Goal: Task Accomplishment & Management: Complete application form

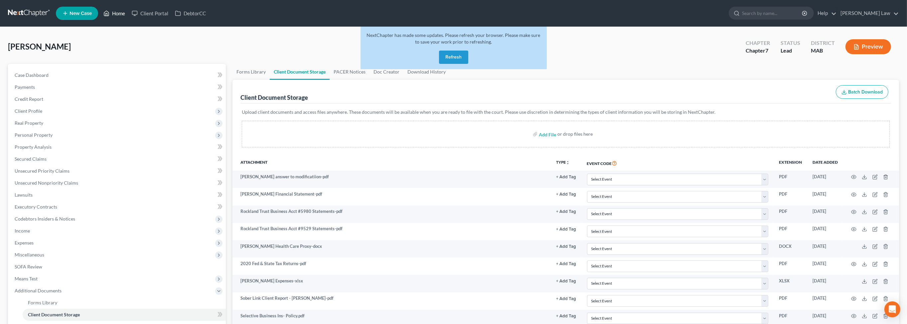
click at [128, 19] on link "Home" at bounding box center [114, 13] width 28 height 12
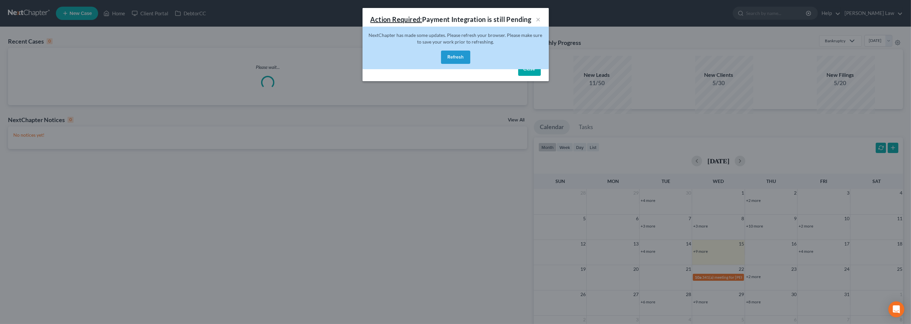
click at [452, 64] on button "Refresh" at bounding box center [455, 57] width 29 height 13
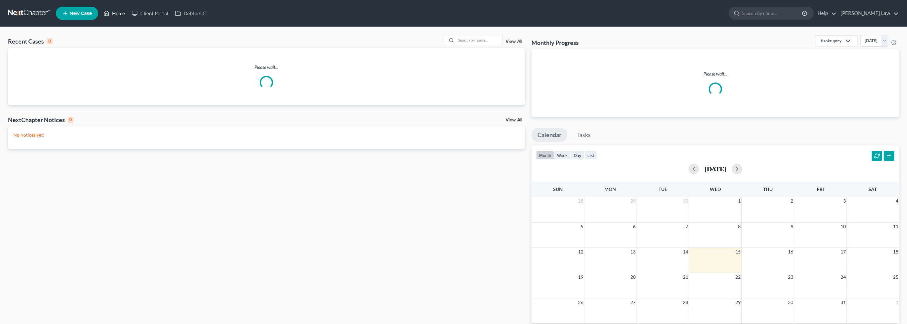
click at [128, 17] on link "Home" at bounding box center [114, 13] width 28 height 12
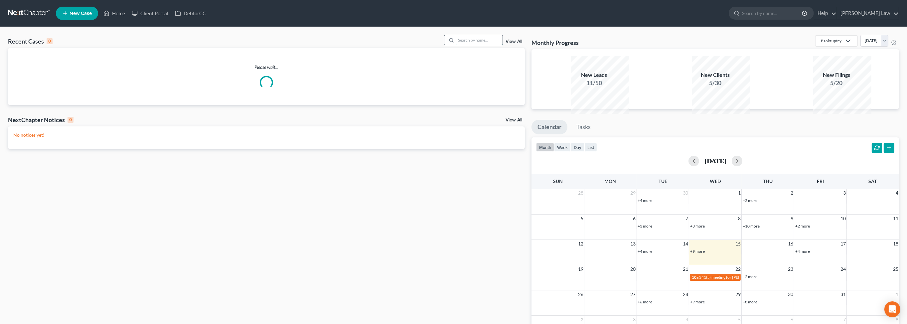
click at [464, 45] on input "search" at bounding box center [479, 40] width 47 height 10
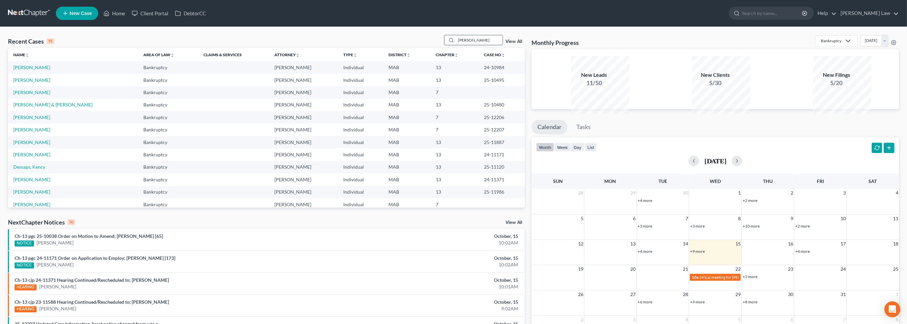
type input "[PERSON_NAME]"
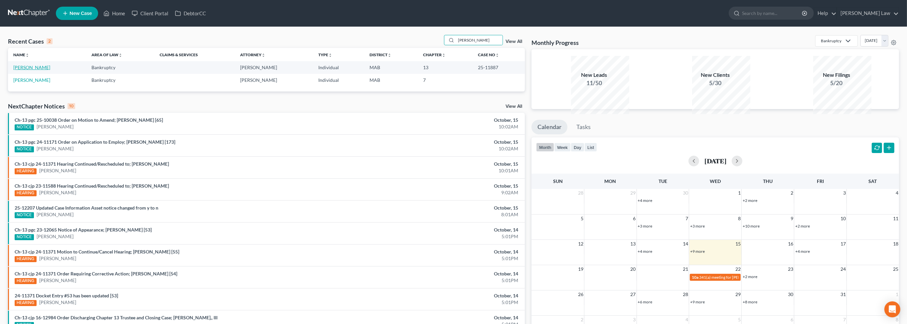
click at [36, 70] on link "[PERSON_NAME]" at bounding box center [31, 68] width 37 height 6
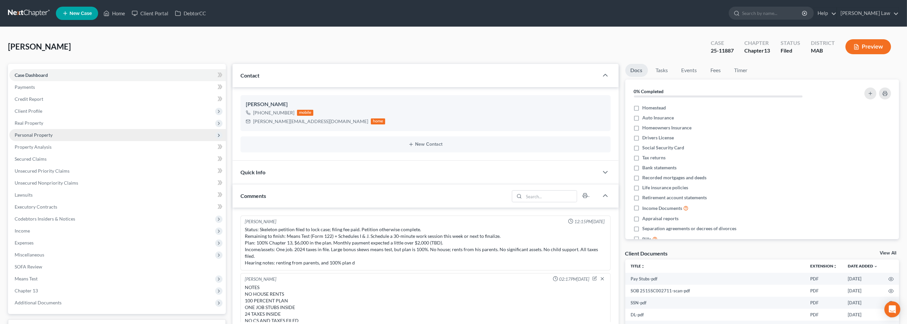
scroll to position [15, 0]
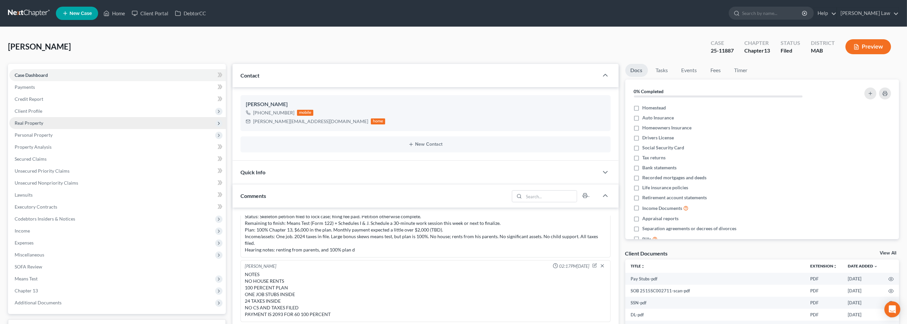
click at [43, 126] on span "Real Property" at bounding box center [29, 123] width 29 height 6
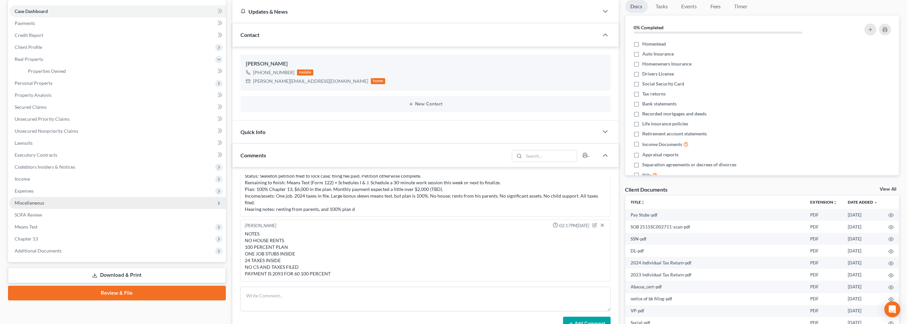
scroll to position [61, 0]
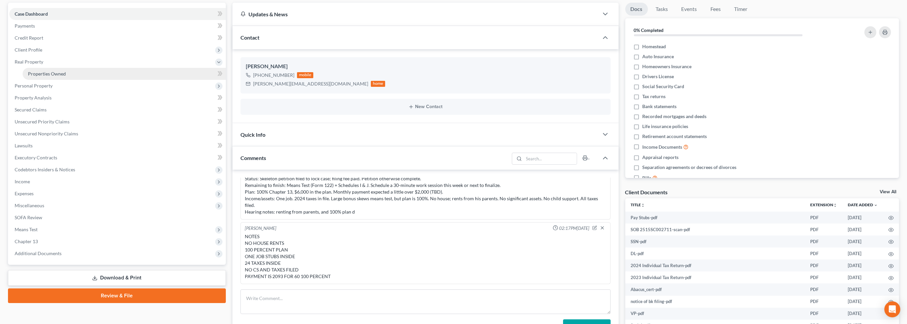
click at [66, 76] on span "Properties Owned" at bounding box center [47, 74] width 38 height 6
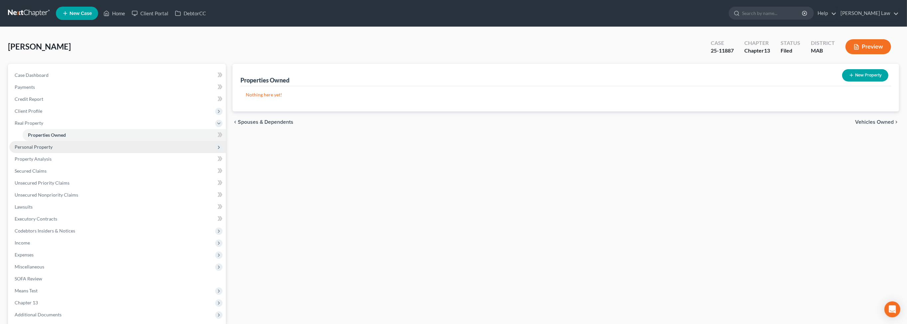
click at [49, 150] on span "Personal Property" at bounding box center [34, 147] width 38 height 6
click at [53, 150] on span "Vehicles Owned" at bounding box center [44, 147] width 33 height 6
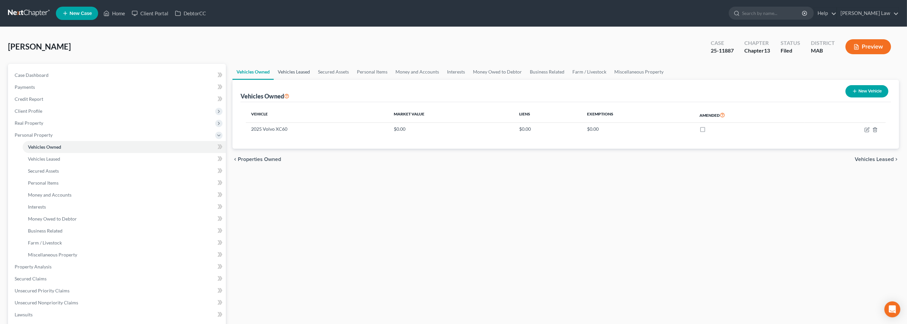
click at [311, 80] on link "Vehicles Leased" at bounding box center [294, 72] width 40 height 16
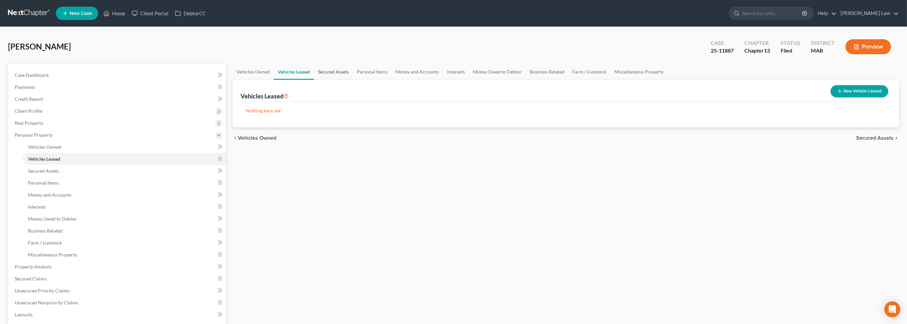
click at [353, 80] on link "Secured Assets" at bounding box center [333, 72] width 39 height 16
click at [392, 80] on link "Personal Items" at bounding box center [372, 72] width 39 height 16
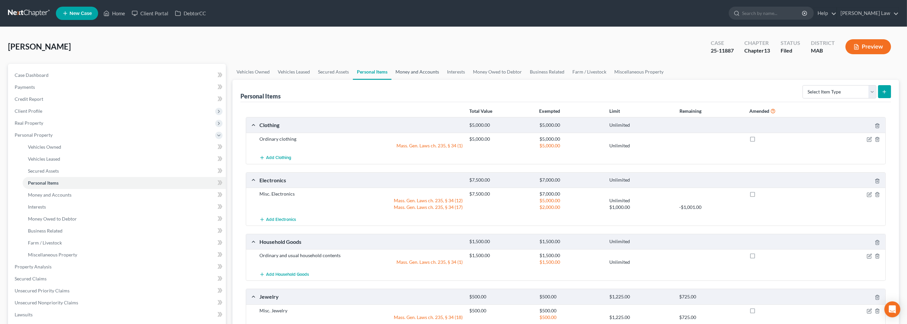
click at [443, 80] on link "Money and Accounts" at bounding box center [417, 72] width 52 height 16
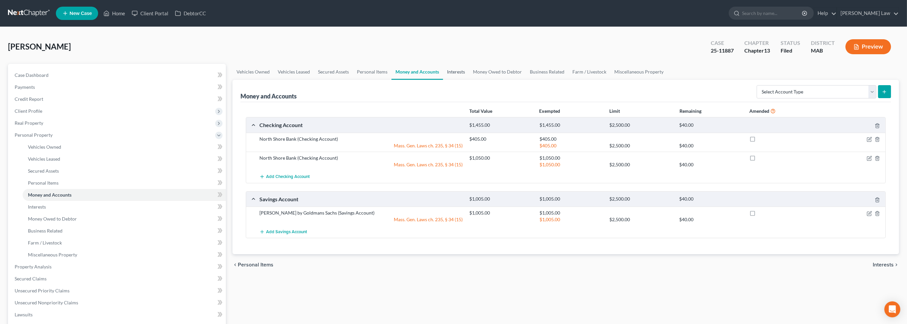
click at [469, 80] on link "Interests" at bounding box center [456, 72] width 26 height 16
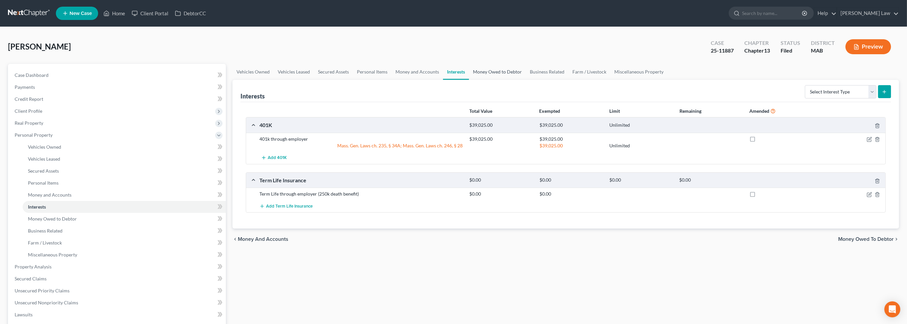
click at [526, 80] on link "Money Owed to Debtor" at bounding box center [497, 72] width 57 height 16
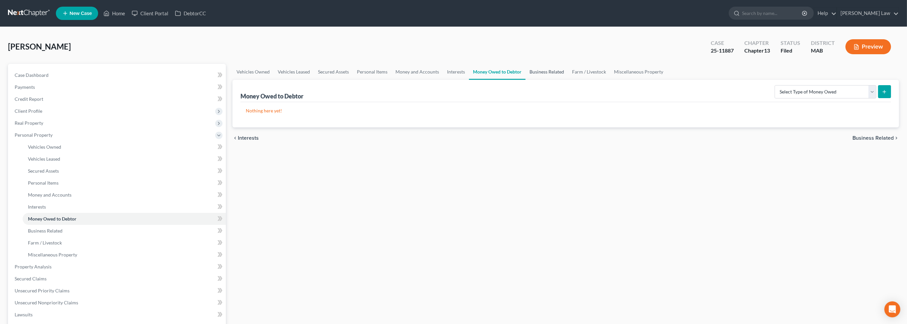
click at [568, 80] on link "Business Related" at bounding box center [546, 72] width 43 height 16
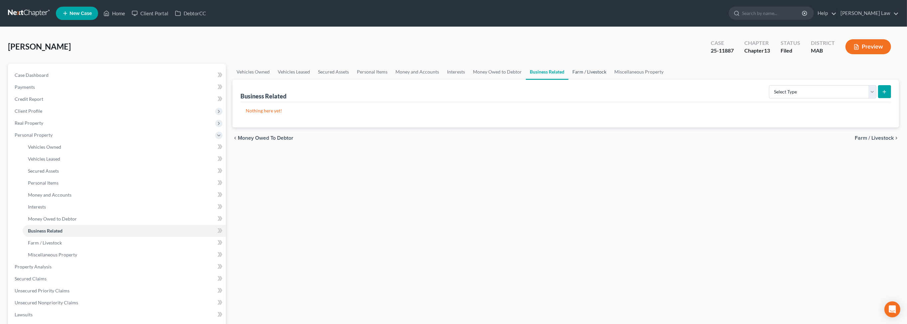
click at [610, 80] on link "Farm / Livestock" at bounding box center [589, 72] width 42 height 16
click at [668, 80] on link "Miscellaneous Property" at bounding box center [638, 72] width 57 height 16
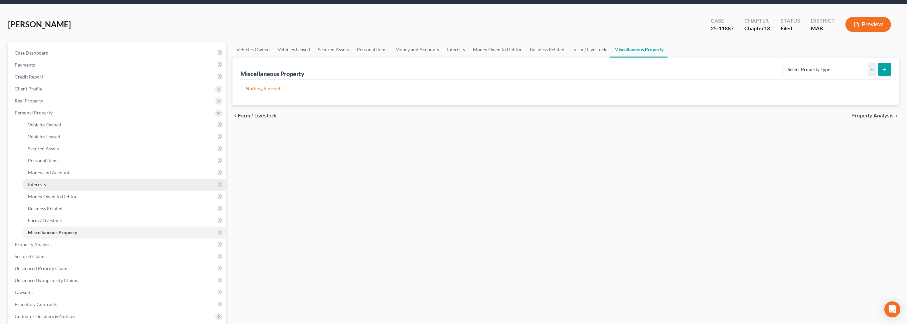
scroll to position [109, 0]
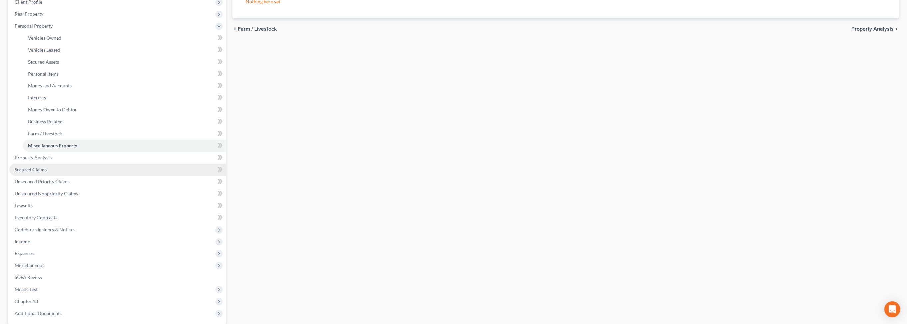
click at [41, 172] on span "Secured Claims" at bounding box center [31, 170] width 32 height 6
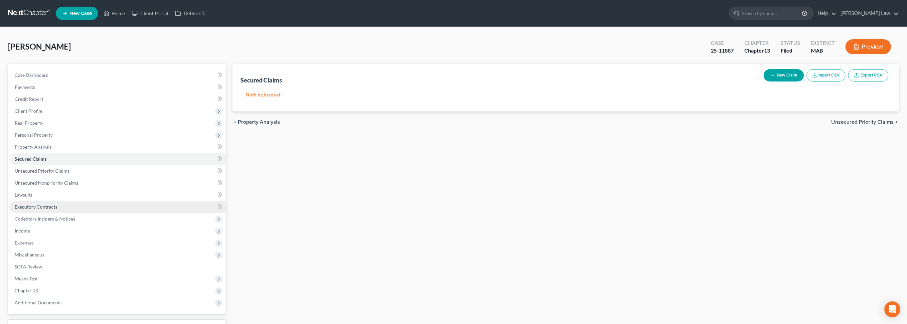
click at [40, 209] on span "Executory Contracts" at bounding box center [36, 207] width 43 height 6
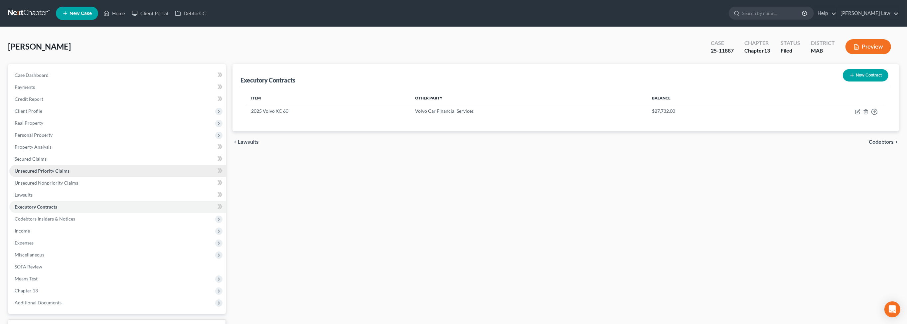
click at [39, 174] on span "Unsecured Priority Claims" at bounding box center [42, 171] width 55 height 6
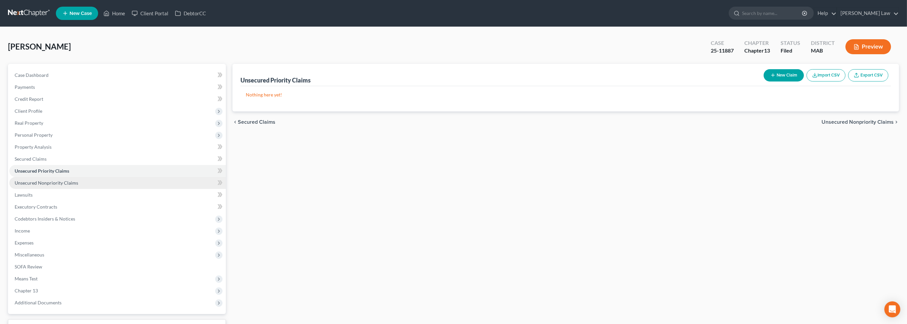
click at [52, 186] on span "Unsecured Nonpriority Claims" at bounding box center [47, 183] width 64 height 6
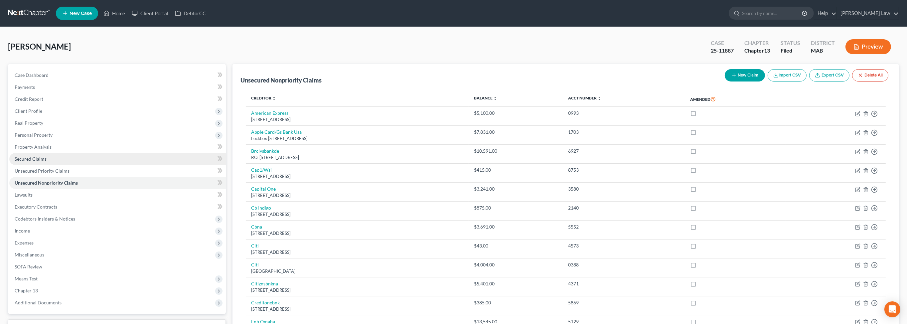
click at [40, 162] on span "Secured Claims" at bounding box center [31, 159] width 32 height 6
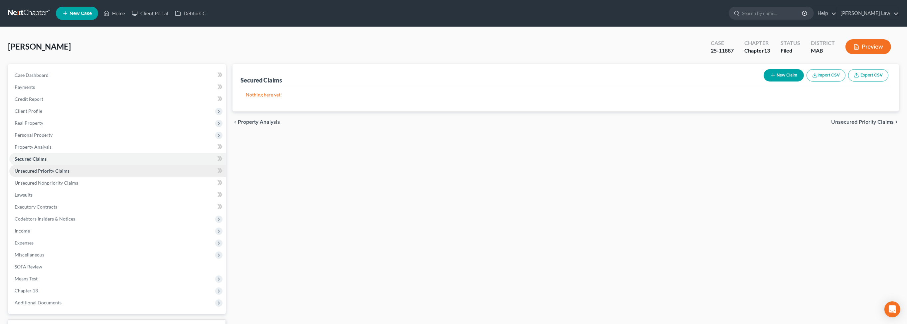
click at [51, 177] on link "Unsecured Priority Claims" at bounding box center [117, 171] width 216 height 12
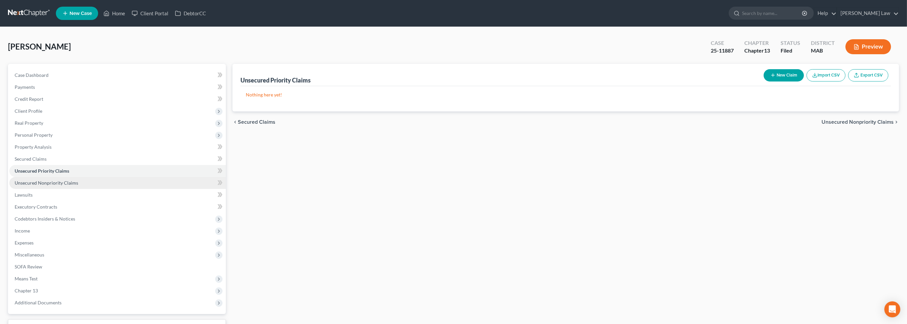
click at [56, 189] on link "Unsecured Nonpriority Claims" at bounding box center [117, 183] width 216 height 12
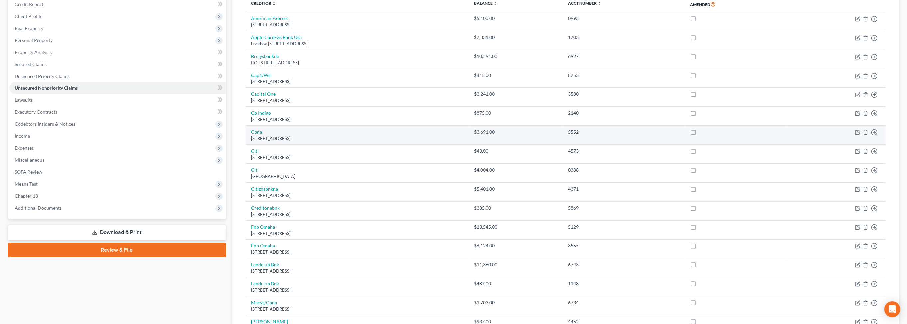
scroll to position [15, 0]
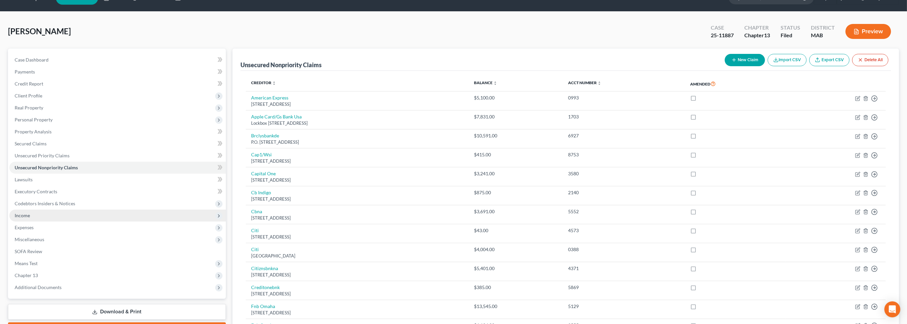
click at [30, 218] on span "Income" at bounding box center [22, 215] width 15 height 6
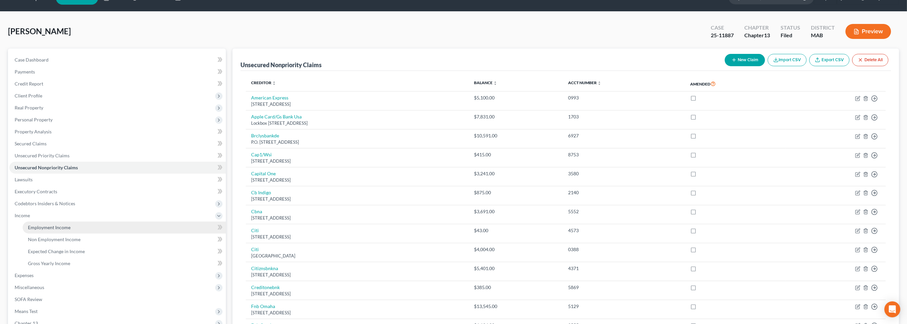
click at [54, 230] on span "Employment Income" at bounding box center [49, 227] width 43 height 6
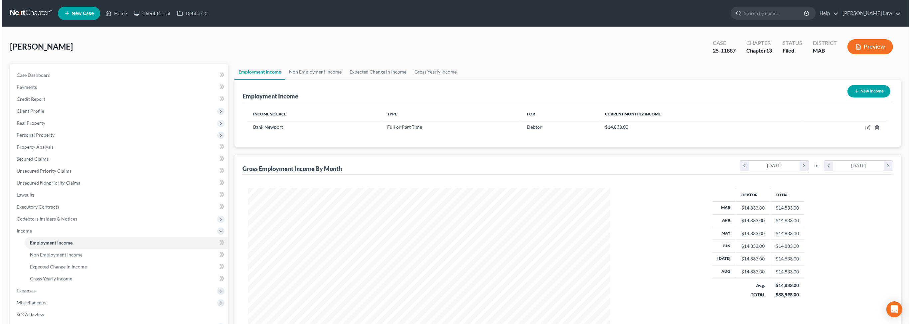
scroll to position [181, 375]
click at [865, 128] on icon "button" at bounding box center [866, 126] width 3 height 3
select select "0"
select select "41"
select select "0"
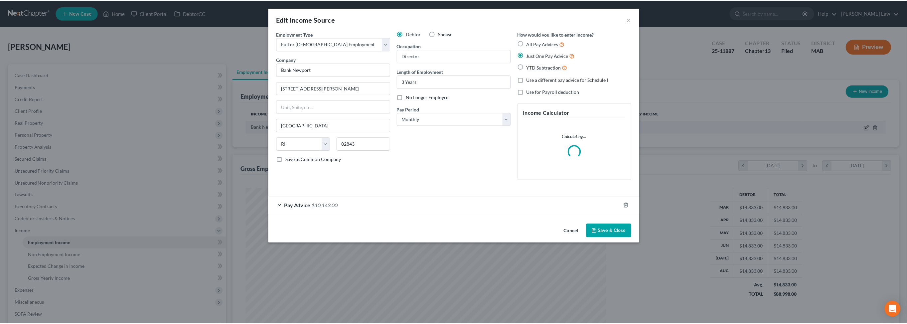
scroll to position [182, 377]
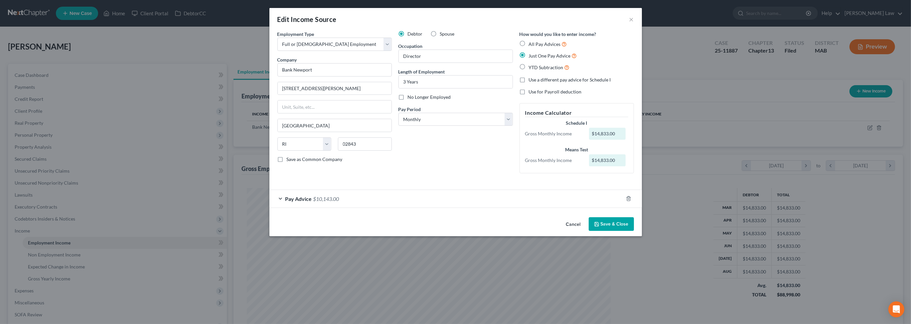
click at [634, 231] on button "Save & Close" at bounding box center [611, 224] width 45 height 14
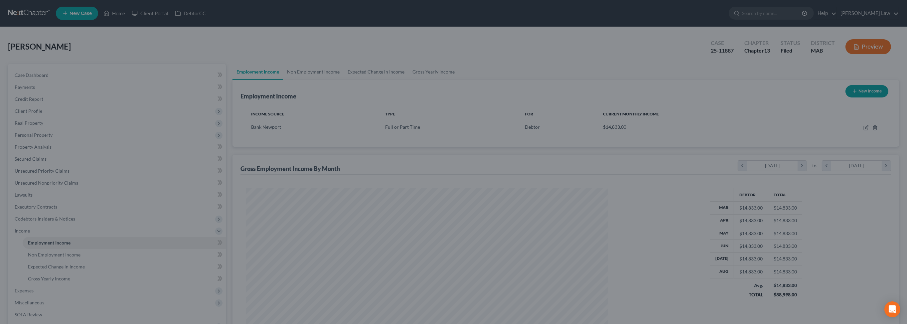
scroll to position [332328, 332134]
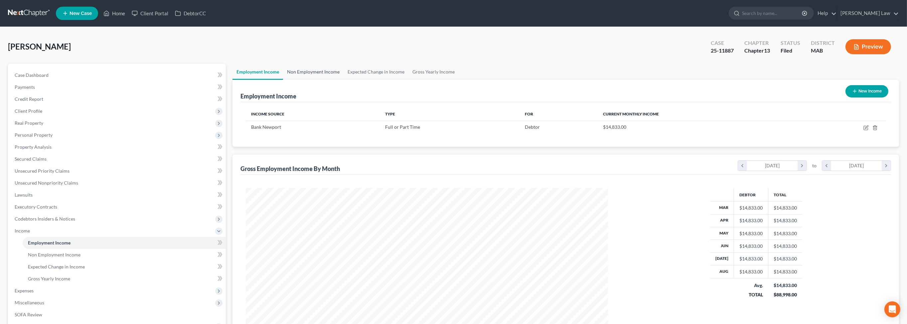
click at [321, 80] on link "Non Employment Income" at bounding box center [313, 72] width 61 height 16
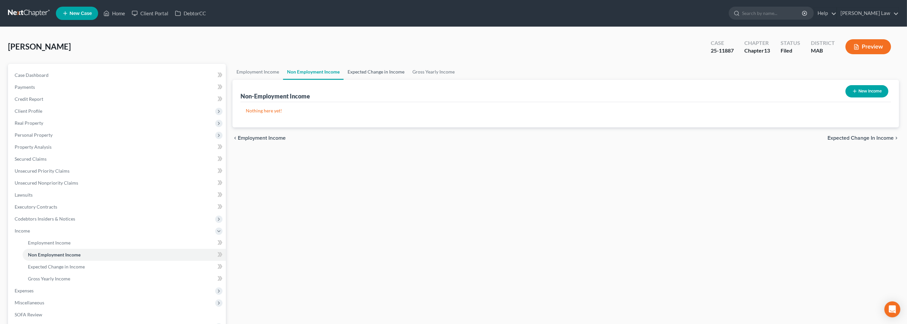
click at [408, 80] on link "Expected Change in Income" at bounding box center [375, 72] width 65 height 16
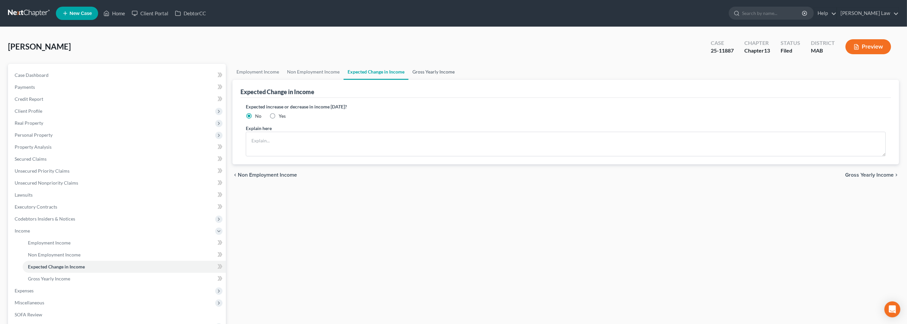
click at [459, 80] on link "Gross Yearly Income" at bounding box center [433, 72] width 50 height 16
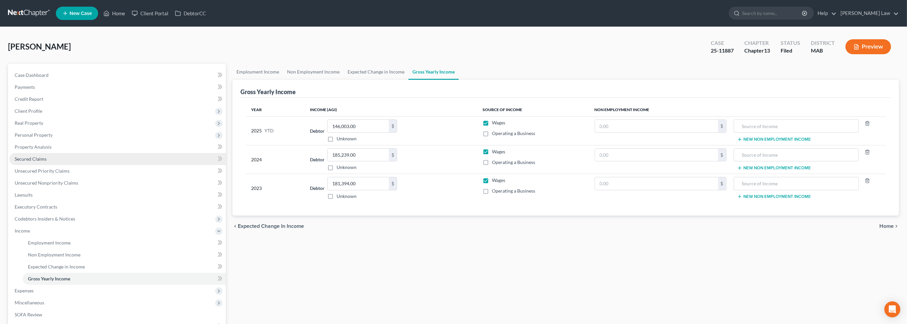
scroll to position [104, 0]
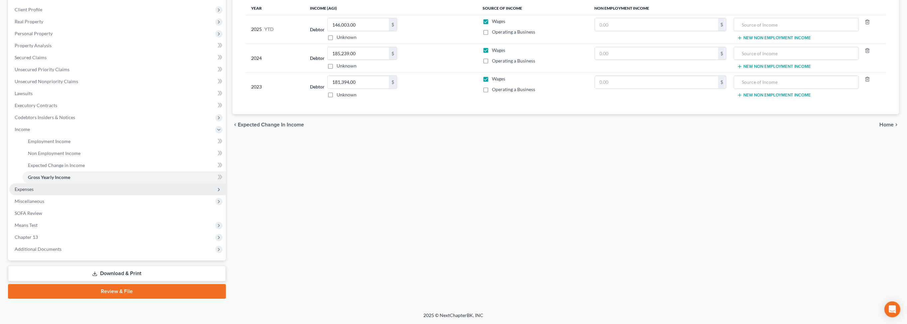
click at [25, 195] on span "Expenses" at bounding box center [117, 189] width 216 height 12
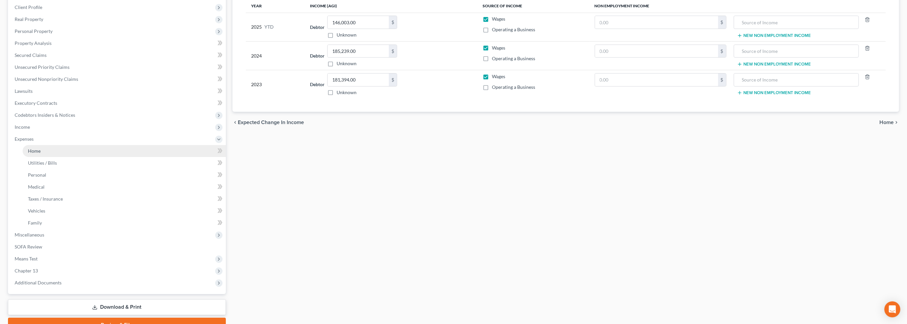
click at [41, 154] on span "Home" at bounding box center [34, 151] width 13 height 6
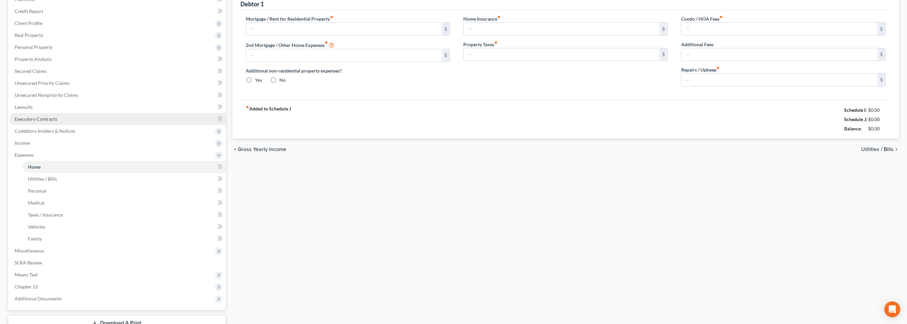
type input "1,400.00"
type input "0.00"
radio input "true"
type input "0.00"
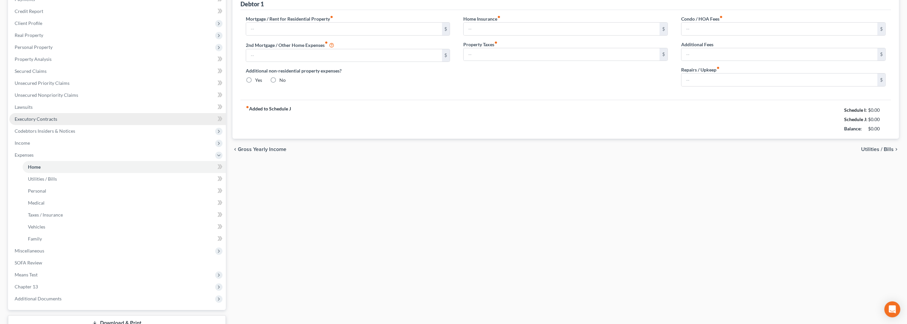
type input "0.00"
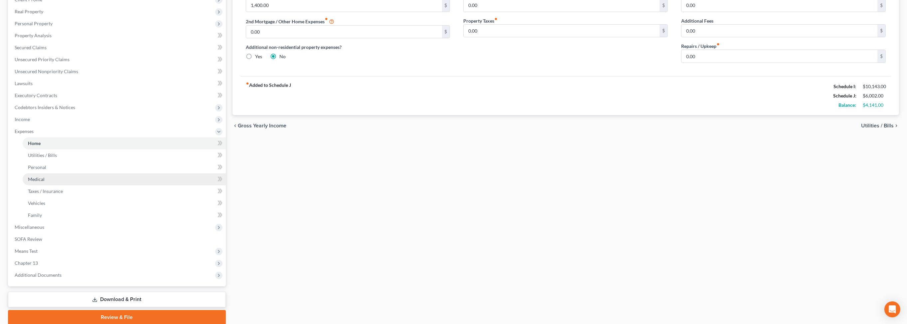
scroll to position [222, 0]
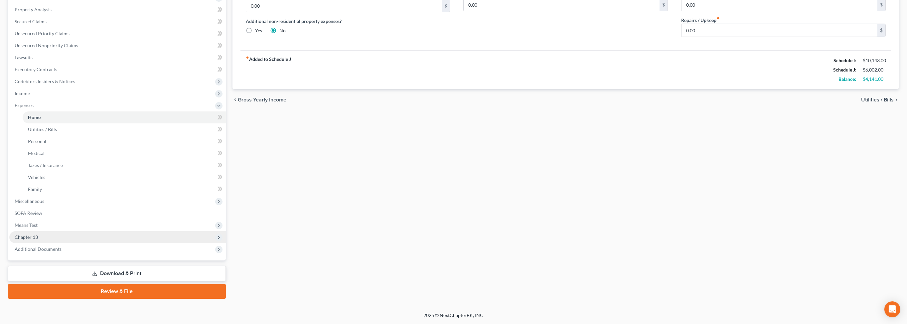
click at [36, 240] on span "Chapter 13" at bounding box center [26, 237] width 23 height 6
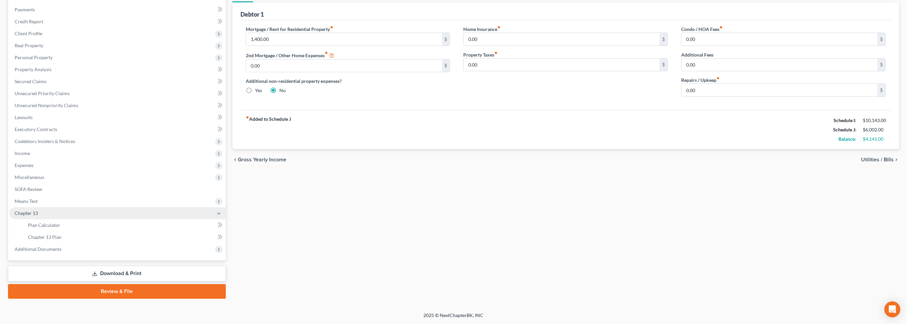
scroll to position [176, 0]
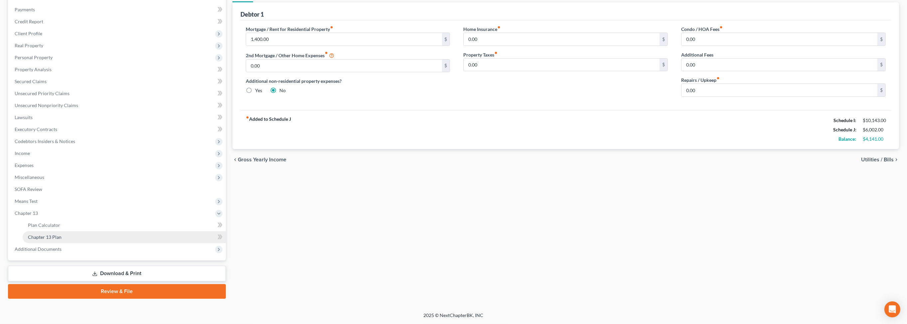
click at [52, 234] on span "Chapter 13 Plan" at bounding box center [45, 237] width 34 height 6
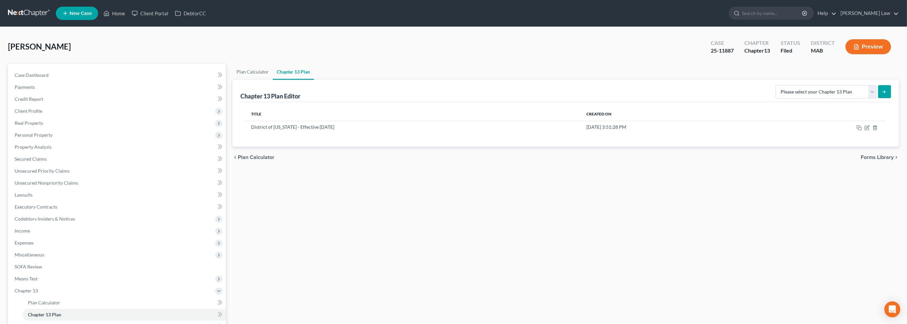
click at [92, 16] on span "New Case" at bounding box center [80, 13] width 22 height 5
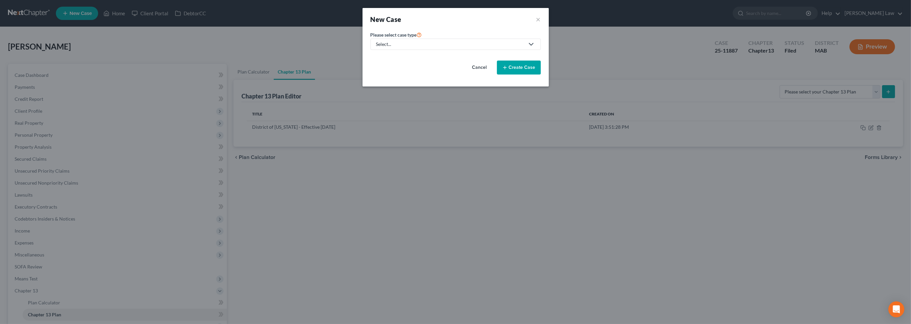
click at [401, 48] on div "Select..." at bounding box center [450, 44] width 148 height 7
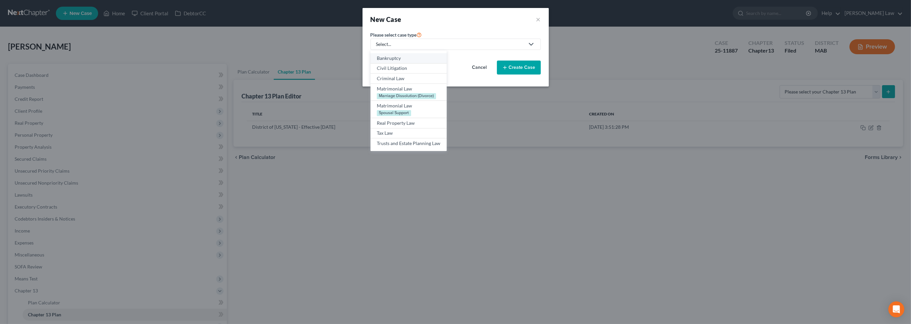
click at [377, 62] on div "Bankruptcy" at bounding box center [409, 58] width 64 height 7
select select "39"
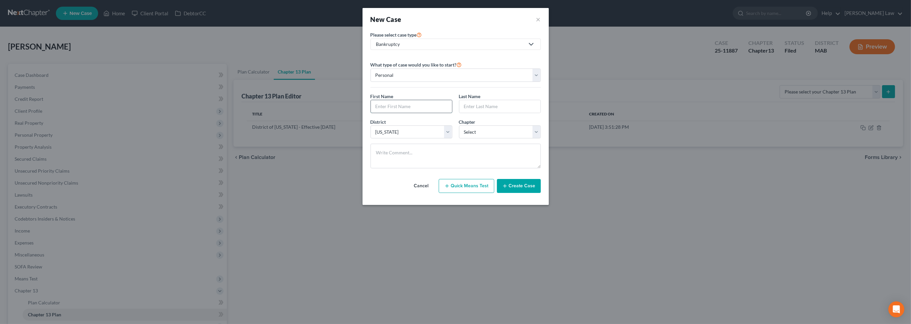
click at [379, 113] on input "text" at bounding box center [411, 106] width 81 height 13
type input "Stephen"
type input "Joseph"
click at [541, 139] on select "Select 7 11 12 13" at bounding box center [500, 131] width 82 height 13
select select "0"
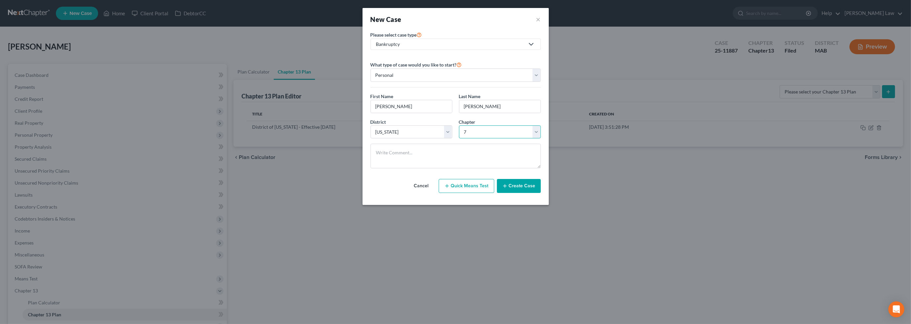
click at [459, 139] on select "Select 7 11 12 13" at bounding box center [500, 131] width 82 height 13
click at [534, 193] on button "Create Case" at bounding box center [519, 186] width 44 height 14
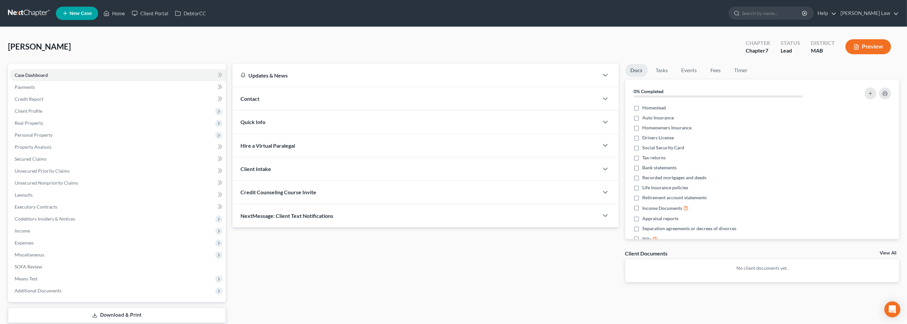
click at [259, 102] on span "Contact" at bounding box center [249, 98] width 19 height 6
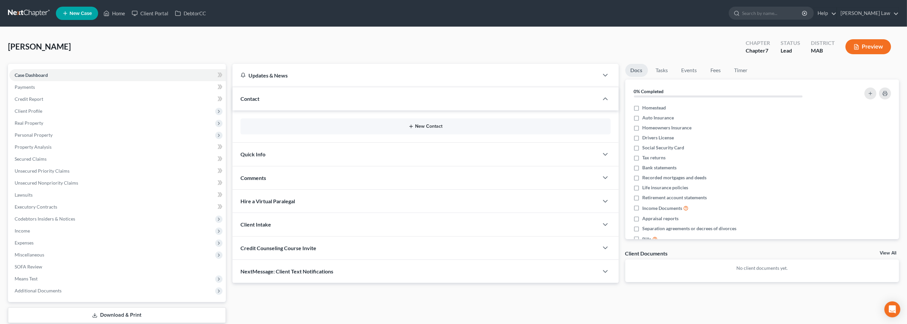
click at [416, 129] on button "New Contact" at bounding box center [425, 126] width 359 height 5
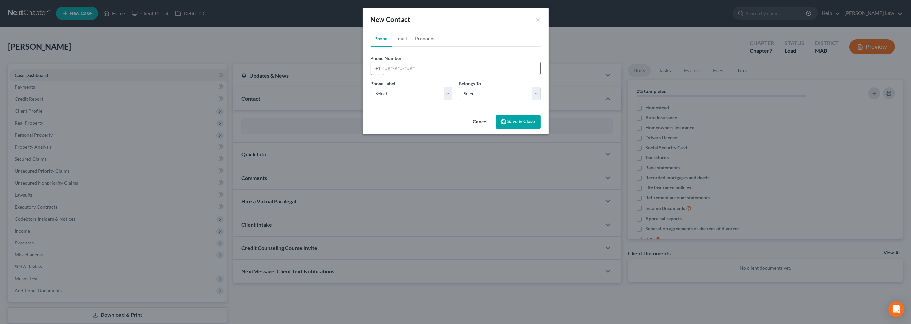
drag, startPoint x: 390, startPoint y: 88, endPoint x: 399, endPoint y: 89, distance: 9.1
click at [399, 74] on input "tel" at bounding box center [461, 68] width 157 height 13
type input "6173195670"
click at [448, 100] on select "Select Mobile Home Work Other" at bounding box center [411, 93] width 82 height 13
select select "0"
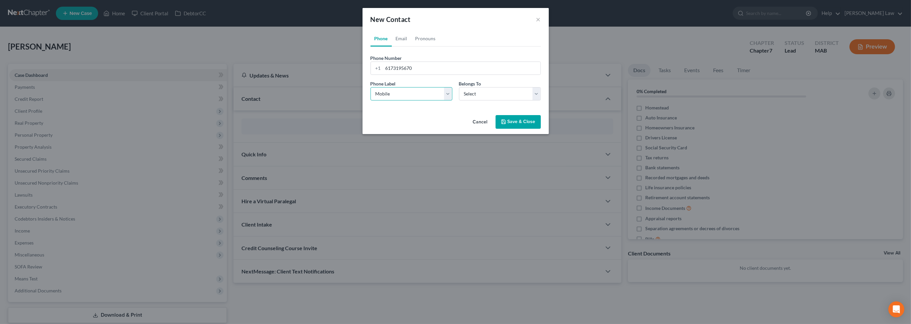
click at [370, 100] on select "Select Mobile Home Work Other" at bounding box center [411, 93] width 82 height 13
click at [541, 100] on select "Select Client Other" at bounding box center [500, 93] width 82 height 13
select select "0"
click at [459, 100] on select "Select Client Other" at bounding box center [500, 93] width 82 height 13
select select "0"
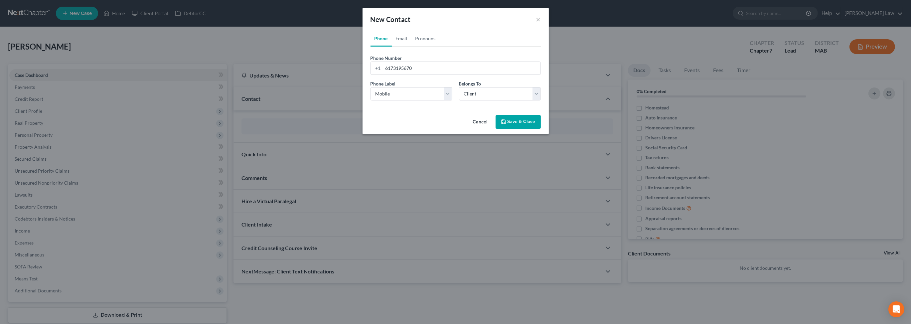
click at [392, 47] on link "Email" at bounding box center [402, 39] width 20 height 16
click at [383, 74] on input "email" at bounding box center [461, 68] width 157 height 13
type input "stephenqurkel@yahoo.com"
click at [448, 100] on select "Select Home Work Other" at bounding box center [411, 93] width 82 height 13
select select "0"
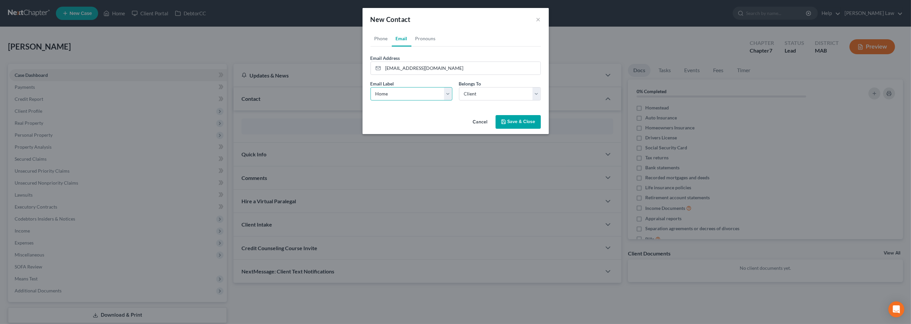
click at [370, 100] on select "Select Home Work Other" at bounding box center [411, 93] width 82 height 13
click at [528, 129] on button "Save & Close" at bounding box center [517, 122] width 45 height 14
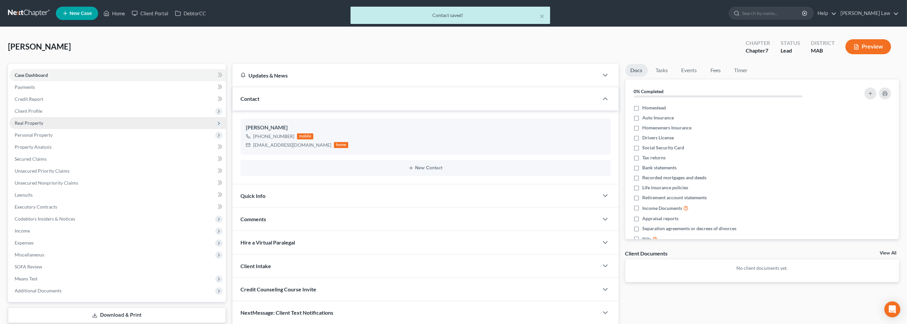
click at [23, 126] on span "Real Property" at bounding box center [29, 123] width 29 height 6
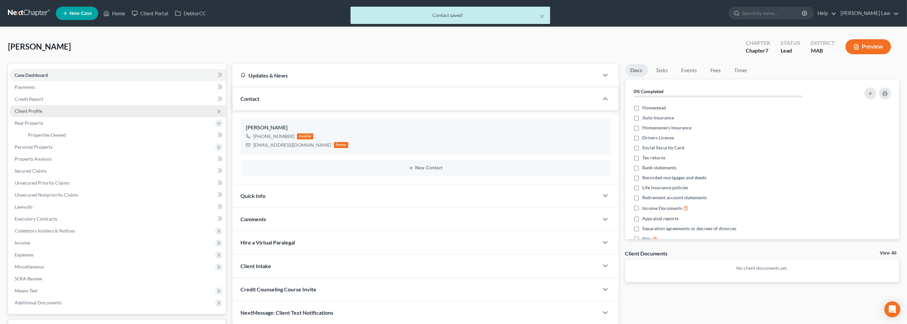
click at [41, 117] on span "Client Profile" at bounding box center [117, 111] width 216 height 12
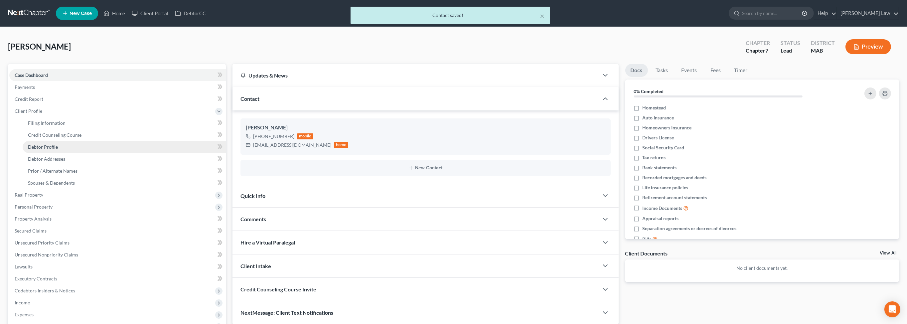
click at [43, 150] on span "Debtor Profile" at bounding box center [43, 147] width 30 height 6
select select "0"
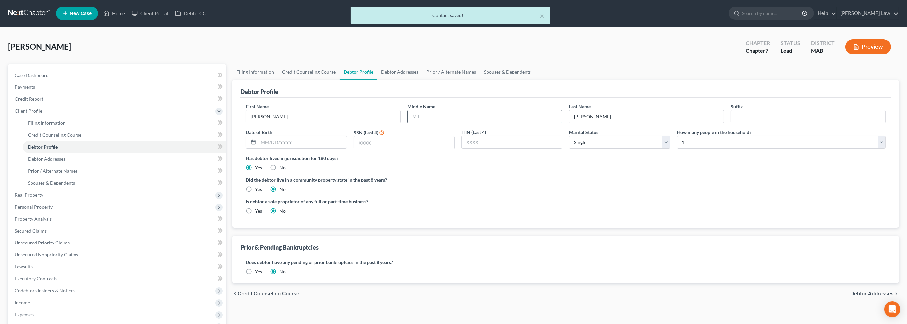
click at [441, 123] on input "text" at bounding box center [485, 116] width 154 height 13
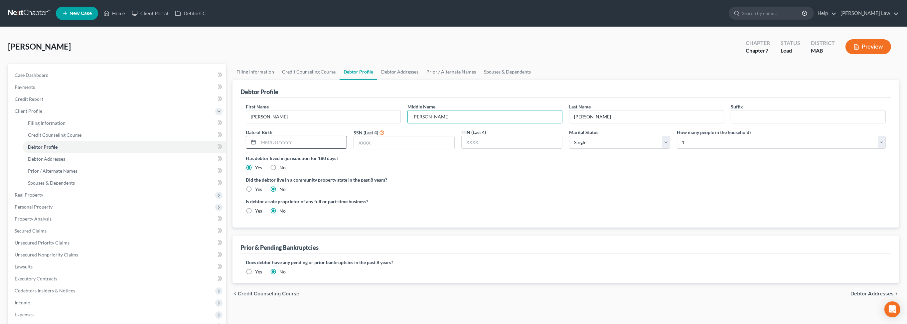
type input "J."
click at [285, 149] on input "text" at bounding box center [302, 142] width 88 height 13
type input "02/26/1993"
click at [364, 149] on input "text" at bounding box center [404, 142] width 100 height 13
type input "3591"
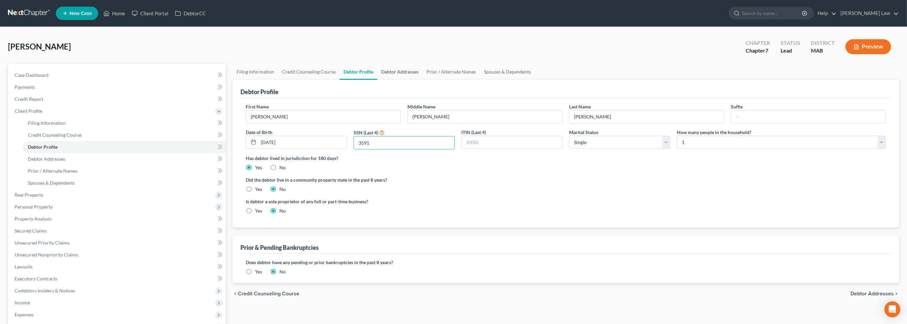
click at [422, 80] on link "Debtor Addresses" at bounding box center [399, 72] width 45 height 16
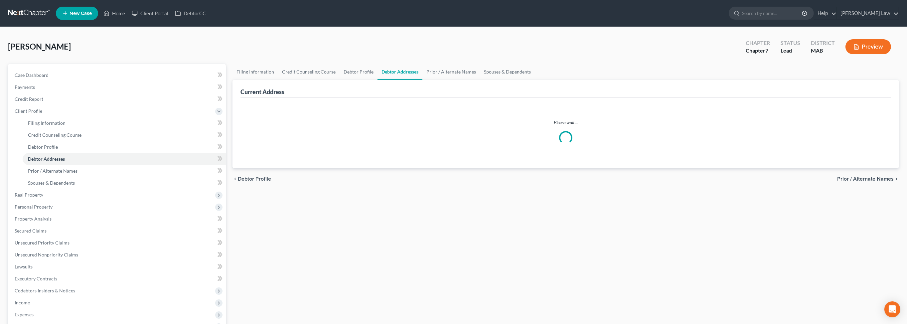
select select "0"
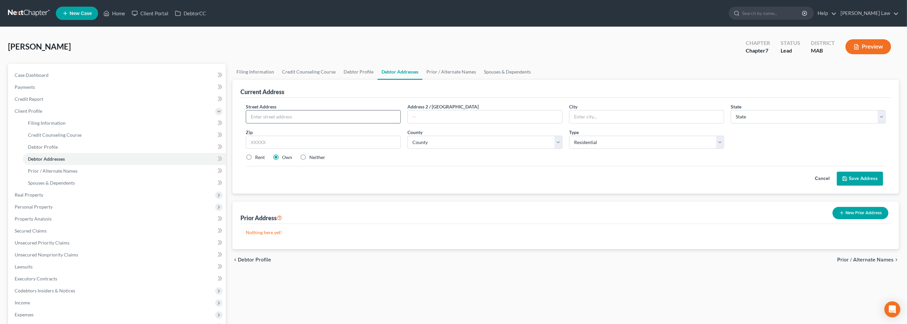
click at [291, 123] on input "text" at bounding box center [323, 116] width 154 height 13
type input "65 East Washington Street"
type input "North Attleboro"
select select "22"
click at [497, 123] on input "text" at bounding box center [485, 116] width 154 height 13
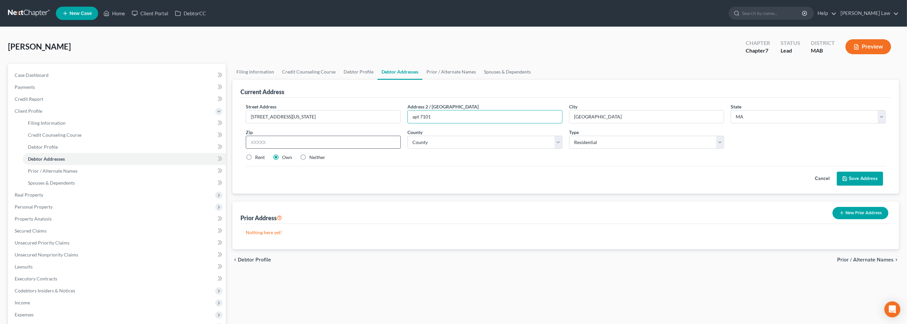
type input "apt 7101"
click at [336, 149] on input "text" at bounding box center [323, 142] width 155 height 13
type input "02760"
click at [556, 149] on select "County Barnstable County Berkshire County Bristol County Dukes County Essex Cou…" at bounding box center [484, 142] width 155 height 13
select select "2"
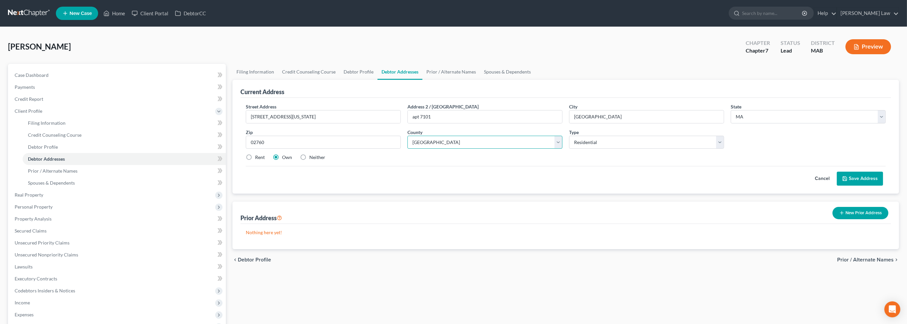
click at [409, 149] on select "County Barnstable County Berkshire County Bristol County Dukes County Essex Cou…" at bounding box center [484, 142] width 155 height 13
click at [255, 161] on label "Rent" at bounding box center [260, 157] width 10 height 7
click at [258, 158] on input "Rent" at bounding box center [260, 156] width 4 height 4
radio input "true"
click at [838, 186] on button "Save Address" at bounding box center [860, 179] width 46 height 14
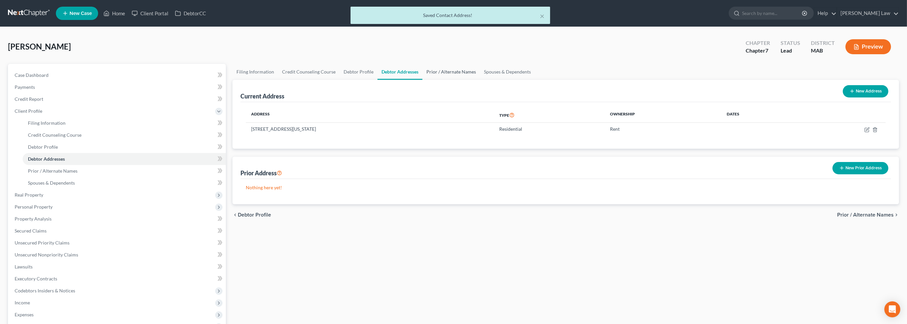
click at [480, 80] on link "Prior / Alternate Names" at bounding box center [451, 72] width 58 height 16
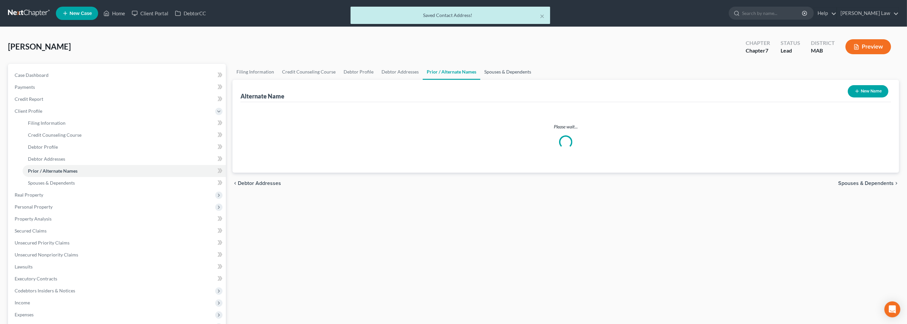
click at [535, 80] on link "Spouses & Dependents" at bounding box center [507, 72] width 55 height 16
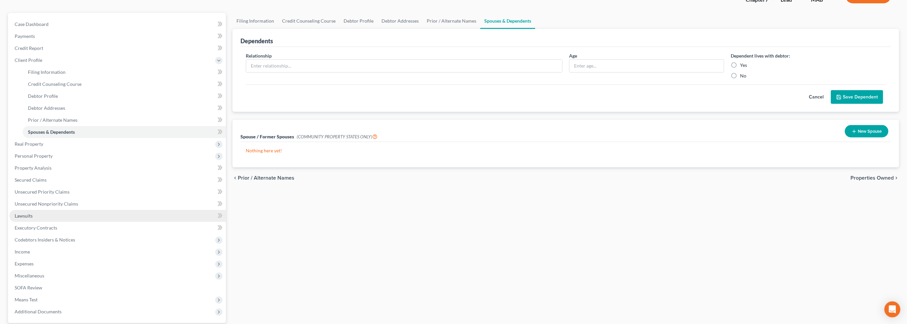
scroll to position [160, 0]
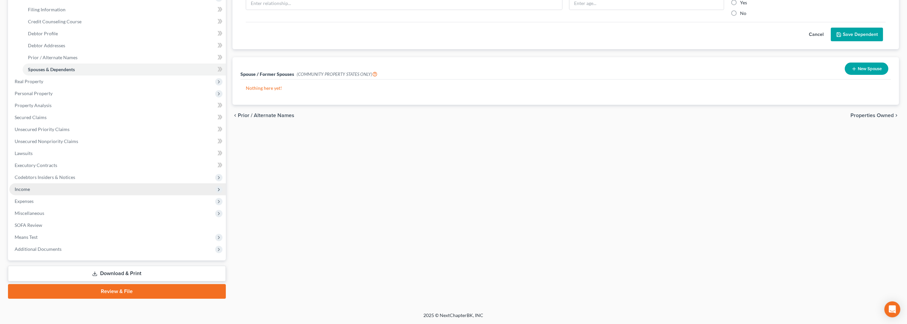
click at [27, 192] on span "Income" at bounding box center [22, 189] width 15 height 6
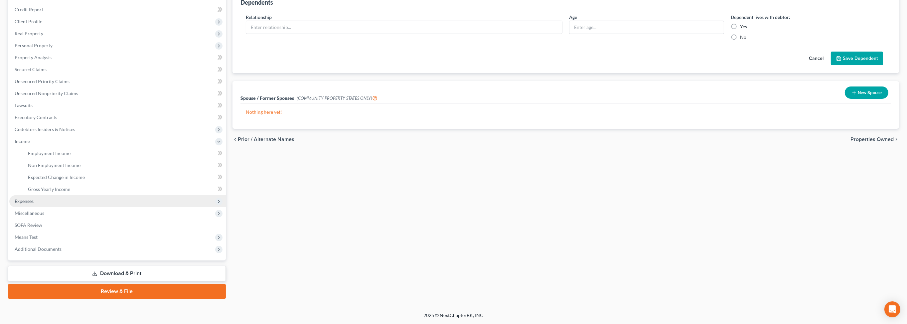
click at [29, 201] on span "Expenses" at bounding box center [24, 201] width 19 height 6
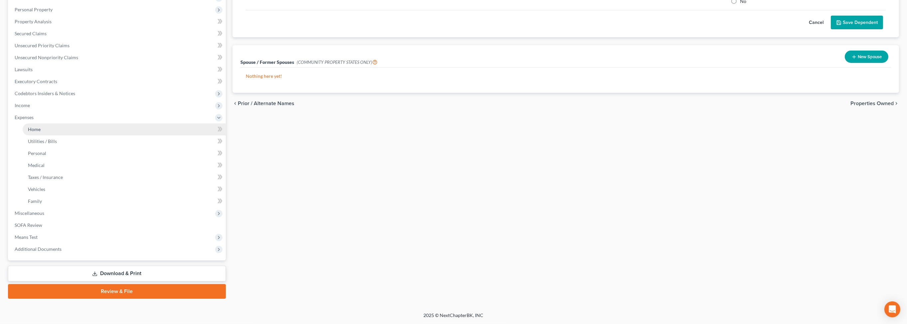
click at [37, 132] on span "Home" at bounding box center [34, 129] width 13 height 6
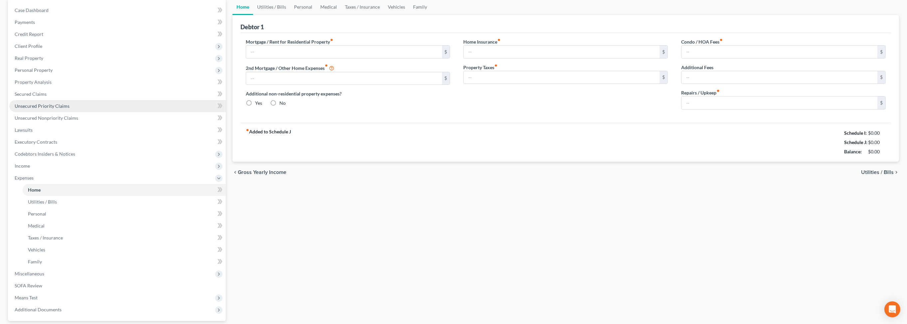
type input "0.00"
radio input "true"
type input "0.00"
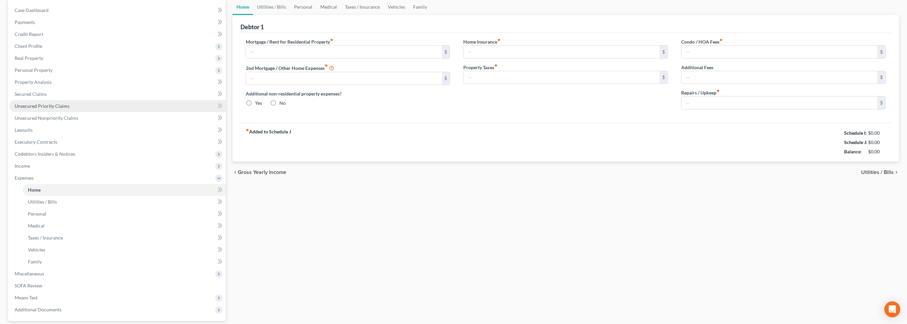
type input "0.00"
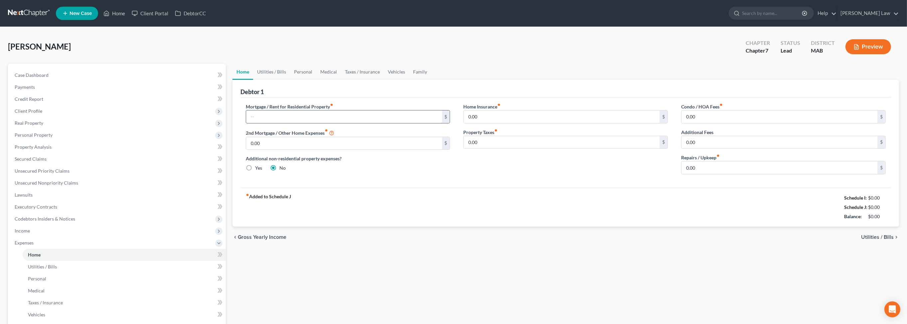
click at [298, 123] on input "text" at bounding box center [344, 116] width 196 height 13
click at [36, 114] on span "Client Profile" at bounding box center [29, 111] width 28 height 6
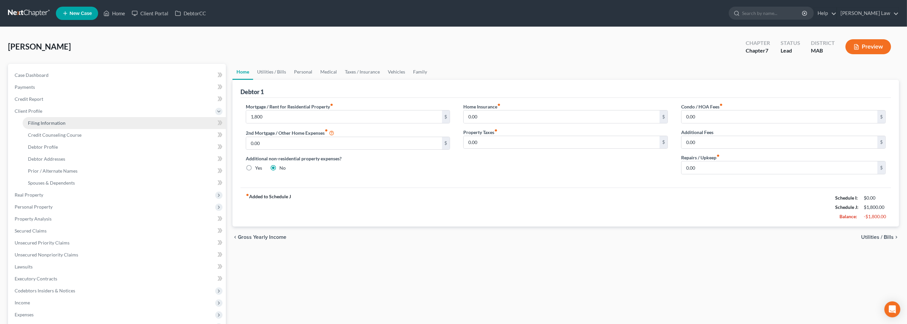
click at [59, 126] on span "Filing Information" at bounding box center [47, 123] width 38 height 6
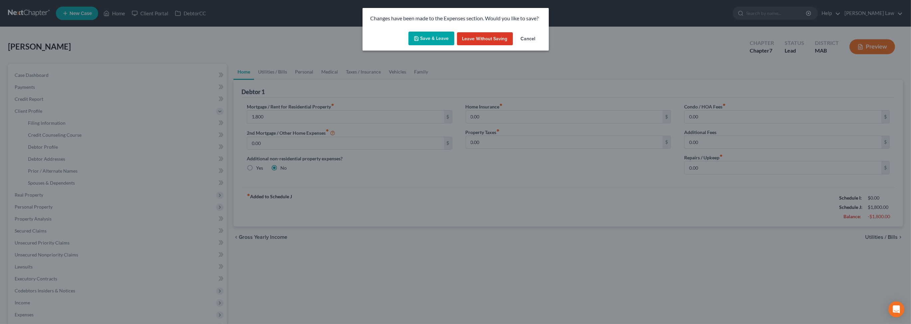
click at [418, 46] on button "Save & Leave" at bounding box center [431, 39] width 46 height 14
type input "1,800.00"
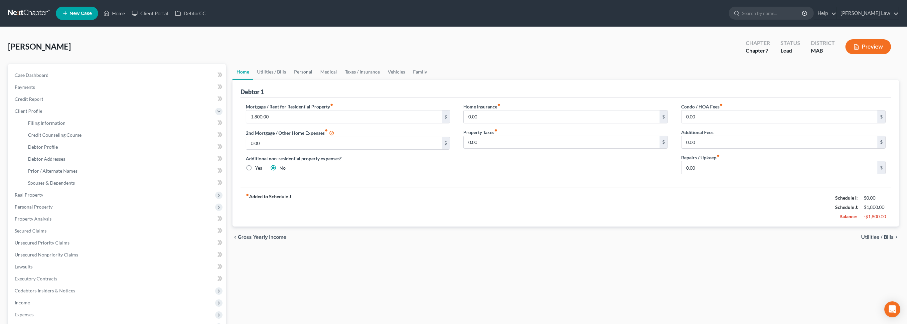
select select "1"
select select "0"
select select "39"
select select "22"
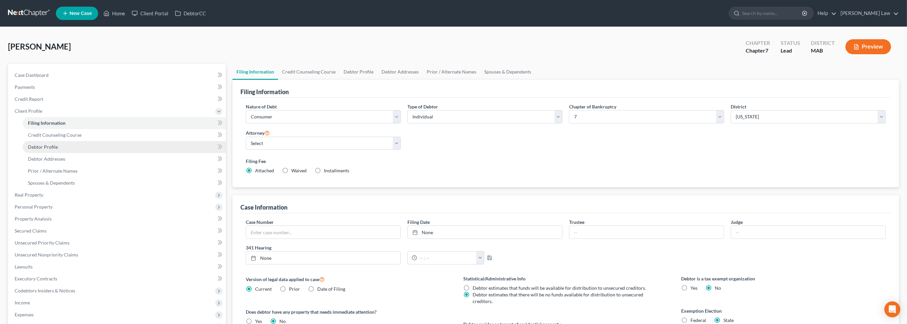
click at [58, 150] on span "Debtor Profile" at bounding box center [43, 147] width 30 height 6
select select "0"
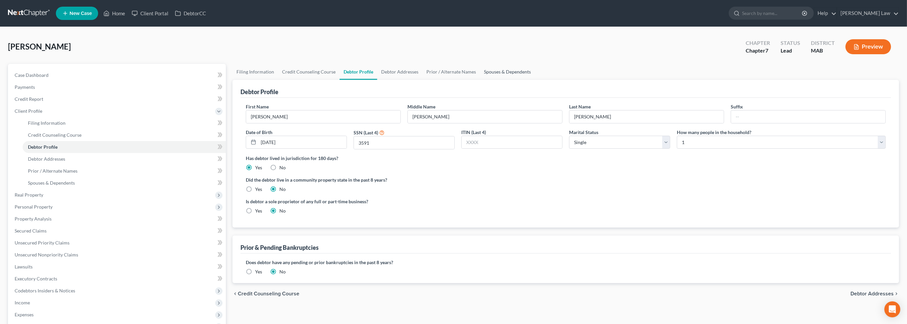
click at [535, 80] on link "Spouses & Dependents" at bounding box center [507, 72] width 55 height 16
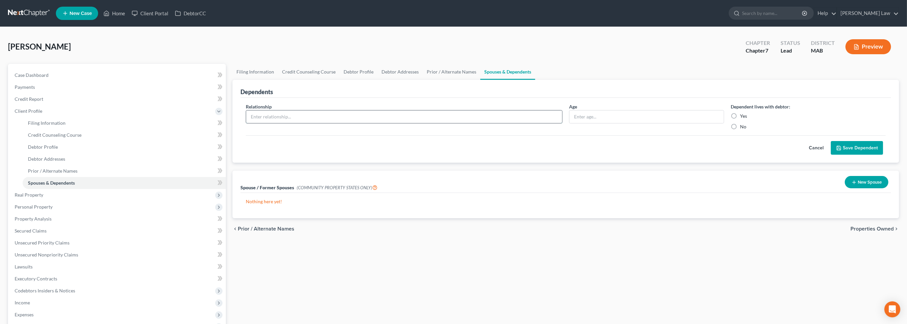
click at [395, 123] on input "text" at bounding box center [404, 116] width 316 height 13
click at [287, 123] on input "Slon" at bounding box center [404, 116] width 316 height 13
type input "S"
type input "Son"
type input "3"
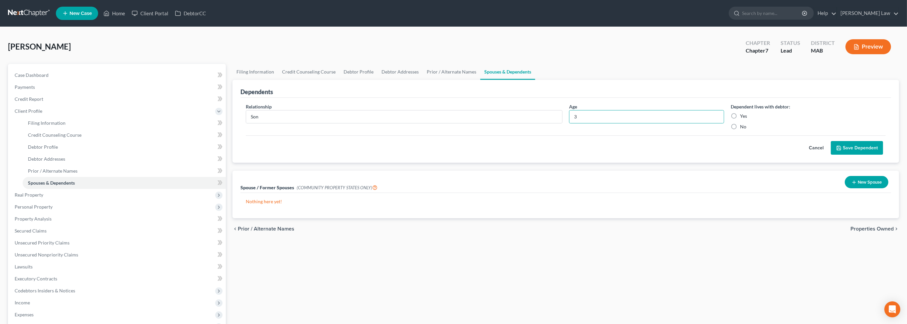
click at [740, 119] on label "Yes" at bounding box center [743, 116] width 7 height 7
click at [742, 117] on input "Yes" at bounding box center [744, 115] width 4 height 4
radio input "true"
click at [846, 155] on button "Save Dependent" at bounding box center [857, 148] width 52 height 14
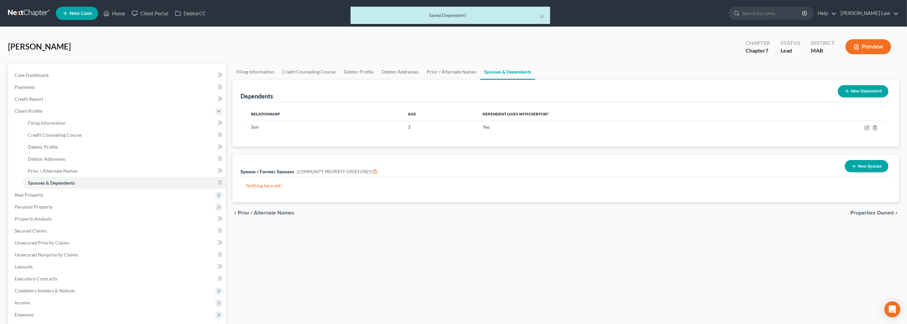
click at [842, 97] on button "New Dependent" at bounding box center [863, 91] width 51 height 12
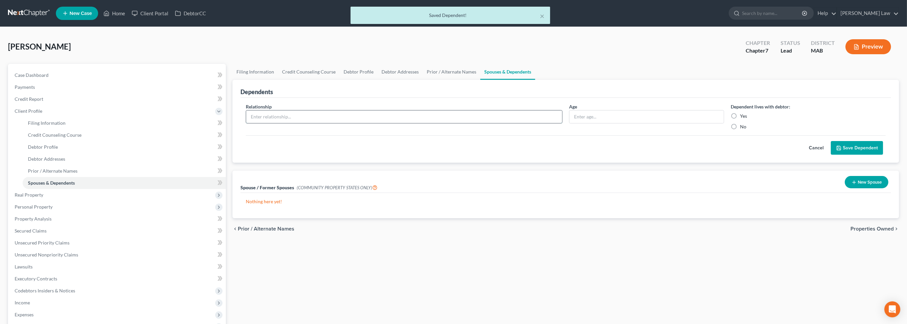
click at [314, 123] on input "text" at bounding box center [404, 116] width 316 height 13
type input "Son"
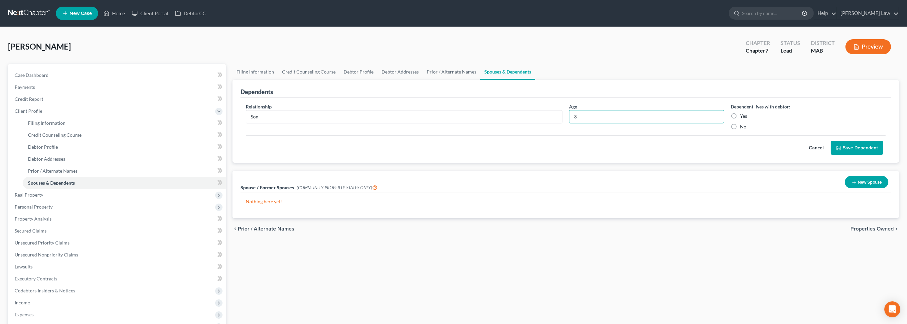
type input "3"
click at [740, 119] on label "Yes" at bounding box center [743, 116] width 7 height 7
click at [742, 117] on input "Yes" at bounding box center [744, 115] width 4 height 4
radio input "true"
click at [848, 155] on button "Save Dependent" at bounding box center [857, 148] width 52 height 14
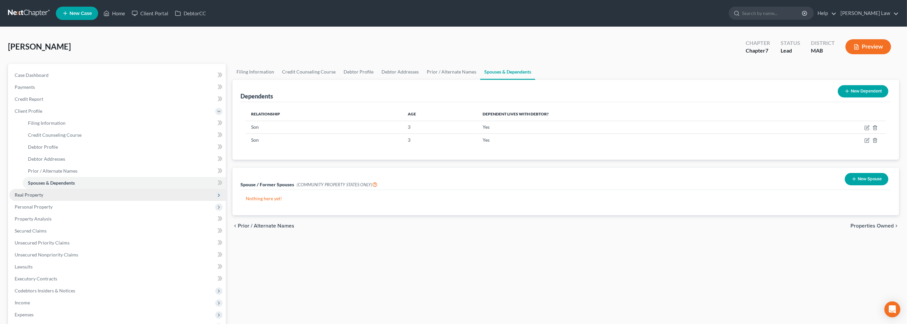
click at [71, 201] on span "Real Property" at bounding box center [117, 195] width 216 height 12
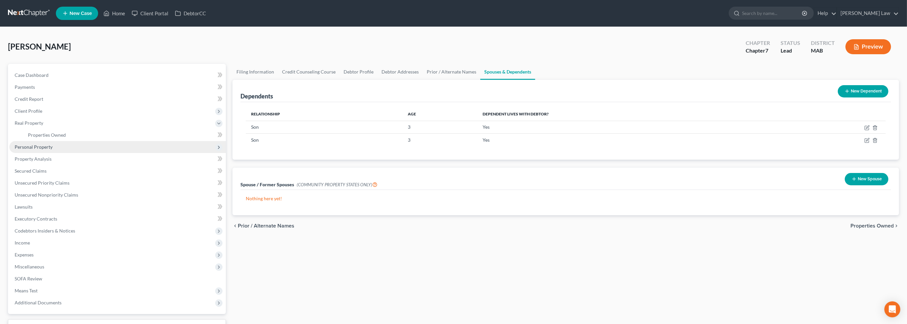
click at [51, 150] on span "Personal Property" at bounding box center [34, 147] width 38 height 6
click at [61, 150] on span "Vehicles Owned" at bounding box center [44, 147] width 33 height 6
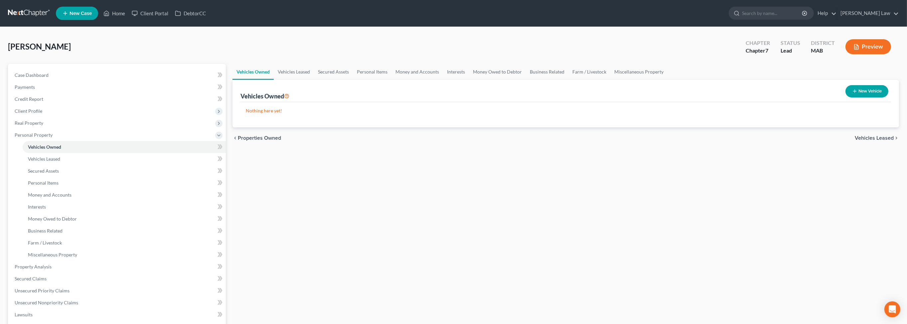
click at [870, 97] on button "New Vehicle" at bounding box center [866, 91] width 43 height 12
select select "0"
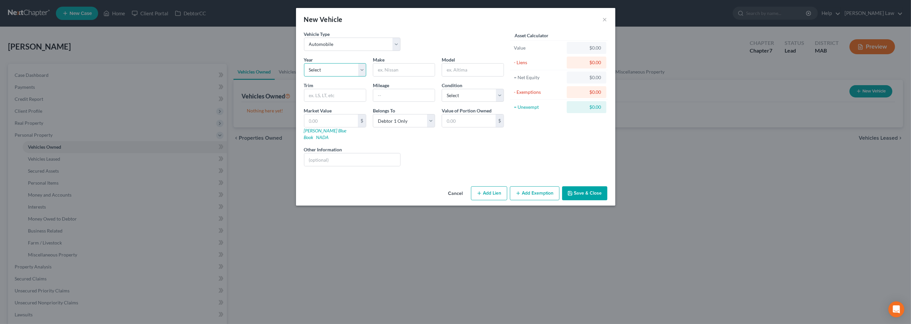
click at [339, 76] on select "Select 2026 2025 2024 2023 2022 2021 2020 2019 2018 2017 2016 2015 2014 2013 20…" at bounding box center [335, 69] width 62 height 13
select select "10"
click at [304, 76] on select "Select 2026 2025 2024 2023 2022 2021 2020 2019 2018 2017 2016 2015 2014 2013 20…" at bounding box center [335, 69] width 62 height 13
click at [391, 76] on input "text" at bounding box center [404, 70] width 62 height 13
type input "Honda"
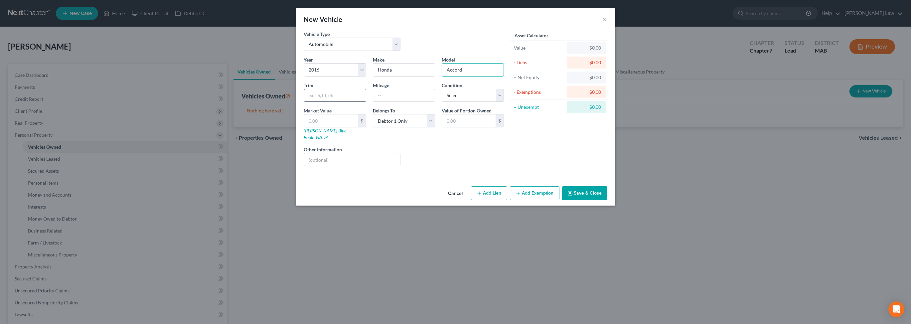
type input "Accord"
click at [335, 102] on input "text" at bounding box center [335, 95] width 62 height 13
click at [393, 102] on input "text" at bounding box center [404, 95] width 62 height 13
type input "100570"
click at [607, 200] on button "Save & Close" at bounding box center [584, 193] width 45 height 14
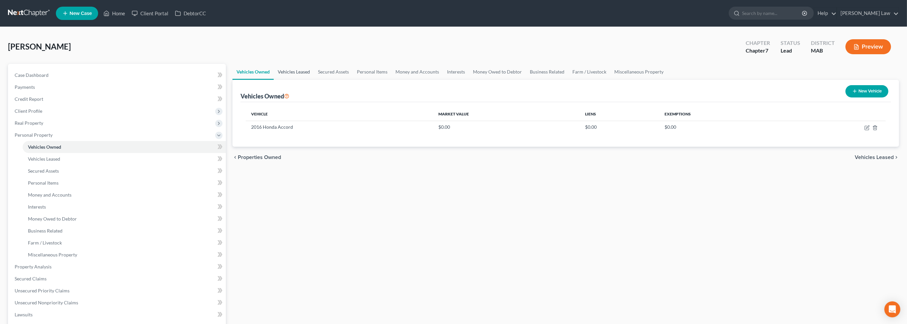
click at [313, 80] on link "Vehicles Leased" at bounding box center [294, 72] width 40 height 16
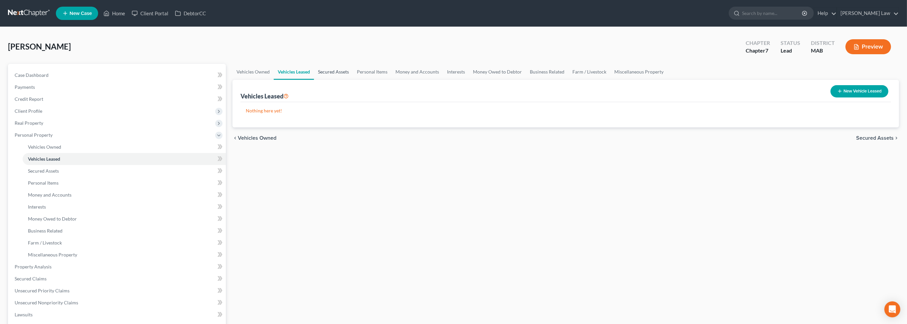
click at [353, 80] on link "Secured Assets" at bounding box center [333, 72] width 39 height 16
click at [392, 80] on link "Personal Items" at bounding box center [372, 72] width 39 height 16
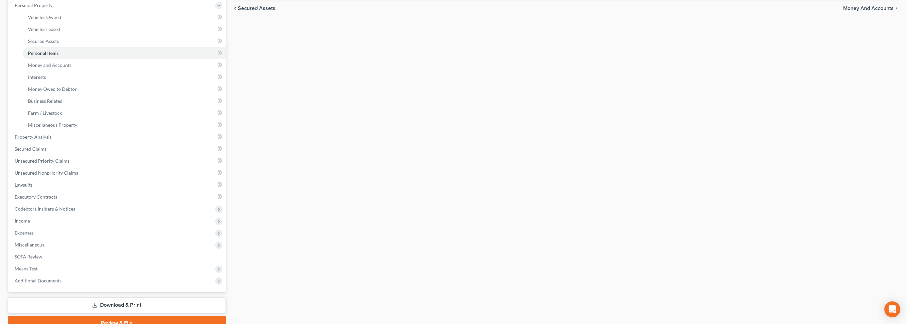
scroll to position [166, 0]
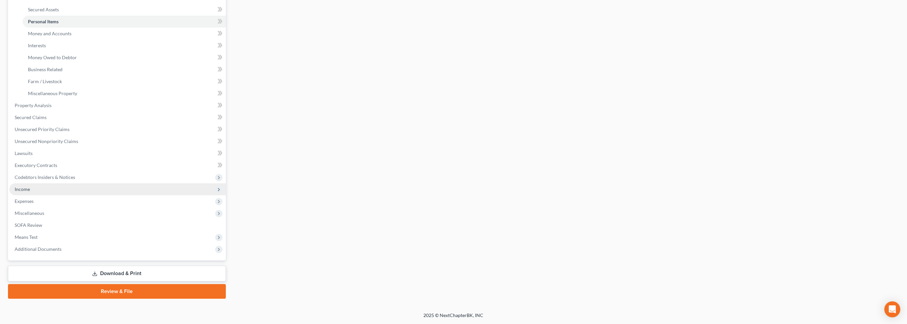
click at [30, 192] on span "Income" at bounding box center [22, 189] width 15 height 6
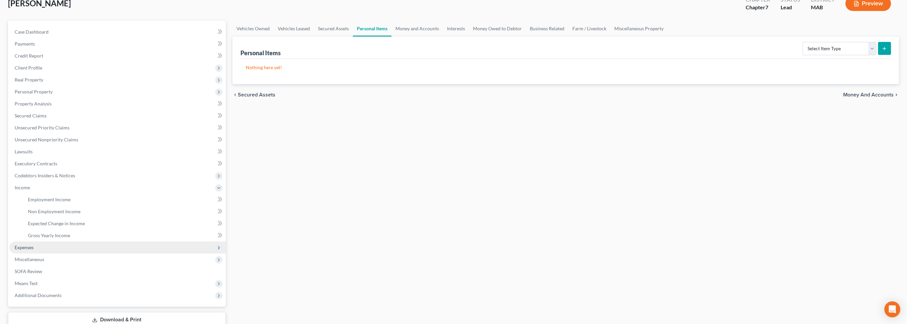
scroll to position [113, 0]
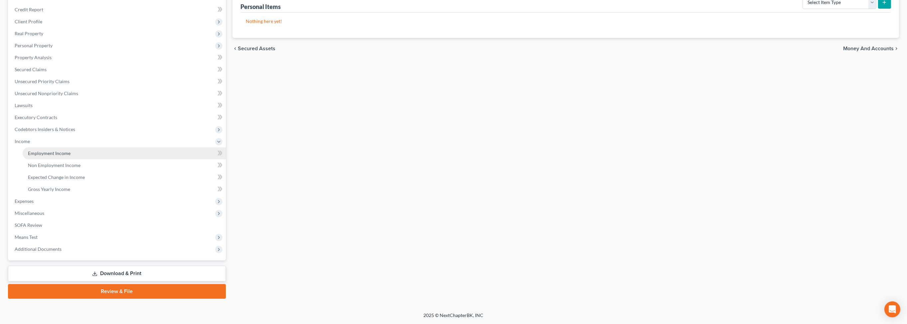
click at [41, 159] on link "Employment Income" at bounding box center [124, 153] width 203 height 12
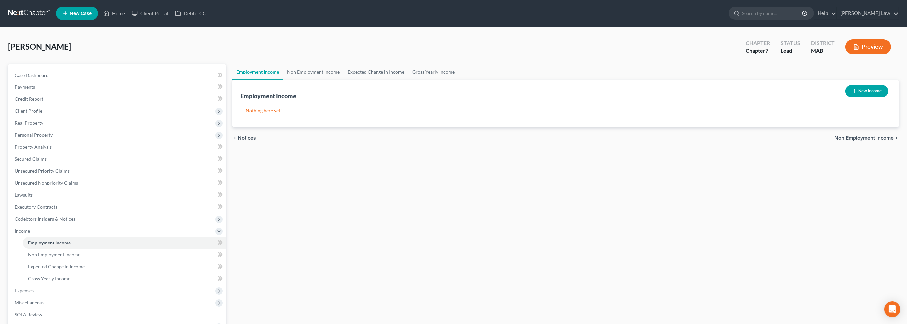
click at [859, 101] on div "Employment Income New Income" at bounding box center [565, 91] width 650 height 22
click at [861, 97] on button "New Income" at bounding box center [866, 91] width 43 height 12
select select "0"
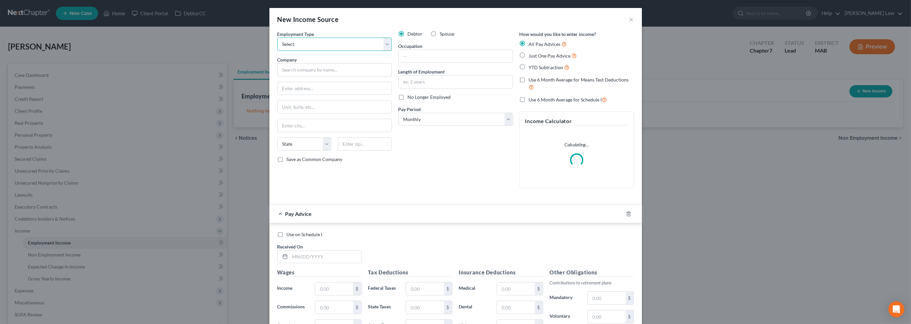
click at [369, 51] on select "Select Full or Part Time Employment Self Employment" at bounding box center [334, 44] width 114 height 13
select select "0"
click at [277, 47] on select "Select Full or Part Time Employment Self Employment" at bounding box center [334, 44] width 114 height 13
click at [411, 63] on input "text" at bounding box center [456, 56] width 114 height 13
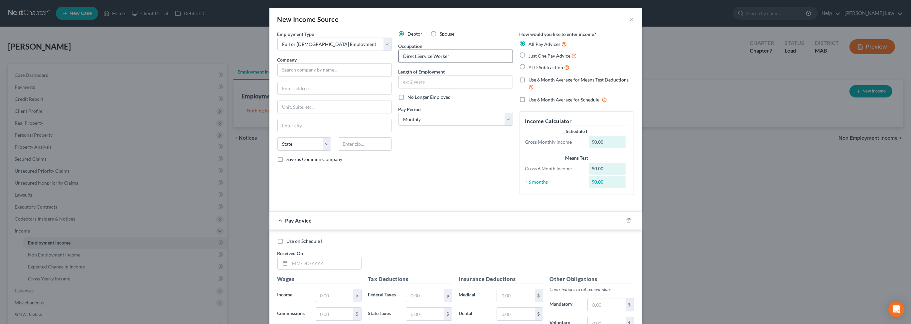
type input "Direct Service Worker"
type input "12 Years"
click at [369, 51] on select "Select Full or Part Time Employment Self Employment" at bounding box center [334, 44] width 114 height 13
click at [277, 47] on select "Select Full or Part Time Employment Self Employment" at bounding box center [334, 44] width 114 height 13
click at [286, 76] on input "text" at bounding box center [334, 69] width 114 height 13
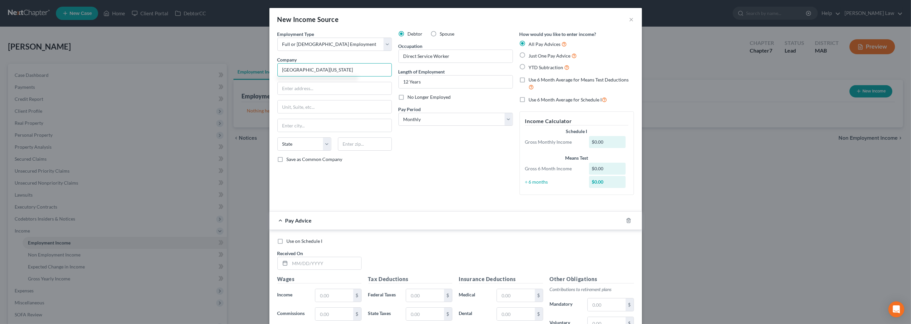
type input "Commonwealth of Massachusetts"
click at [278, 95] on input "text" at bounding box center [335, 88] width 114 height 13
type input "One Ashburton Place"
click at [278, 132] on input "text" at bounding box center [335, 125] width 114 height 13
type input "Boston"
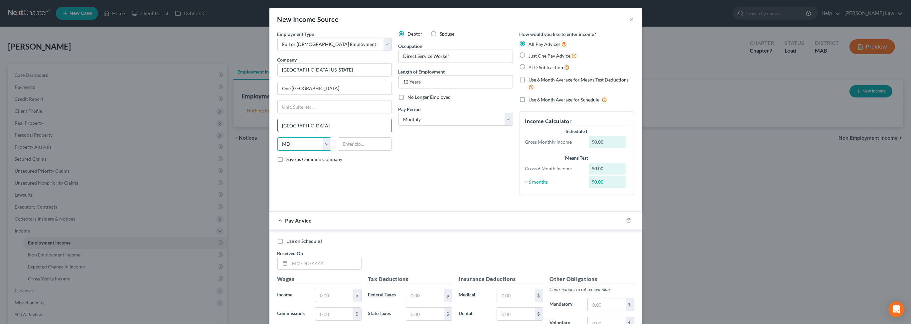
select select "22"
type input "02760"
click at [534, 60] on label "Just One Pay Advice" at bounding box center [553, 56] width 48 height 8
click at [534, 56] on input "Just One Pay Advice" at bounding box center [533, 54] width 4 height 4
radio input "true"
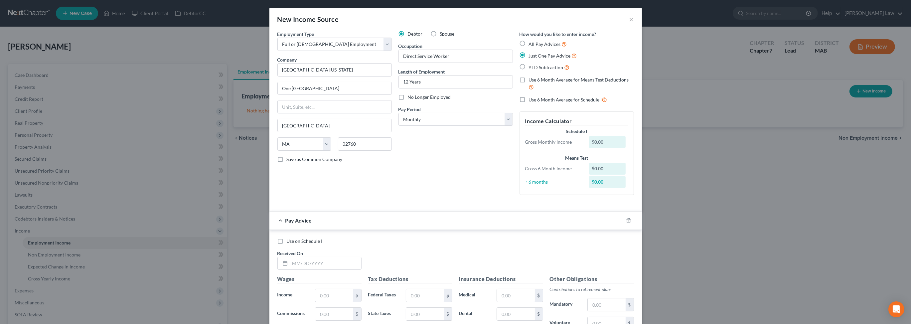
type input "North Attleboro"
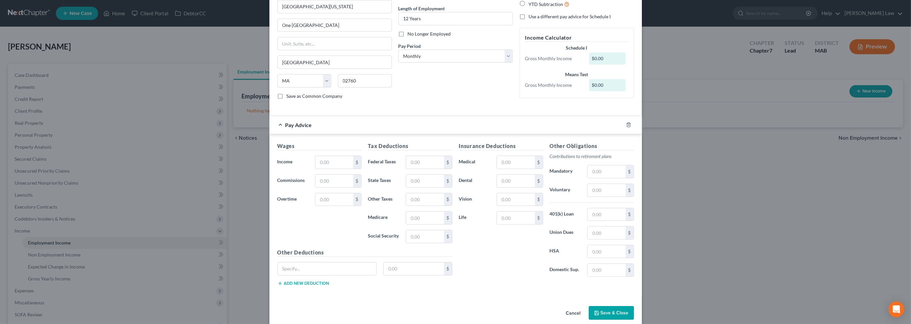
scroll to position [165, 0]
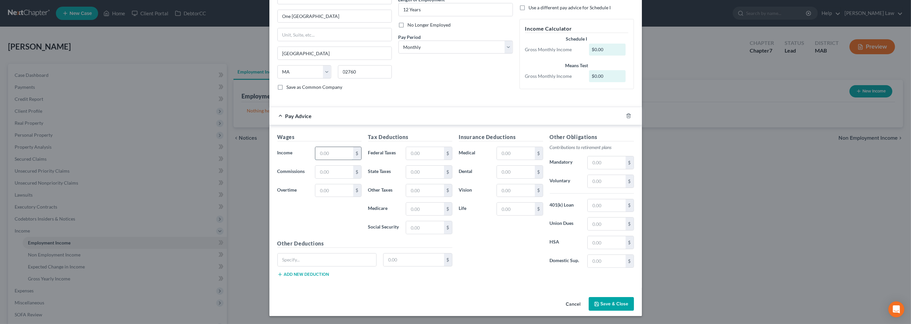
click at [315, 147] on input "text" at bounding box center [334, 153] width 38 height 13
type input "1.00"
click at [634, 303] on button "Save & Close" at bounding box center [611, 304] width 45 height 14
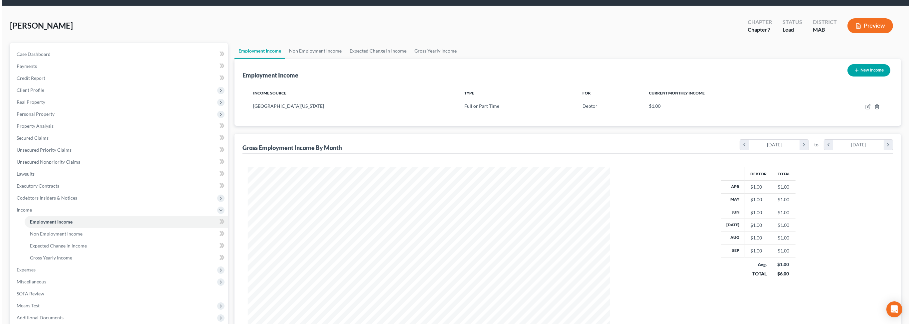
scroll to position [21, 0]
click at [863, 110] on icon "button" at bounding box center [865, 106] width 5 height 5
select select "0"
select select "22"
select select "0"
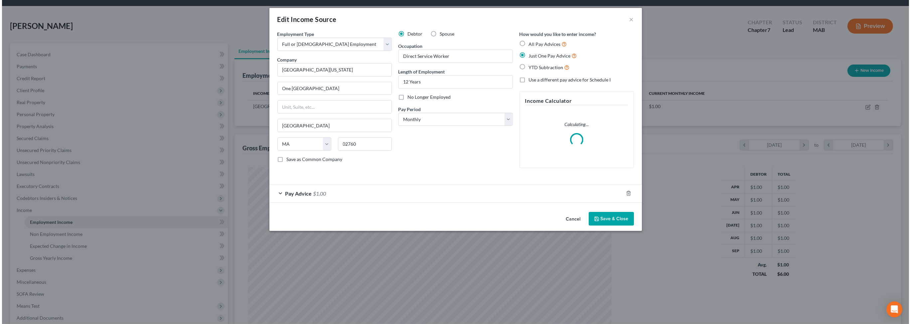
scroll to position [182, 377]
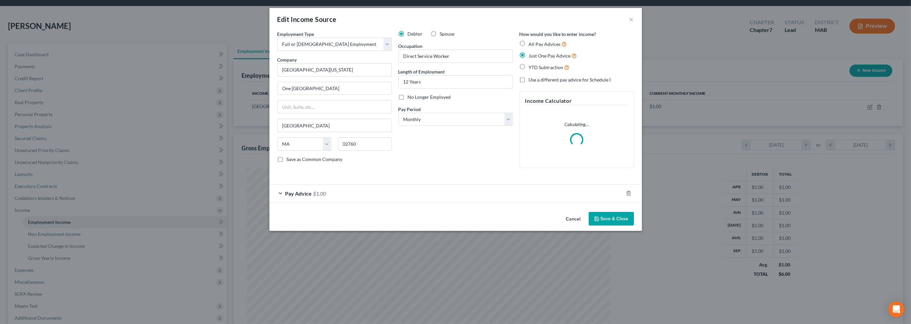
click at [334, 202] on div "Pay Advice $1.00" at bounding box center [446, 194] width 354 height 18
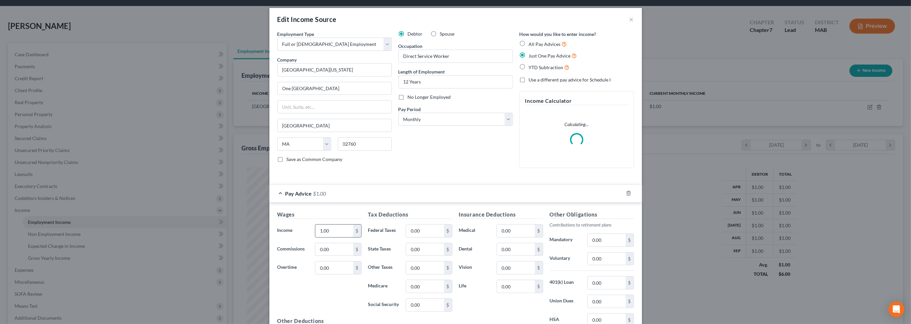
click at [315, 237] on input "1.00" at bounding box center [334, 230] width 38 height 13
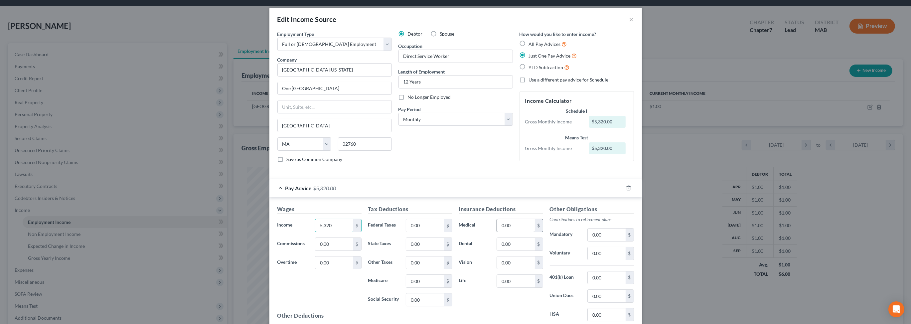
type input "5,320"
click at [534, 232] on input "0.00" at bounding box center [516, 225] width 38 height 13
click at [625, 241] on input "0.00" at bounding box center [607, 234] width 38 height 13
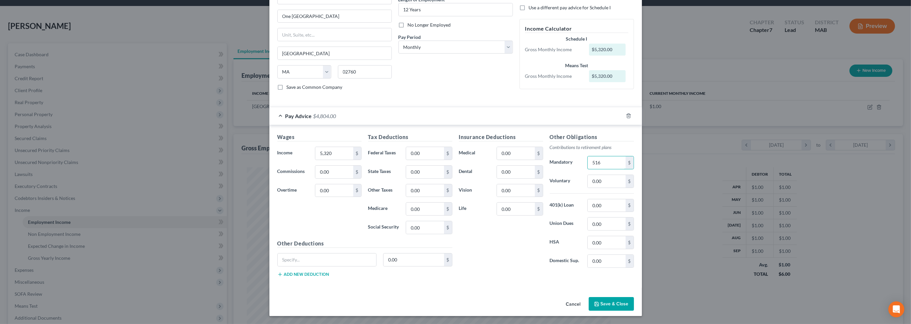
scroll to position [115, 0]
type input "516"
click at [528, 160] on input "0.00" at bounding box center [516, 153] width 38 height 13
type input "321"
click at [527, 215] on input "0.00" at bounding box center [516, 208] width 38 height 13
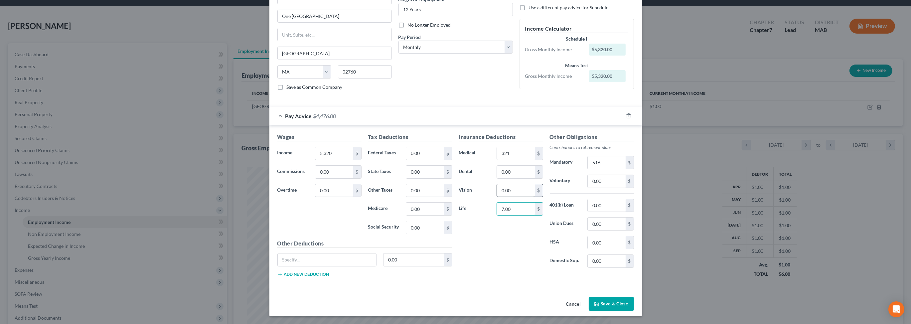
scroll to position [125, 0]
type input "7.00"
click at [415, 154] on input "0.00" at bounding box center [425, 153] width 38 height 13
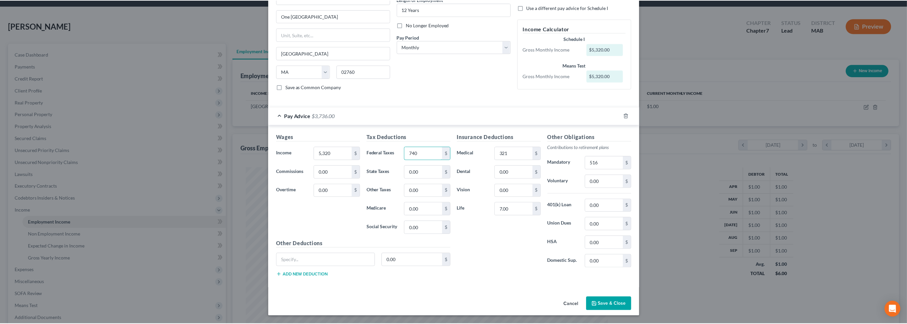
scroll to position [165, 0]
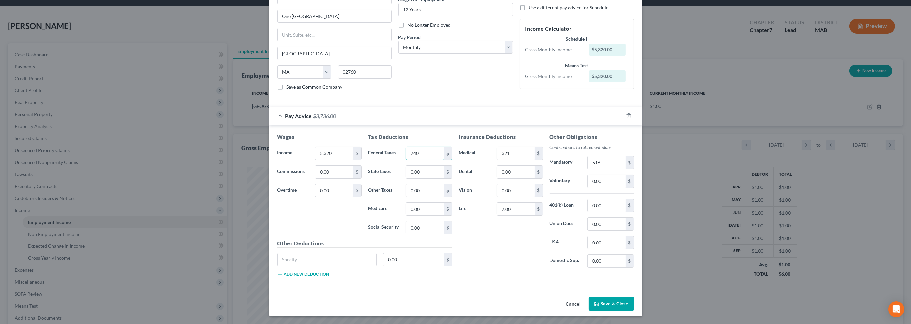
type input "740"
click at [634, 297] on button "Save & Close" at bounding box center [611, 304] width 45 height 14
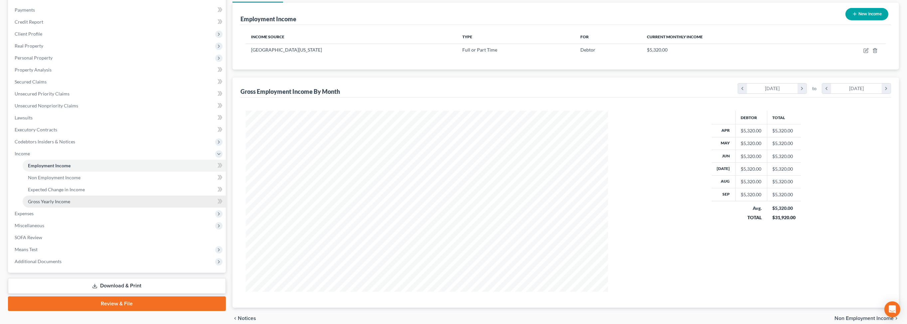
scroll to position [77, 0]
click at [34, 216] on span "Expenses" at bounding box center [24, 213] width 19 height 6
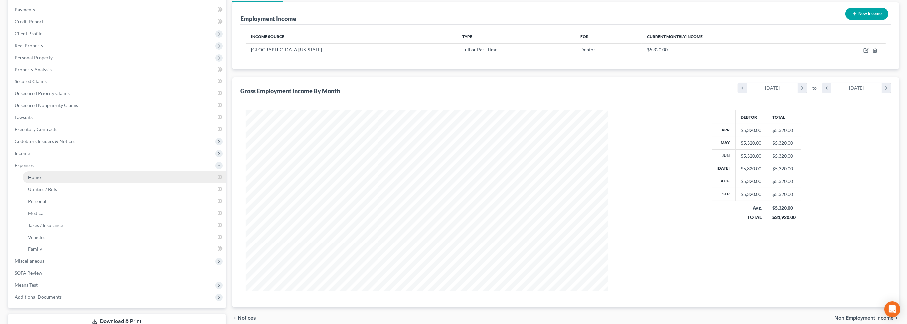
click at [41, 180] on span "Home" at bounding box center [34, 177] width 13 height 6
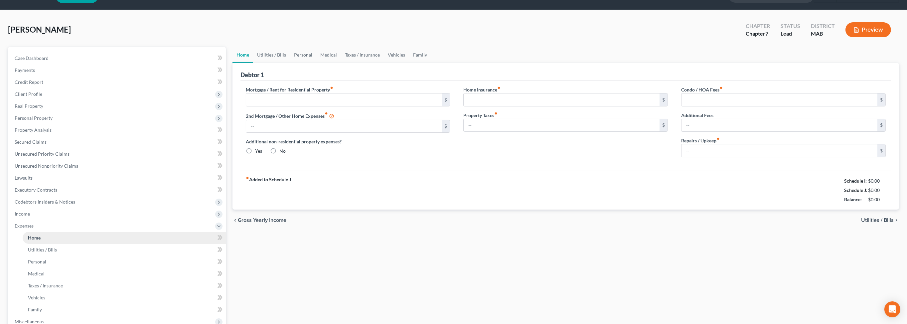
type input "1,800.00"
type input "0.00"
radio input "true"
type input "0.00"
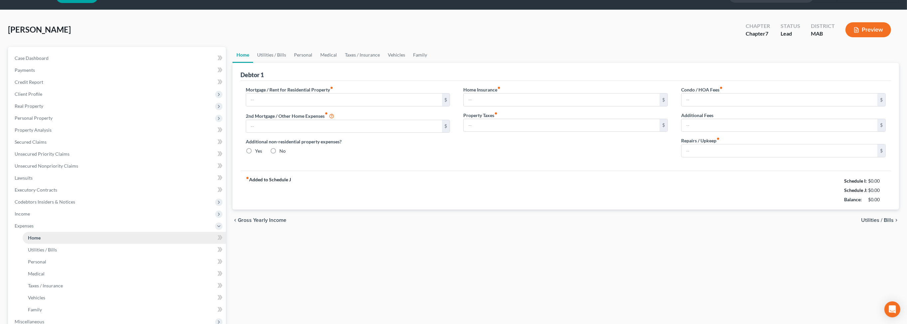
type input "0.00"
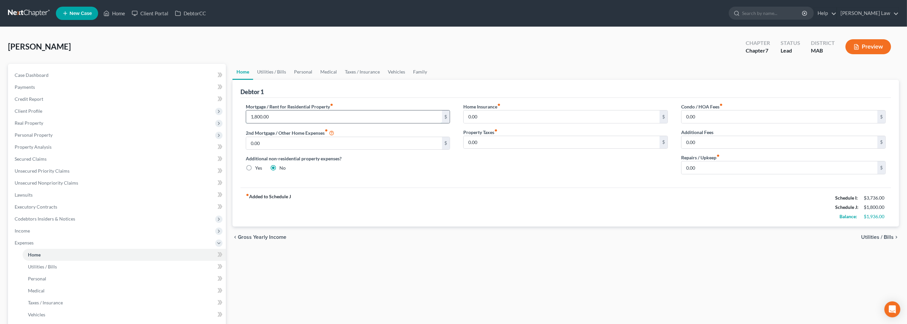
click at [283, 123] on input "1,800.00" at bounding box center [344, 116] width 196 height 13
drag, startPoint x: 278, startPoint y: 89, endPoint x: 289, endPoint y: 89, distance: 10.3
click at [279, 80] on link "Utilities / Bills" at bounding box center [271, 72] width 37 height 16
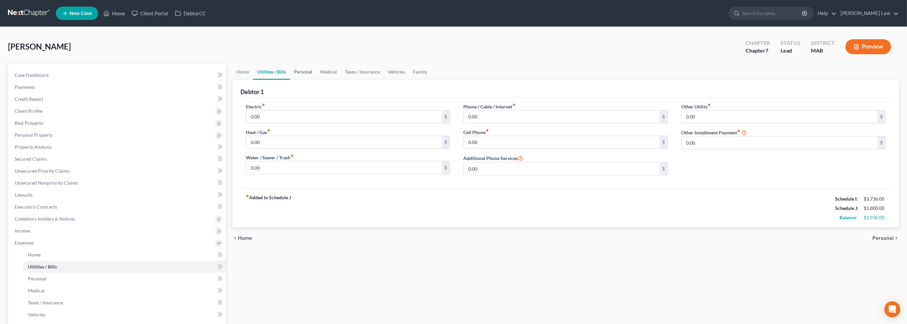
click at [314, 80] on link "Personal" at bounding box center [303, 72] width 26 height 16
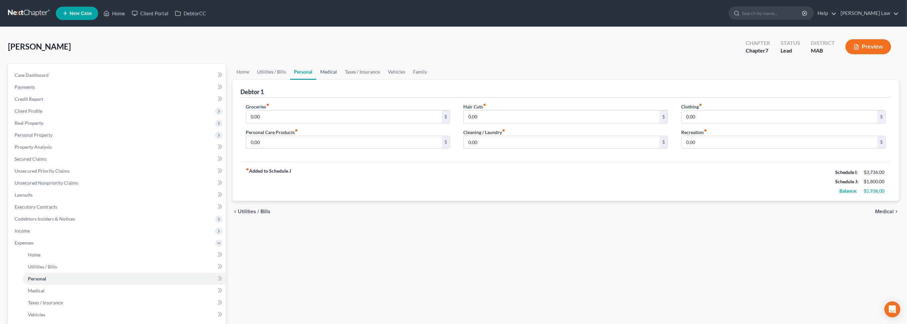
click at [341, 80] on link "Medical" at bounding box center [328, 72] width 25 height 16
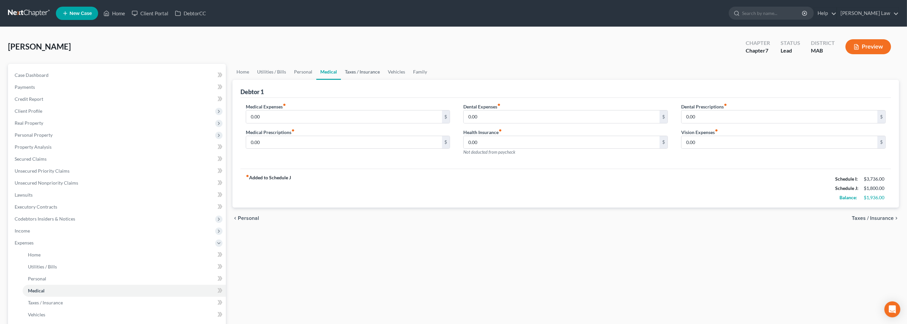
click at [383, 80] on link "Taxes / Insurance" at bounding box center [362, 72] width 43 height 16
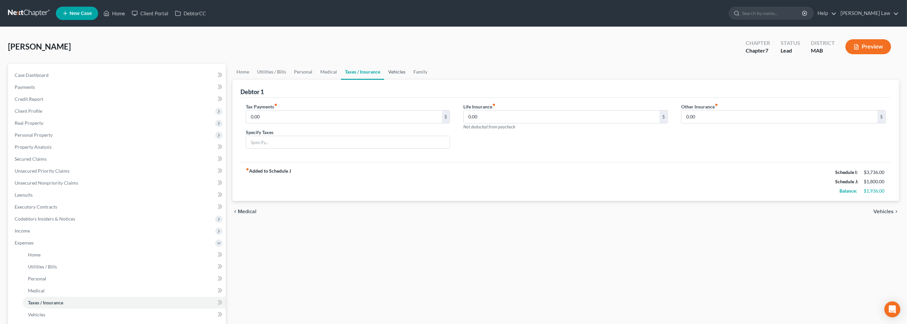
click at [409, 80] on link "Vehicles" at bounding box center [396, 72] width 25 height 16
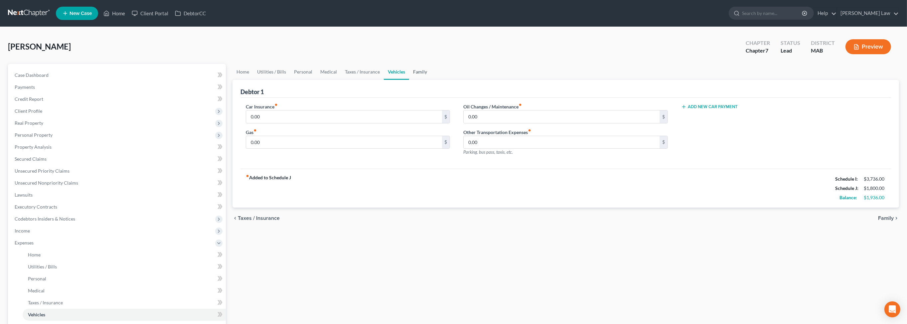
click at [431, 80] on link "Family" at bounding box center [420, 72] width 22 height 16
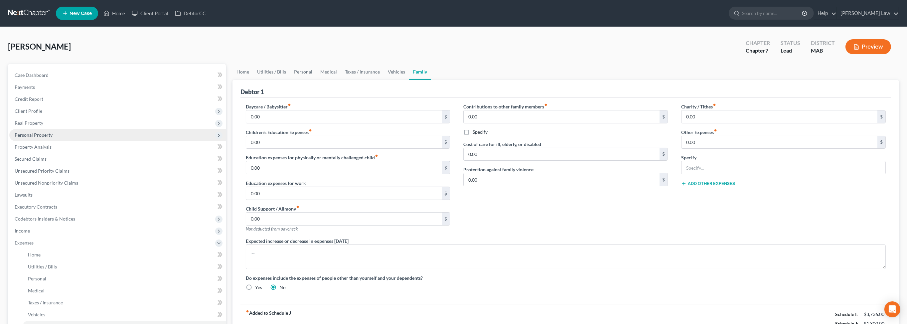
click at [51, 138] on span "Personal Property" at bounding box center [34, 135] width 38 height 6
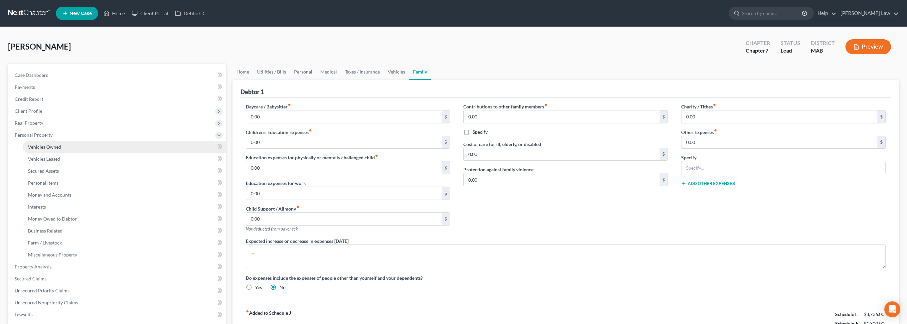
click at [50, 150] on span "Vehicles Owned" at bounding box center [44, 147] width 33 height 6
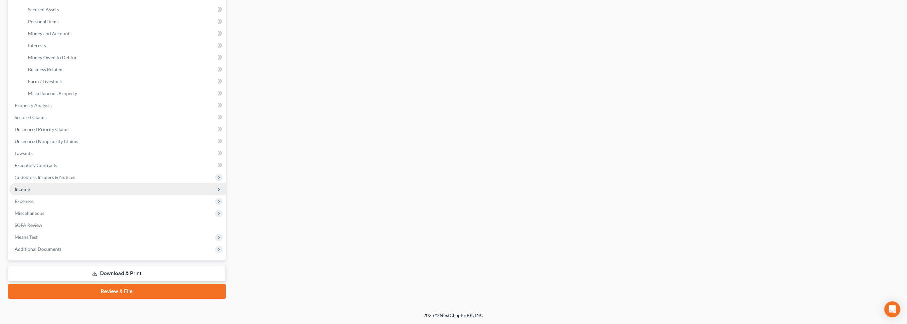
scroll to position [209, 0]
click at [34, 204] on span "Expenses" at bounding box center [24, 201] width 19 height 6
click at [42, 186] on span "Vehicles" at bounding box center [36, 189] width 17 height 6
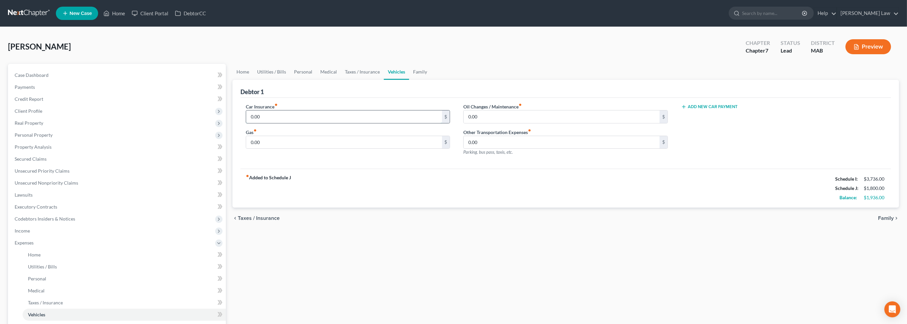
click at [273, 123] on input "0.00" at bounding box center [344, 116] width 196 height 13
type input "165"
click at [244, 80] on link "Home" at bounding box center [242, 72] width 21 height 16
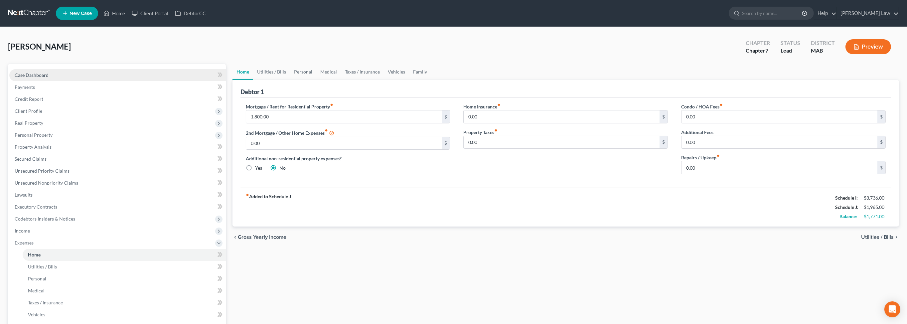
click at [48, 78] on span "Case Dashboard" at bounding box center [32, 75] width 34 height 6
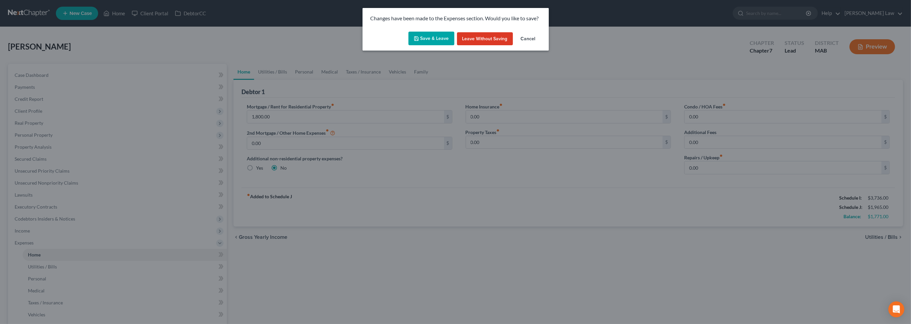
click at [421, 46] on button "Save & Leave" at bounding box center [431, 39] width 46 height 14
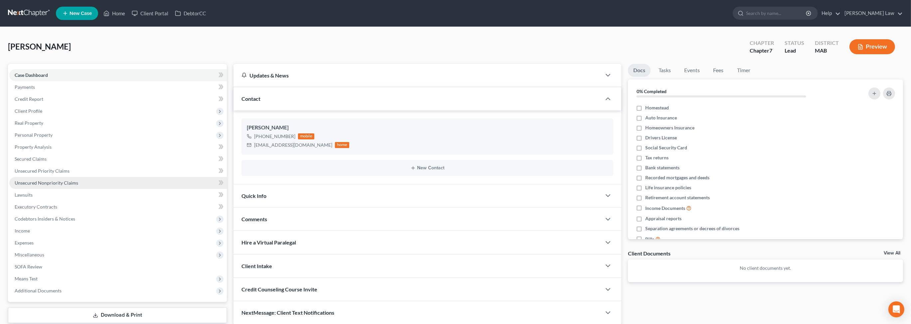
click at [76, 186] on span "Unsecured Nonpriority Claims" at bounding box center [47, 183] width 64 height 6
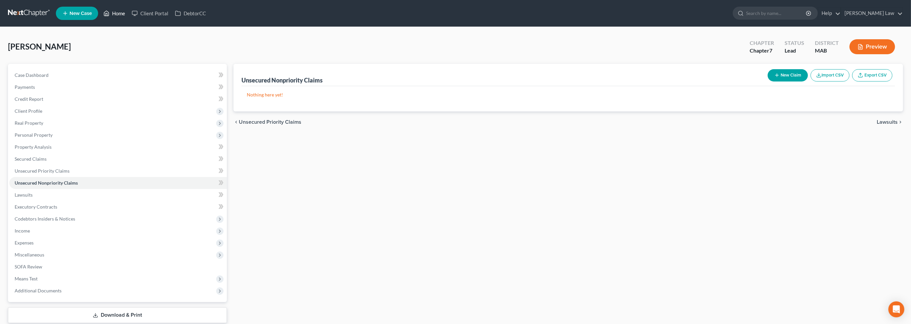
click at [128, 17] on link "Home" at bounding box center [114, 13] width 28 height 12
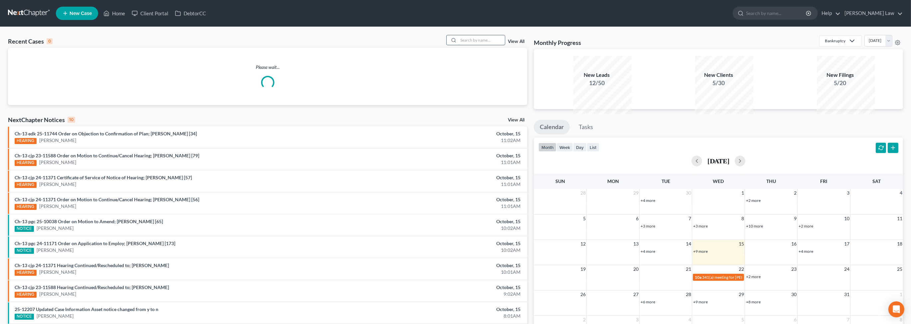
click at [458, 45] on input "search" at bounding box center [481, 40] width 47 height 10
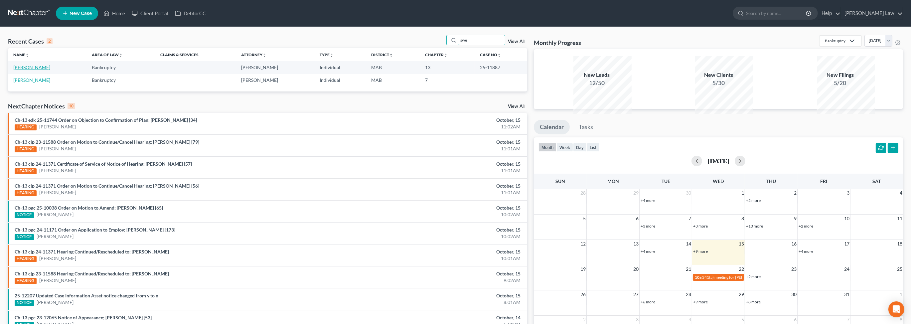
type input "swe"
click at [27, 70] on link "Sweeney, John" at bounding box center [31, 68] width 37 height 6
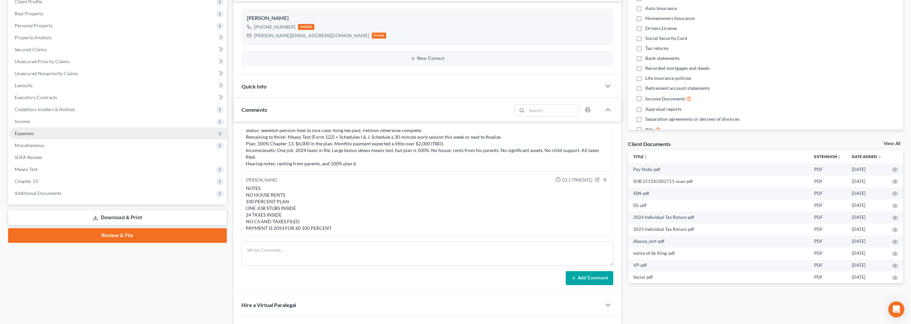
scroll to position [110, 0]
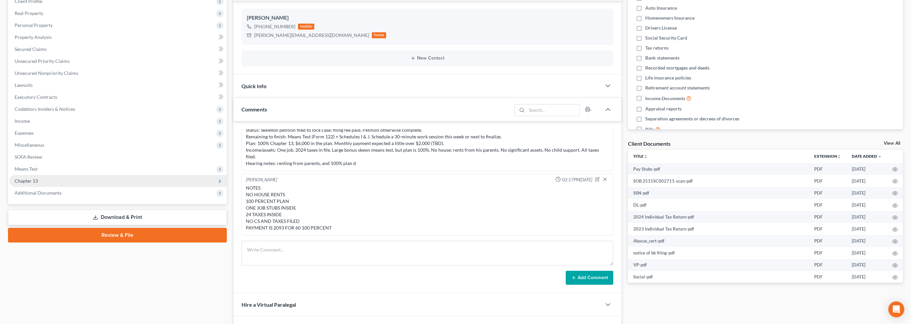
click at [62, 196] on span "Additional Documents" at bounding box center [38, 193] width 47 height 6
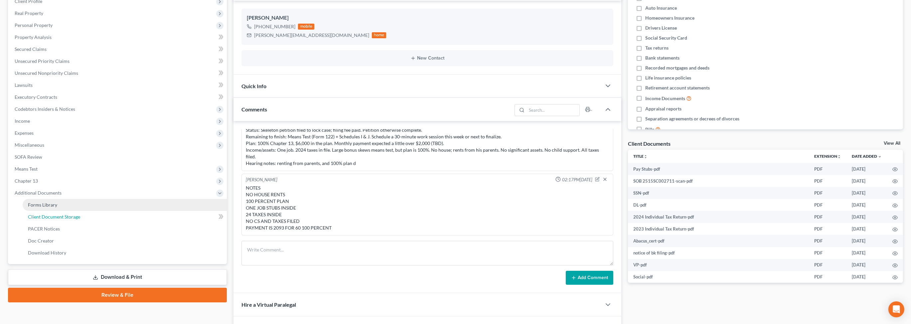
click at [80, 219] on span "Client Document Storage" at bounding box center [54, 217] width 52 height 6
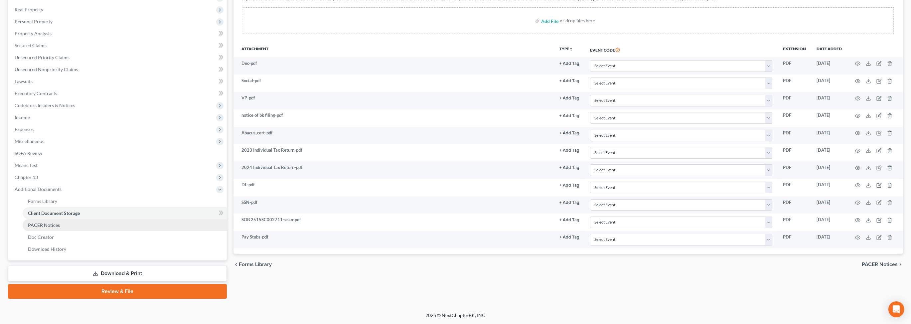
click at [49, 228] on span "PACER Notices" at bounding box center [44, 225] width 32 height 6
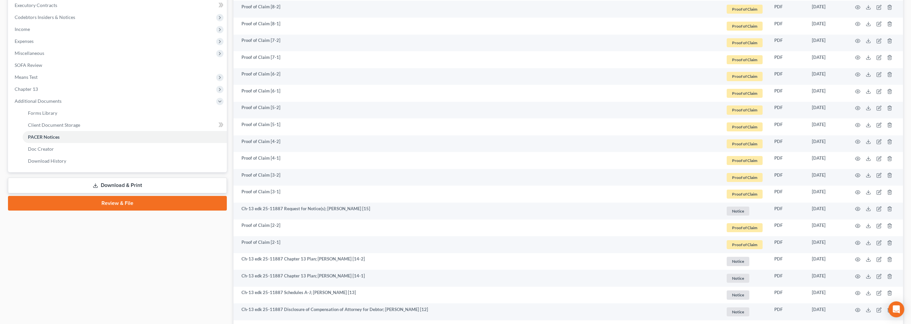
scroll to position [223, 0]
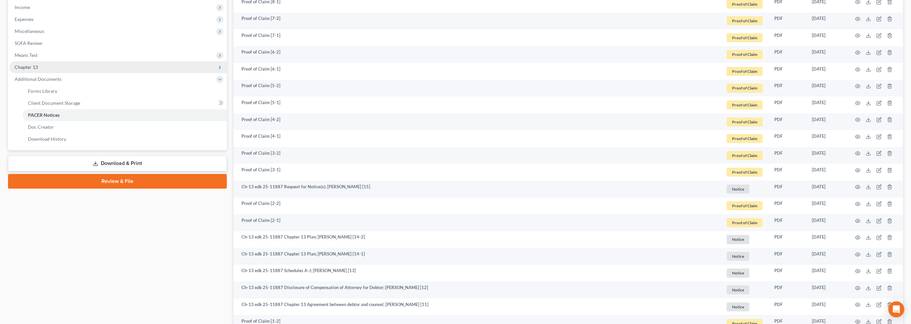
click at [47, 73] on span "Chapter 13" at bounding box center [117, 67] width 217 height 12
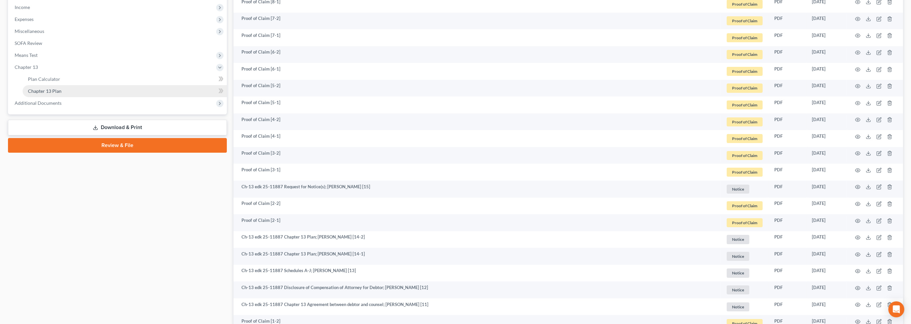
click at [72, 97] on link "Chapter 13 Plan" at bounding box center [125, 91] width 204 height 12
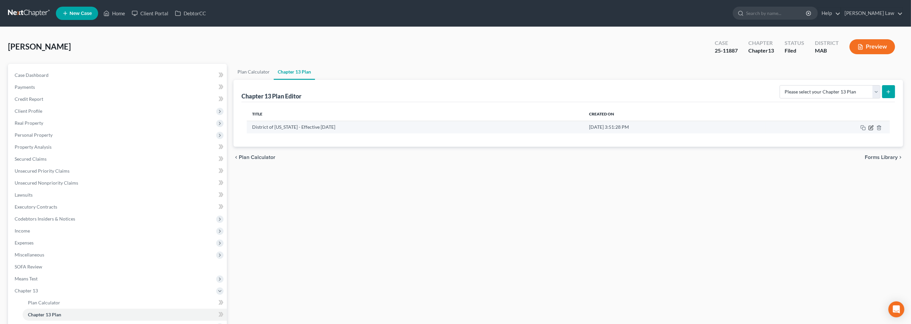
click at [860, 133] on td at bounding box center [827, 127] width 124 height 13
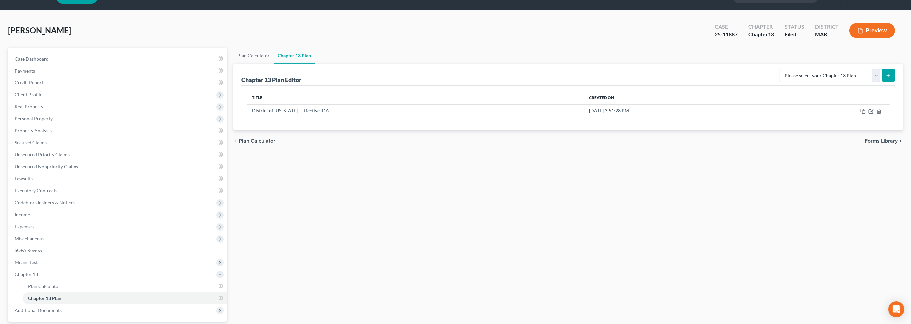
scroll to position [105, 0]
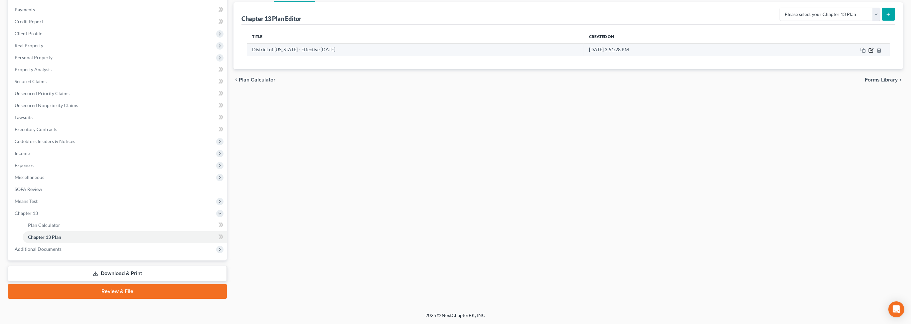
click at [868, 53] on icon "button" at bounding box center [870, 50] width 5 height 5
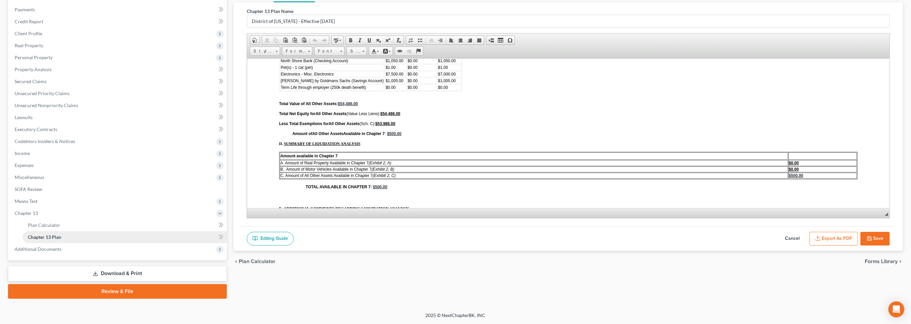
scroll to position [176, 0]
click at [62, 246] on span "Additional Documents" at bounding box center [38, 249] width 47 height 6
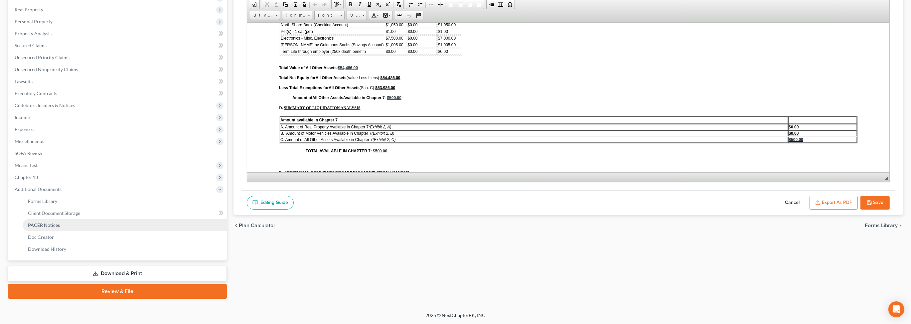
click at [60, 228] on span "PACER Notices" at bounding box center [44, 225] width 32 height 6
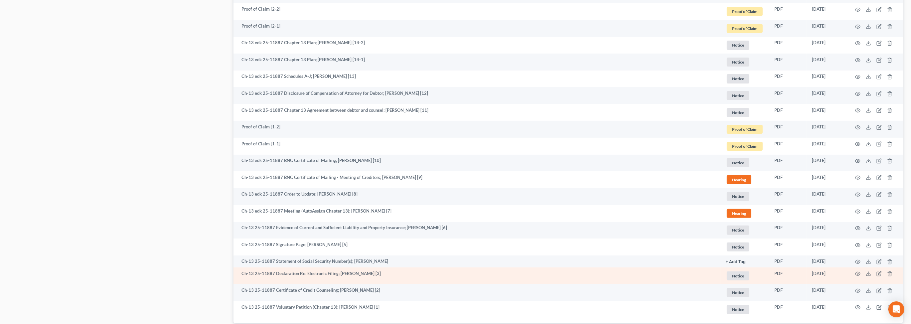
scroll to position [614, 0]
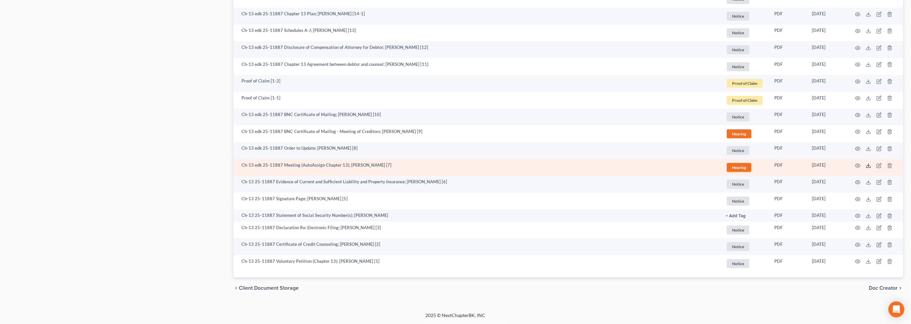
click at [867, 165] on polyline at bounding box center [868, 165] width 2 height 1
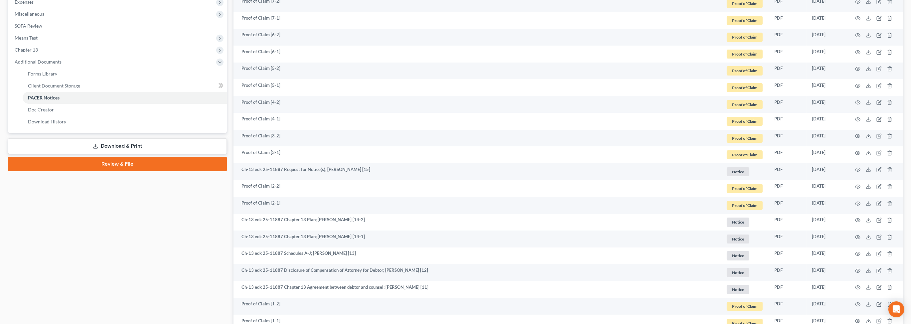
scroll to position [77, 0]
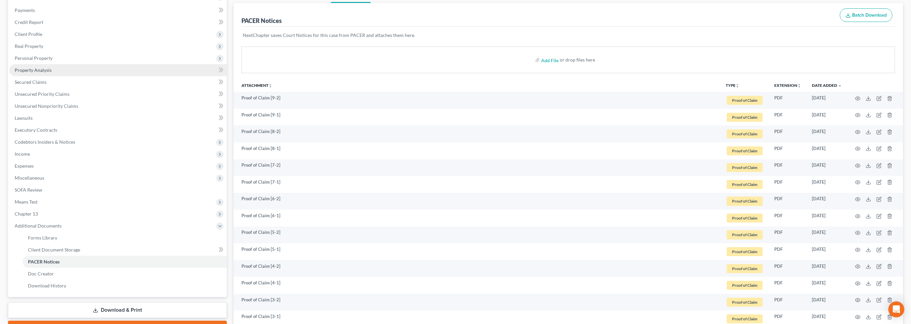
click at [39, 73] on span "Property Analysis" at bounding box center [33, 70] width 37 height 6
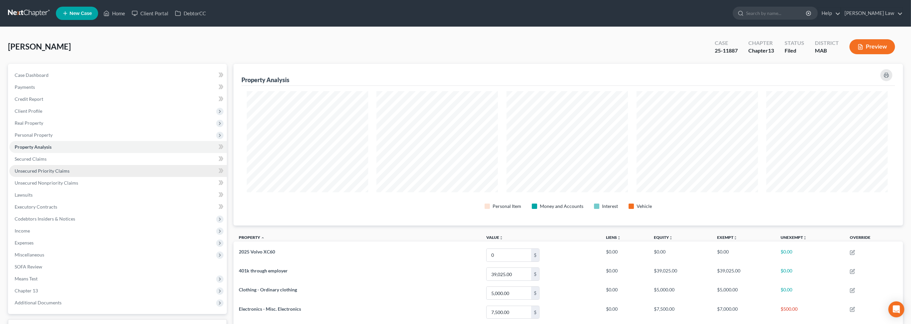
click at [55, 174] on span "Unsecured Priority Claims" at bounding box center [42, 171] width 55 height 6
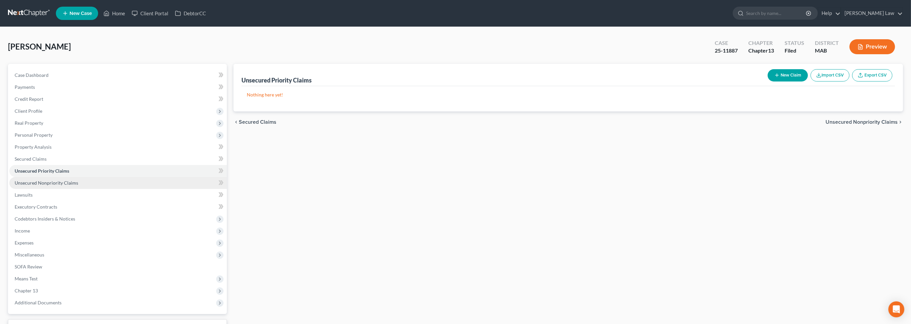
click at [76, 186] on span "Unsecured Nonpriority Claims" at bounding box center [47, 183] width 64 height 6
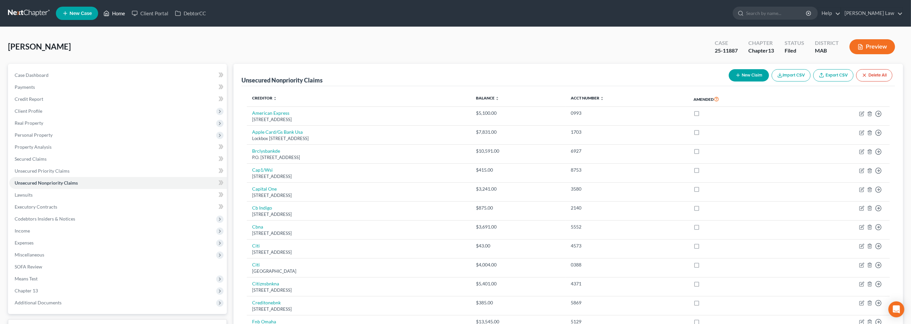
click at [128, 19] on link "Home" at bounding box center [114, 13] width 28 height 12
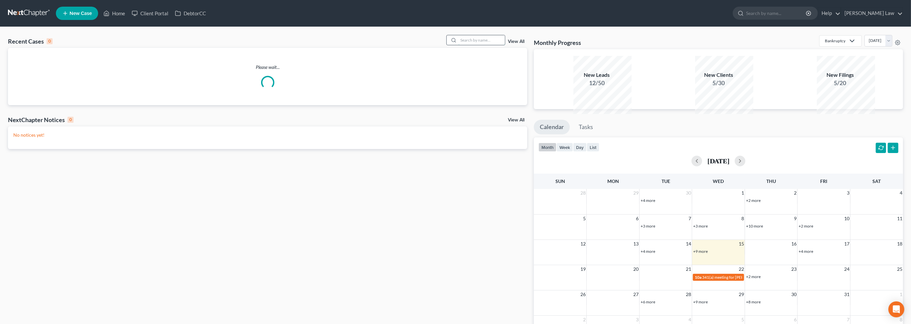
click at [478, 45] on input "search" at bounding box center [481, 40] width 47 height 10
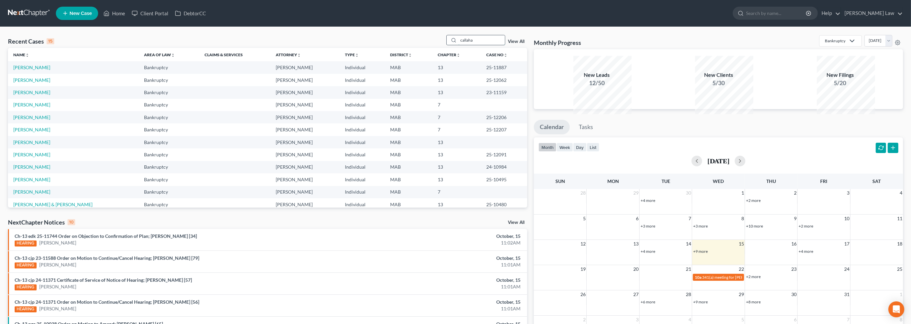
type input "callaha"
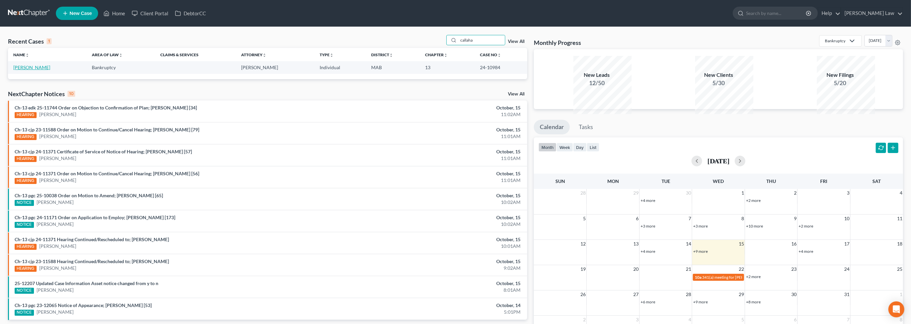
click at [30, 70] on link "Callahan, Andrea" at bounding box center [31, 68] width 37 height 6
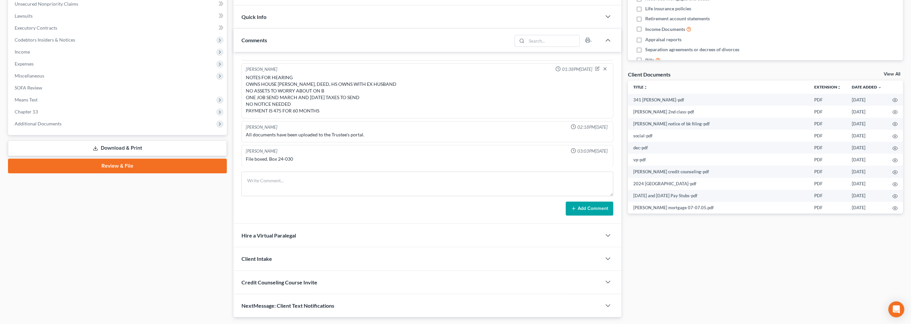
scroll to position [198, 0]
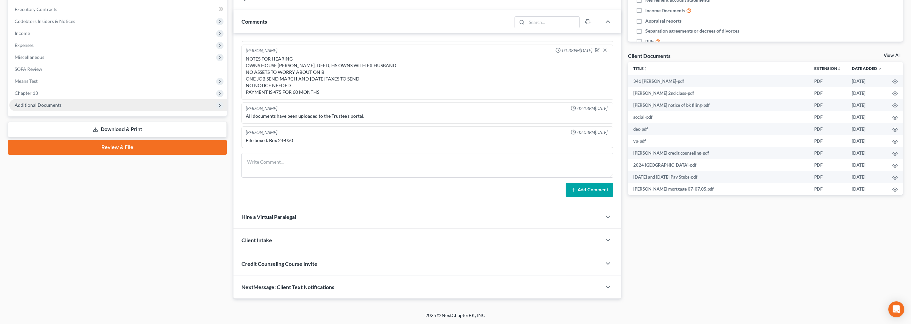
click at [62, 108] on span "Additional Documents" at bounding box center [38, 105] width 47 height 6
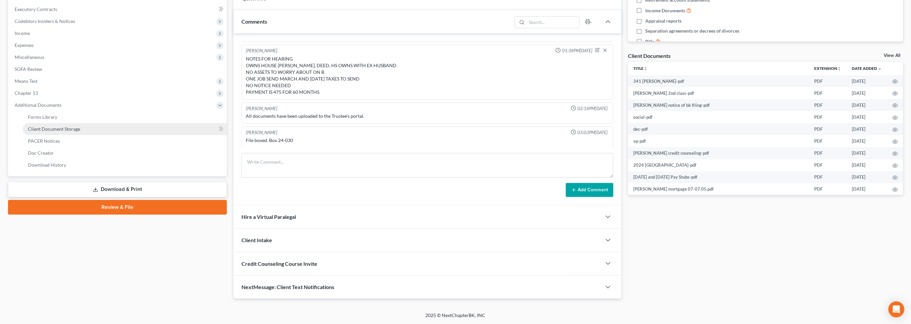
click at [96, 135] on link "Client Document Storage" at bounding box center [125, 129] width 204 height 12
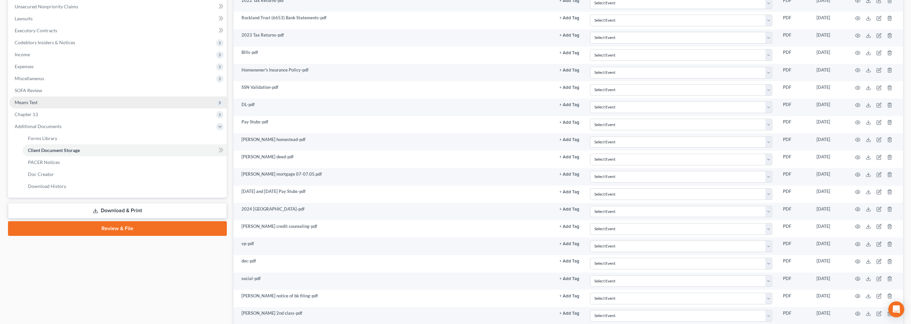
scroll to position [180, 0]
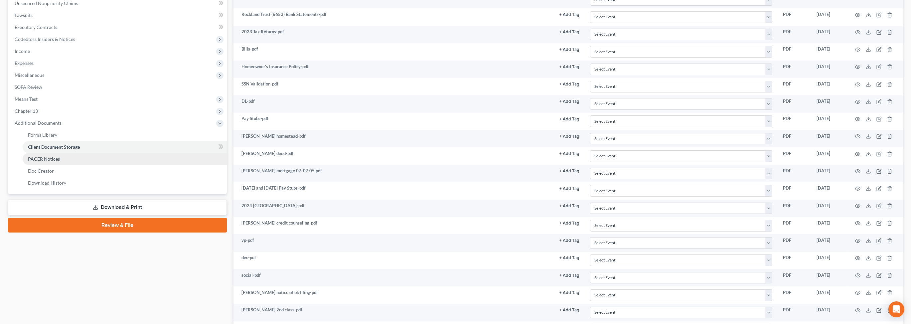
click at [54, 162] on span "PACER Notices" at bounding box center [44, 159] width 32 height 6
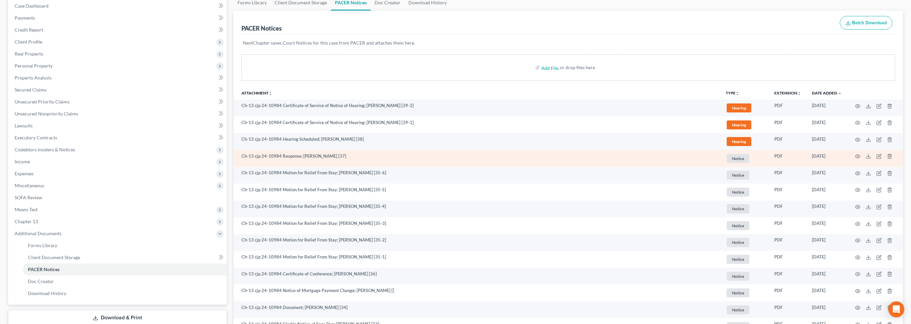
scroll to position [71, 0]
click at [866, 157] on icon at bounding box center [868, 153] width 5 height 5
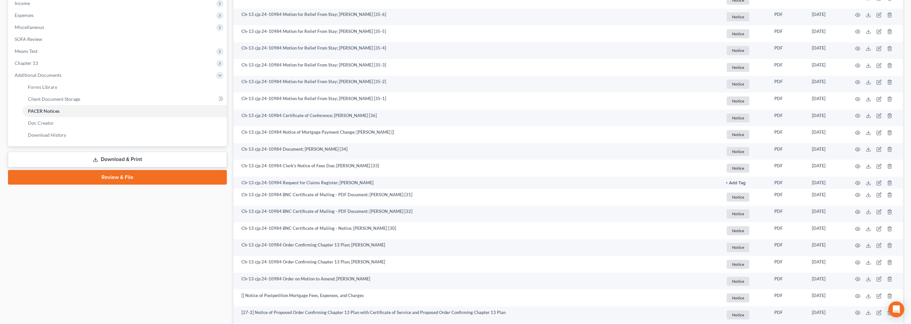
scroll to position [0, 0]
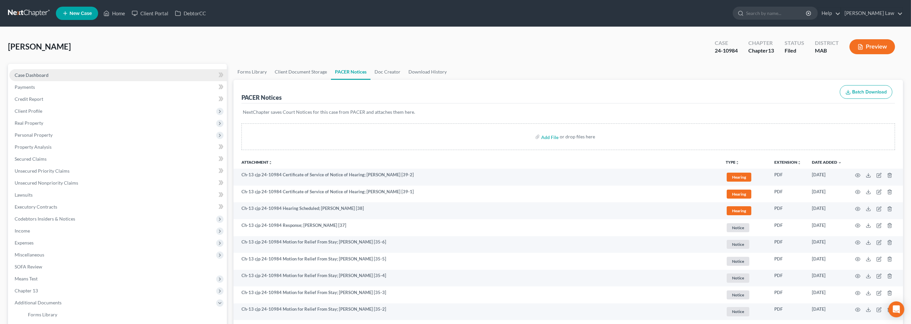
click at [45, 81] on link "Case Dashboard" at bounding box center [117, 75] width 217 height 12
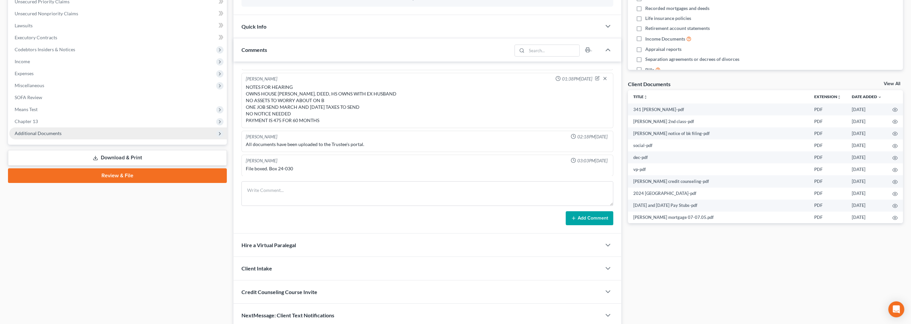
scroll to position [323, 0]
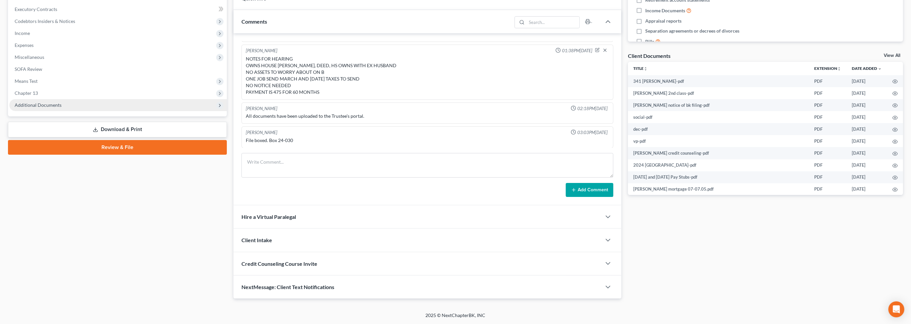
click at [62, 102] on span "Additional Documents" at bounding box center [38, 105] width 47 height 6
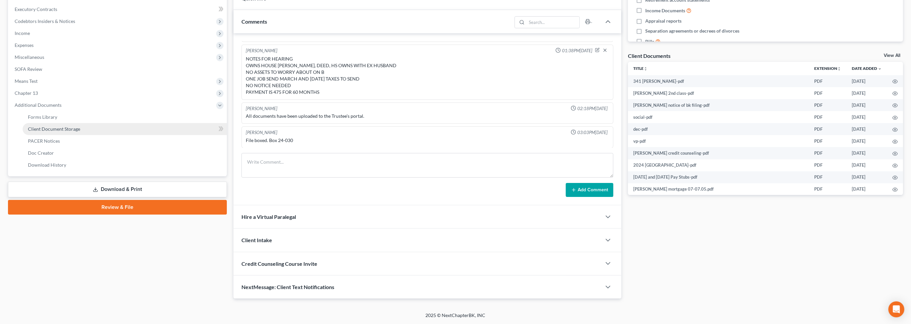
click at [79, 126] on span "Client Document Storage" at bounding box center [54, 129] width 52 height 6
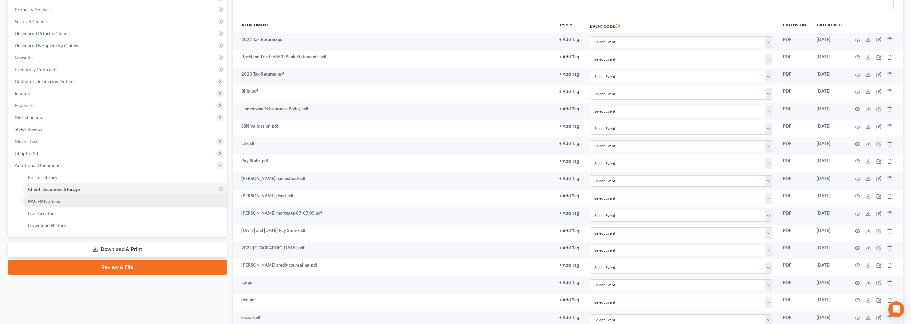
drag, startPoint x: 56, startPoint y: 280, endPoint x: 53, endPoint y: 283, distance: 4.9
click at [56, 207] on link "PACER Notices" at bounding box center [125, 201] width 204 height 12
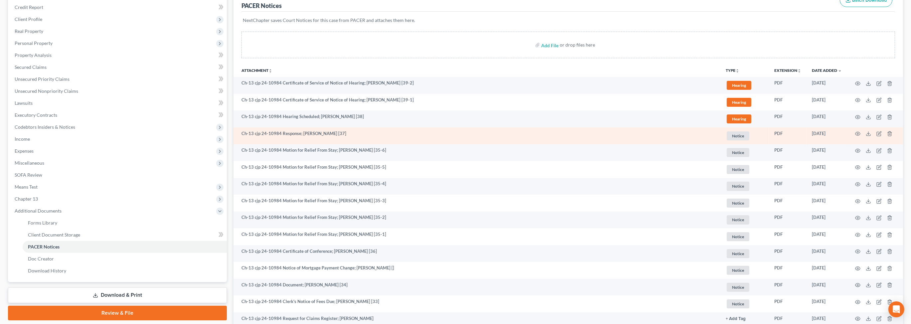
scroll to position [100, 0]
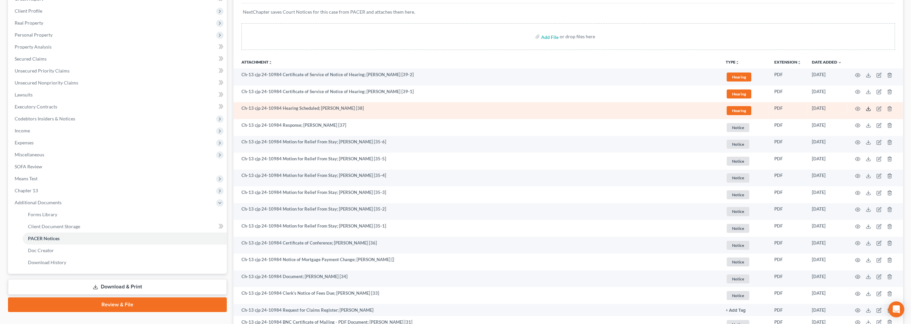
click at [866, 111] on icon at bounding box center [868, 108] width 5 height 5
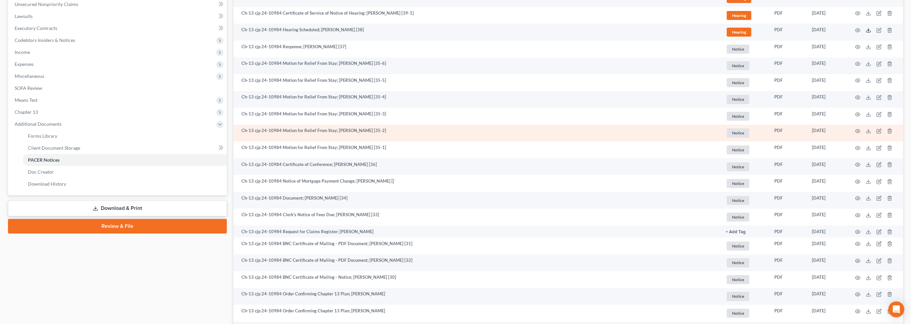
scroll to position [180, 0]
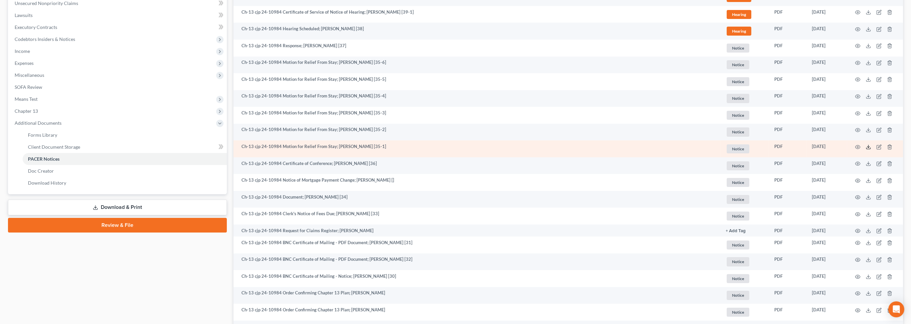
click at [866, 150] on icon at bounding box center [868, 146] width 5 height 5
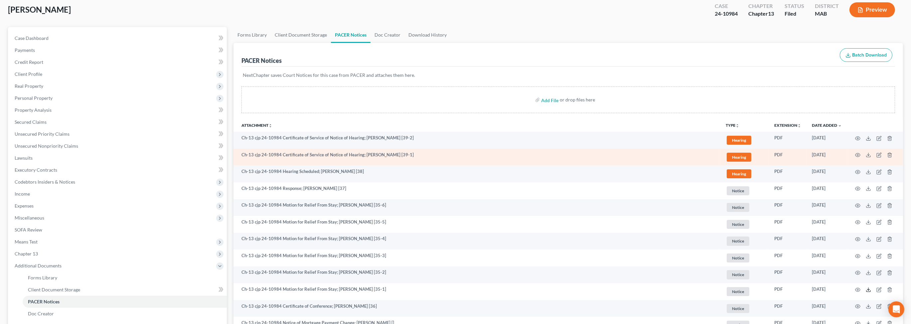
scroll to position [0, 0]
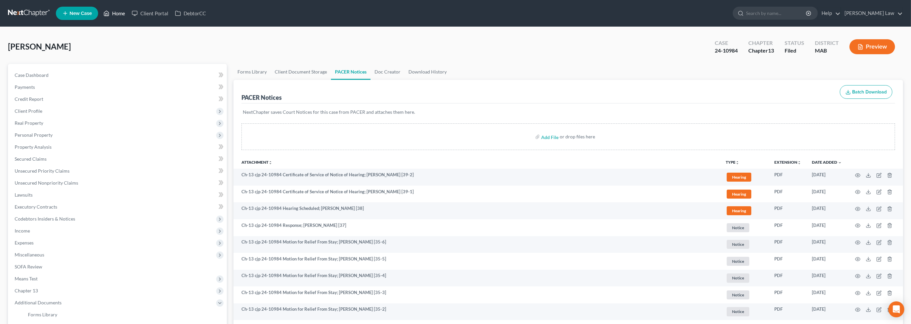
click at [128, 16] on link "Home" at bounding box center [114, 13] width 28 height 12
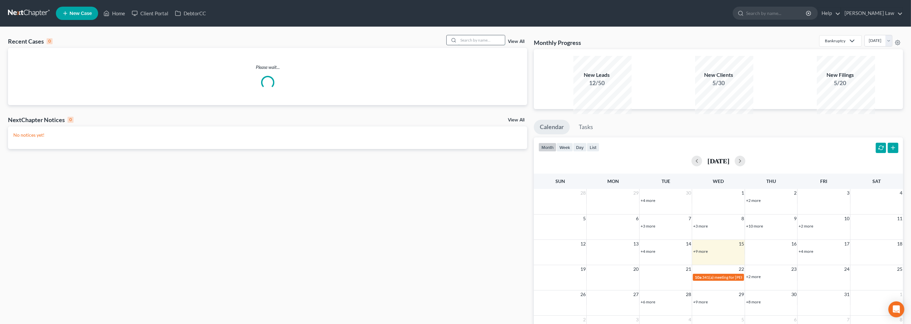
click at [473, 45] on input "search" at bounding box center [481, 40] width 47 height 10
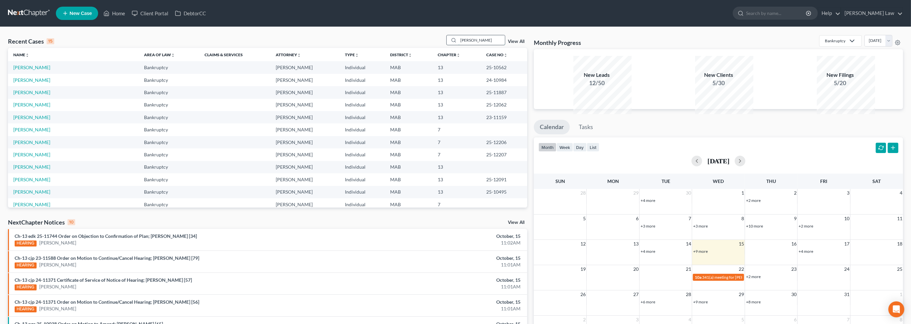
type input "healey"
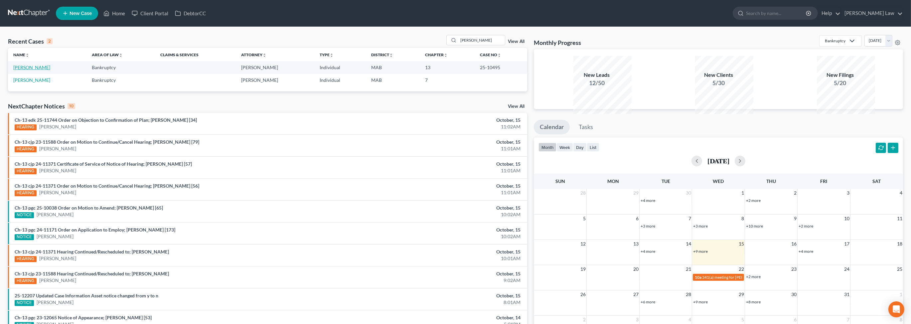
click at [24, 70] on link "Healey, Kevin" at bounding box center [31, 68] width 37 height 6
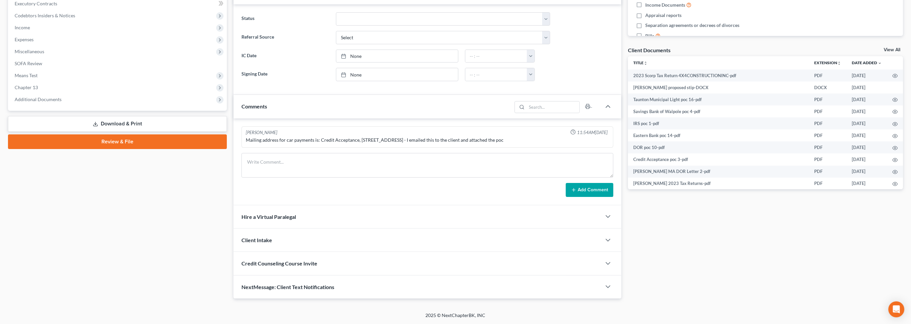
scroll to position [226, 0]
click at [61, 102] on span "Additional Documents" at bounding box center [38, 99] width 47 height 6
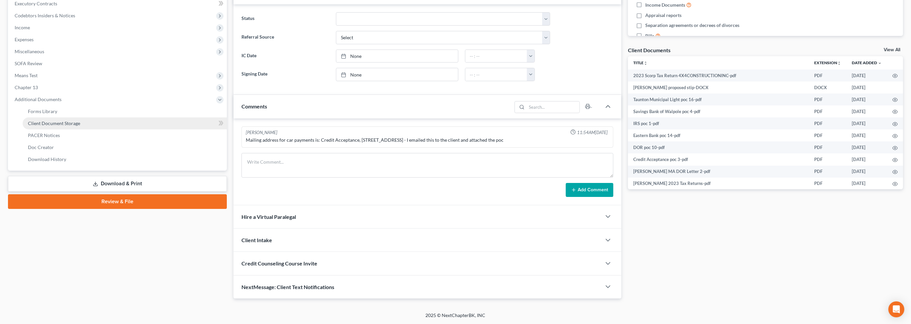
click at [69, 126] on span "Client Document Storage" at bounding box center [54, 123] width 52 height 6
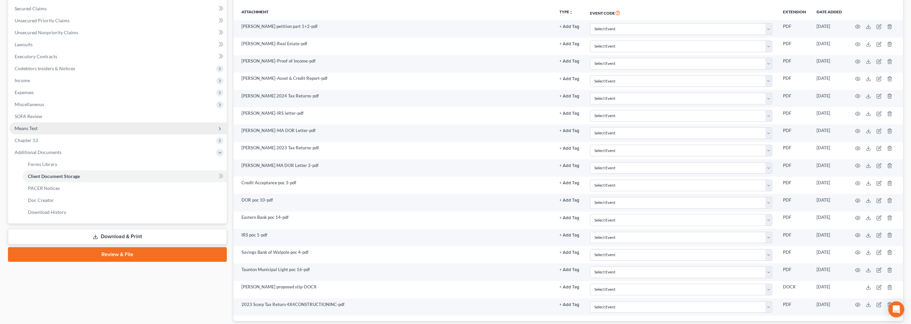
scroll to position [151, 0]
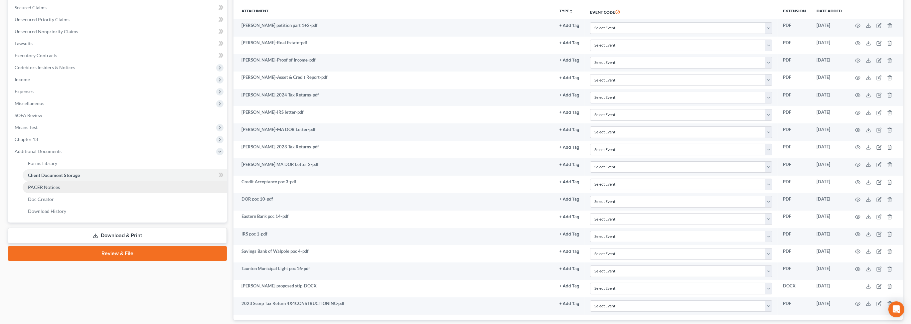
click at [56, 190] on span "PACER Notices" at bounding box center [44, 187] width 32 height 6
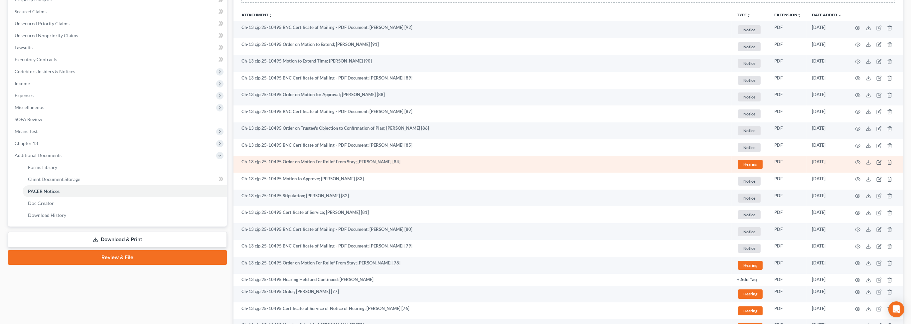
scroll to position [147, 0]
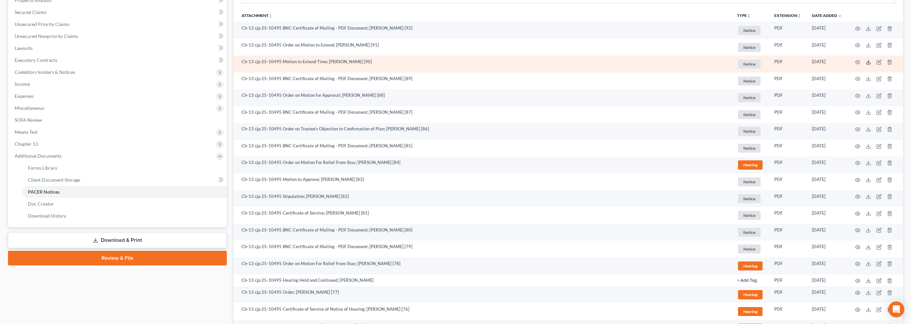
click at [868, 63] on line at bounding box center [868, 61] width 0 height 3
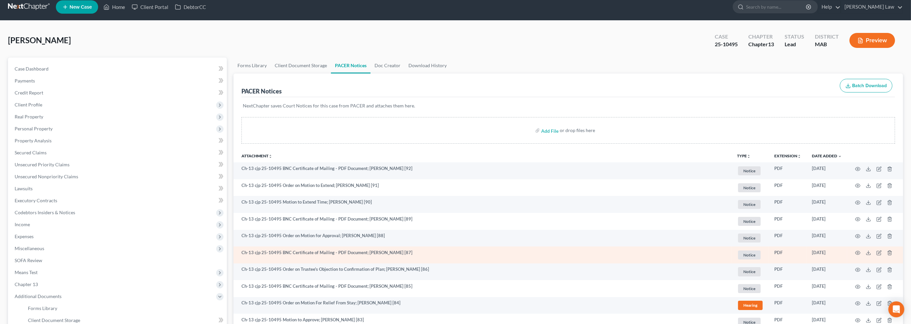
scroll to position [0, 0]
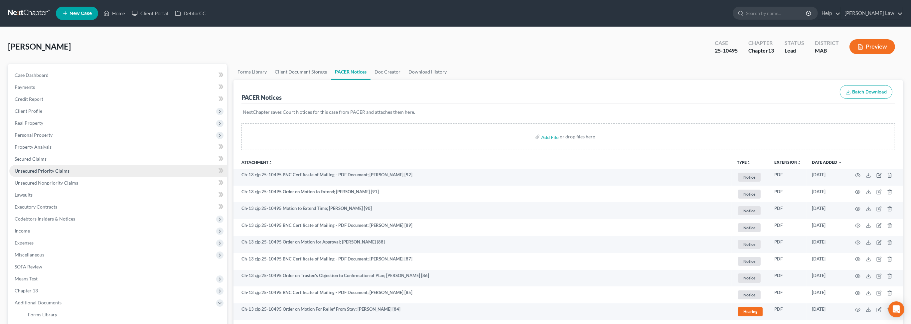
click at [50, 174] on span "Unsecured Priority Claims" at bounding box center [42, 171] width 55 height 6
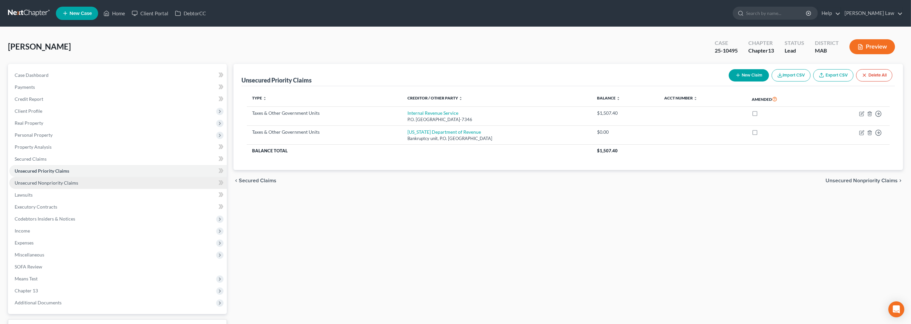
click at [70, 189] on link "Unsecured Nonpriority Claims" at bounding box center [117, 183] width 217 height 12
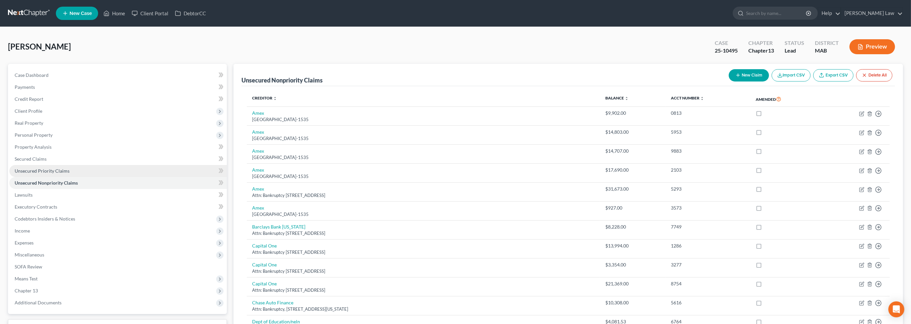
click at [56, 174] on span "Unsecured Priority Claims" at bounding box center [42, 171] width 55 height 6
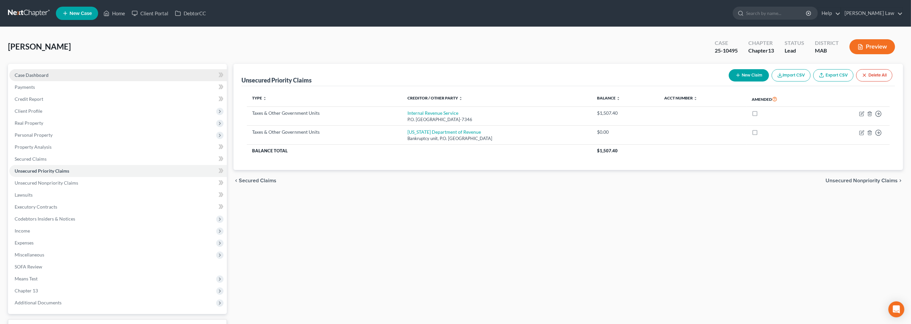
click at [41, 78] on span "Case Dashboard" at bounding box center [32, 75] width 34 height 6
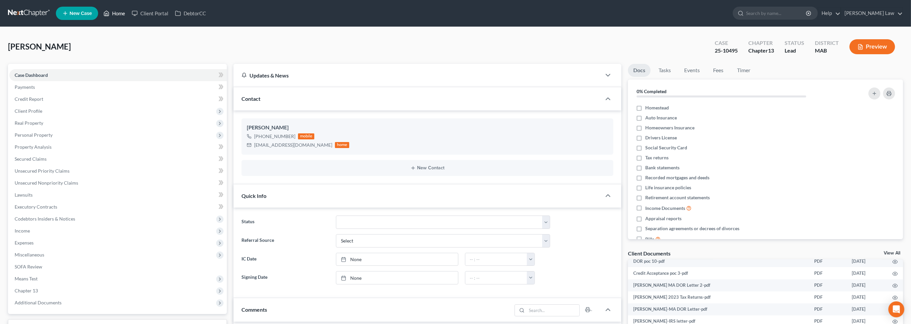
click at [109, 17] on icon at bounding box center [106, 13] width 6 height 8
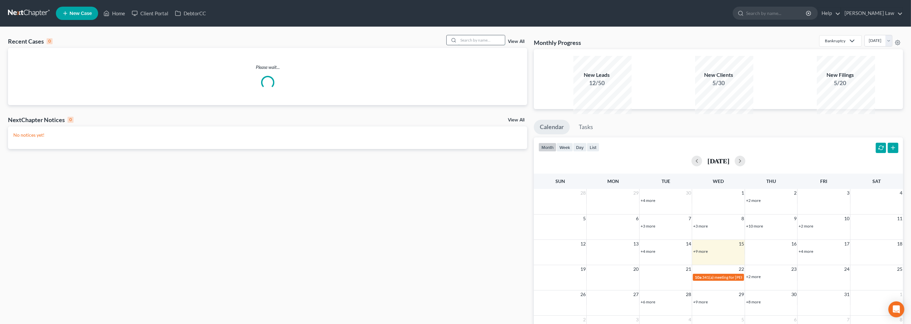
click at [472, 45] on input "search" at bounding box center [481, 40] width 47 height 10
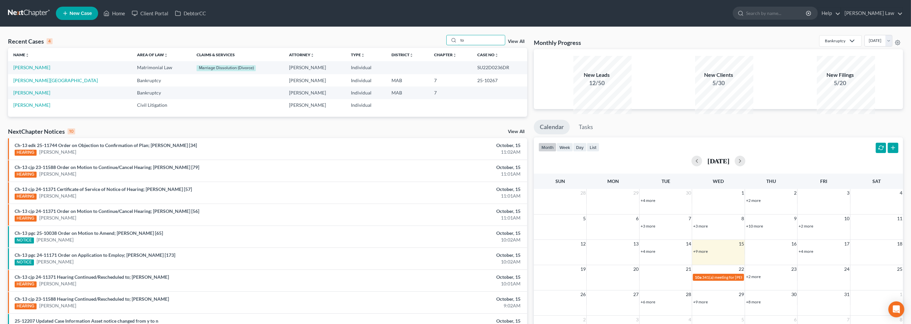
type input "t"
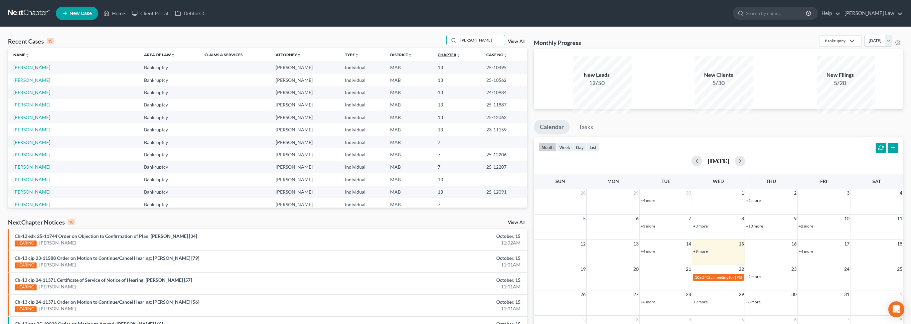
type input "loren"
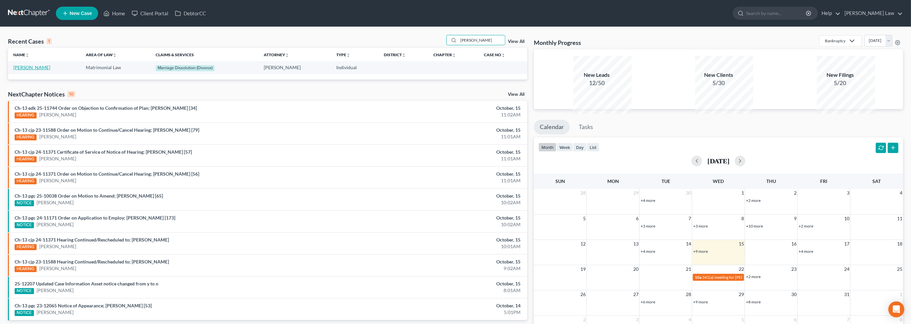
click at [21, 70] on link "Scartissi, Loren" at bounding box center [31, 68] width 37 height 6
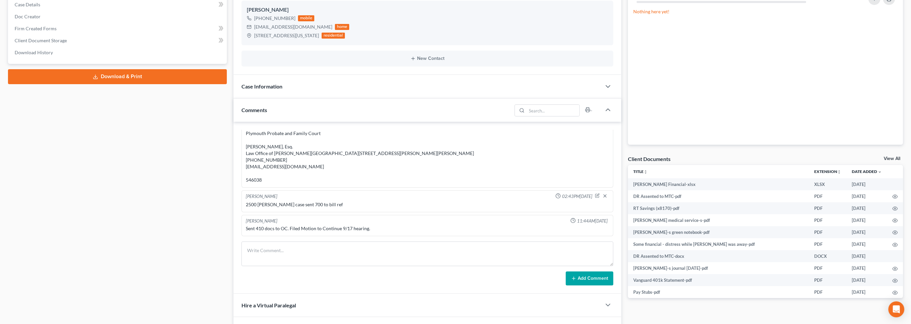
scroll to position [165, 0]
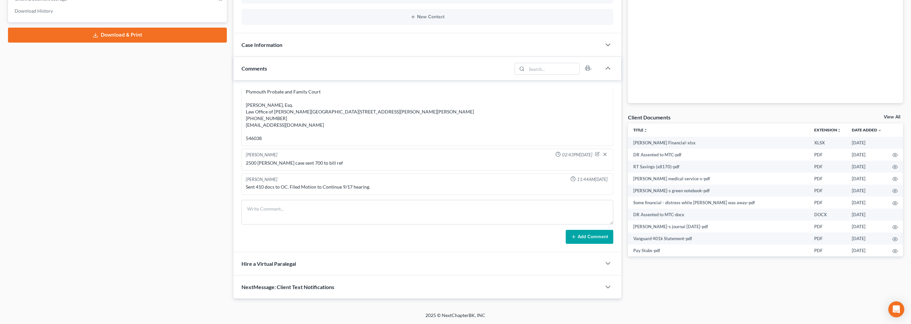
click at [884, 119] on link "View All" at bounding box center [891, 117] width 17 height 5
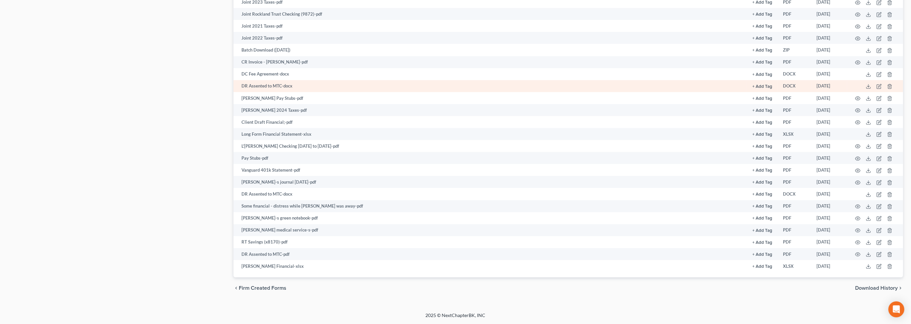
scroll to position [635, 0]
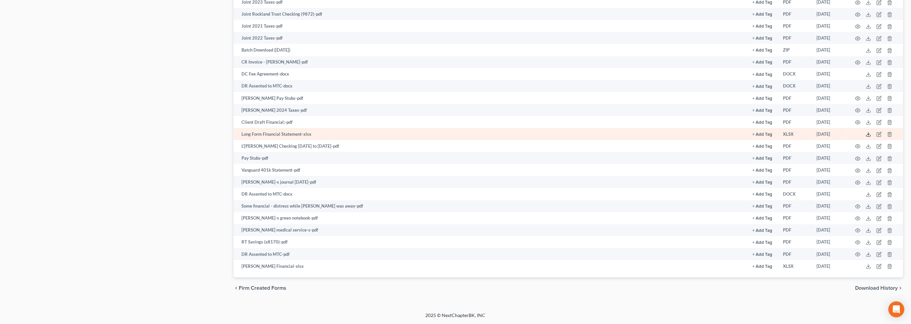
click at [866, 137] on icon at bounding box center [868, 134] width 5 height 5
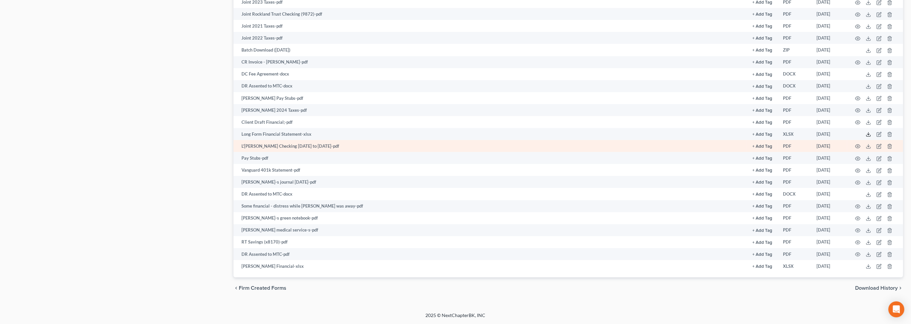
scroll to position [675, 0]
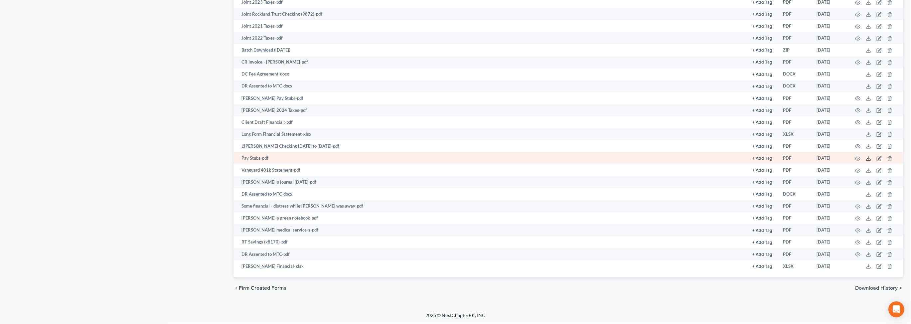
click at [866, 161] on icon at bounding box center [868, 158] width 5 height 5
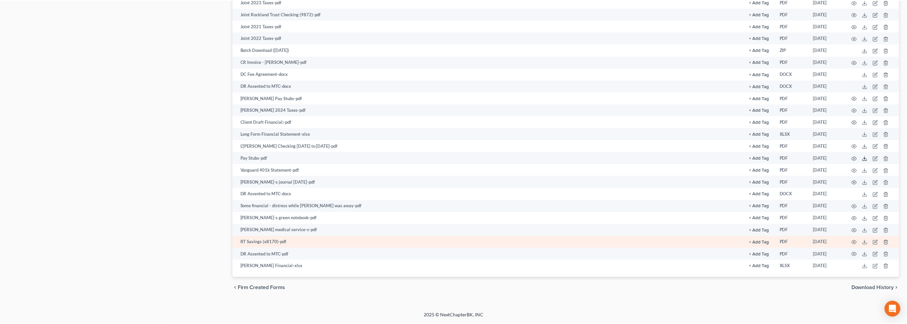
scroll to position [710, 0]
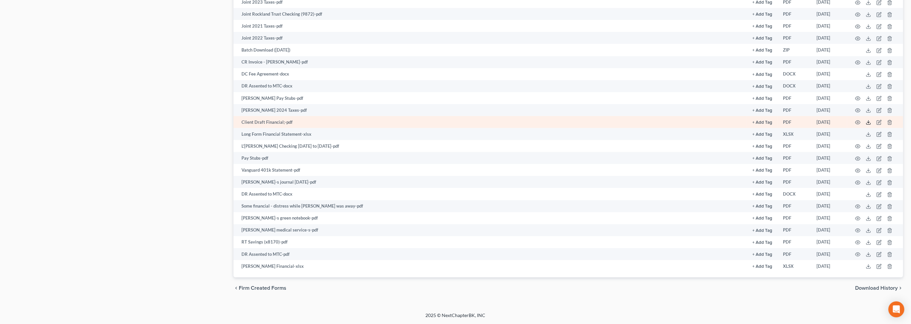
click at [866, 125] on icon at bounding box center [868, 122] width 5 height 5
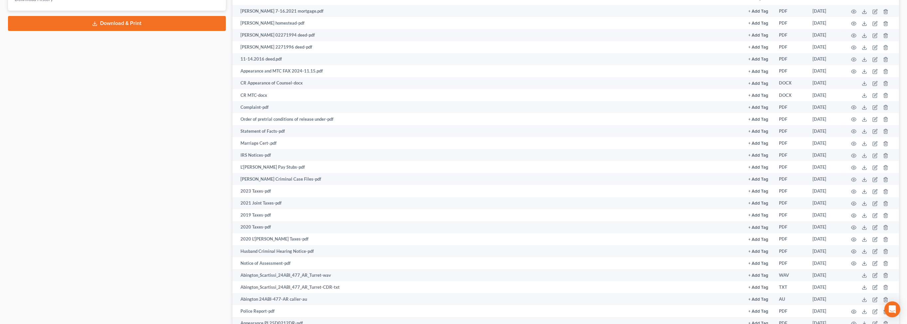
scroll to position [0, 0]
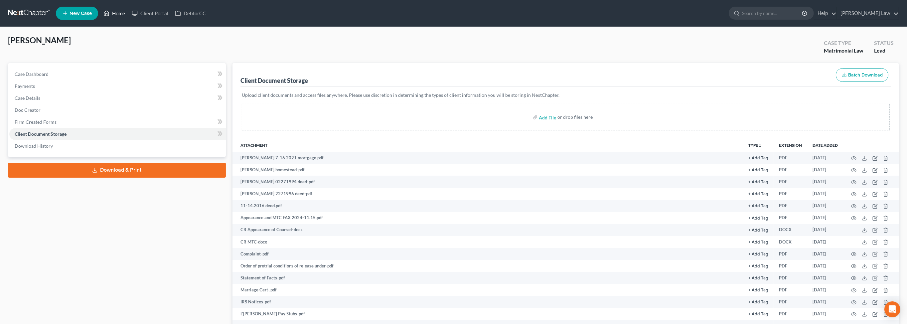
click at [128, 18] on link "Home" at bounding box center [114, 13] width 28 height 12
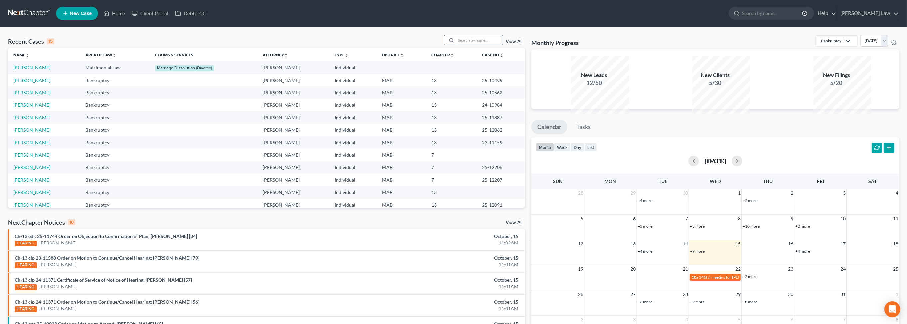
click at [468, 45] on input "search" at bounding box center [479, 40] width 47 height 10
type input "callahan"
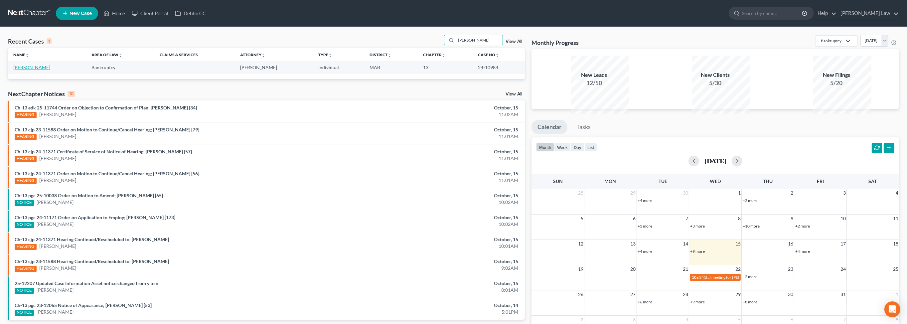
click at [24, 70] on link "Callahan, Andrea" at bounding box center [31, 68] width 37 height 6
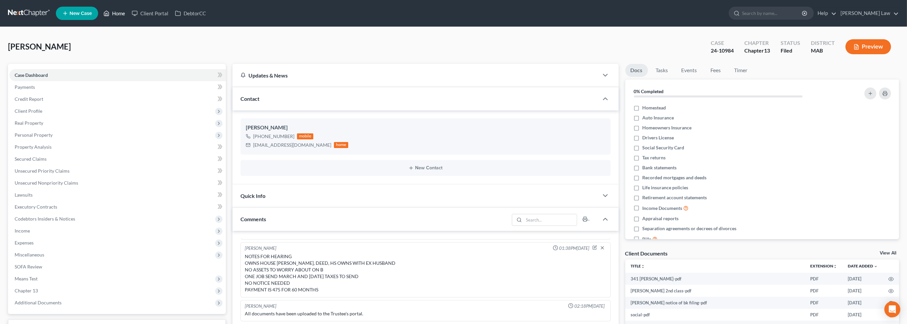
click at [128, 19] on link "Home" at bounding box center [114, 13] width 28 height 12
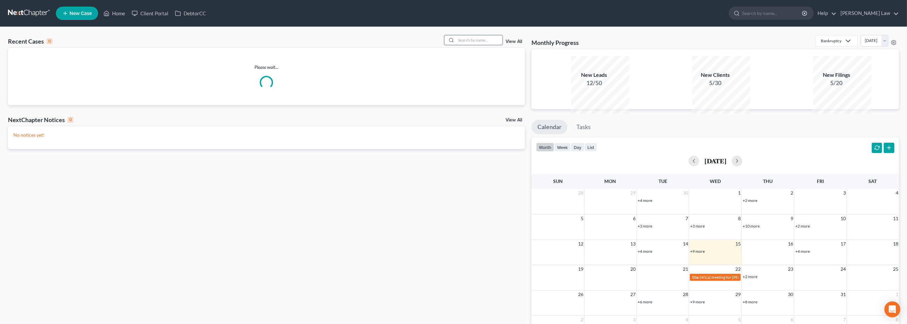
click at [464, 45] on input "search" at bounding box center [479, 40] width 47 height 10
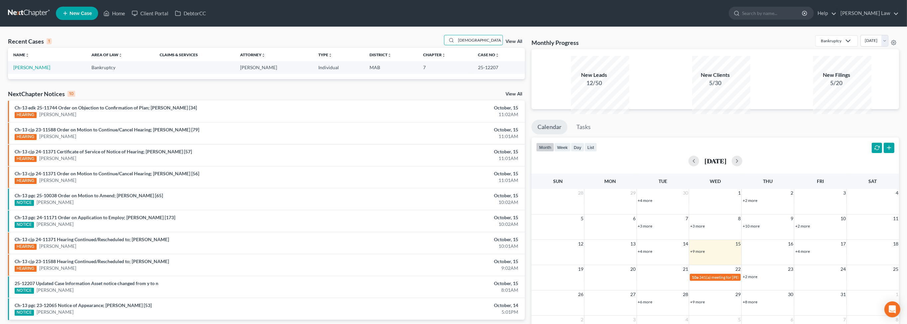
type input "baptis"
click at [31, 70] on link "Baptista, Marianne" at bounding box center [31, 68] width 37 height 6
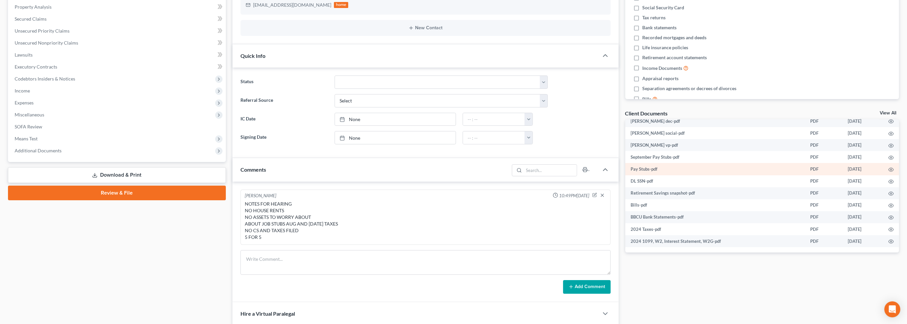
scroll to position [195, 0]
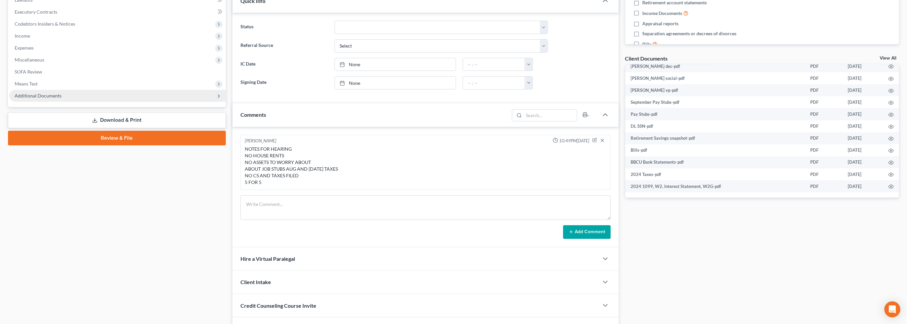
click at [62, 98] on span "Additional Documents" at bounding box center [38, 96] width 47 height 6
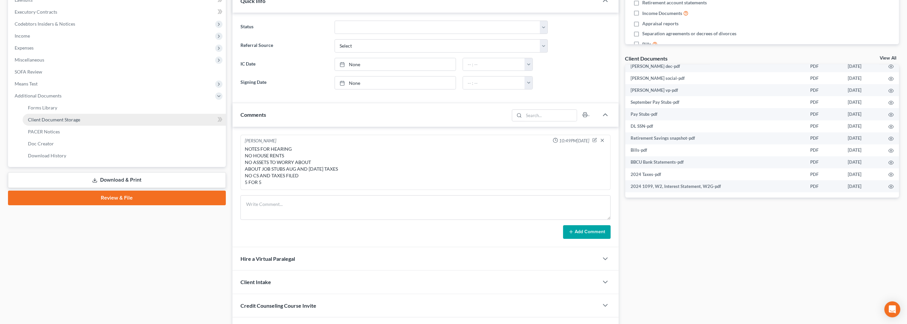
click at [75, 122] on span "Client Document Storage" at bounding box center [54, 120] width 52 height 6
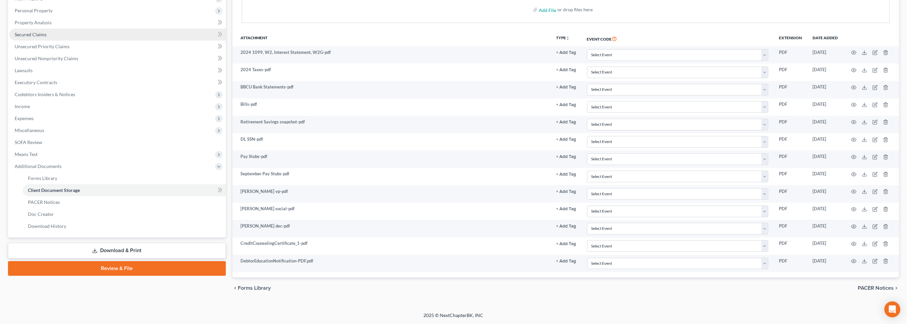
scroll to position [189, 0]
click at [44, 130] on span "Miscellaneous" at bounding box center [30, 130] width 30 height 6
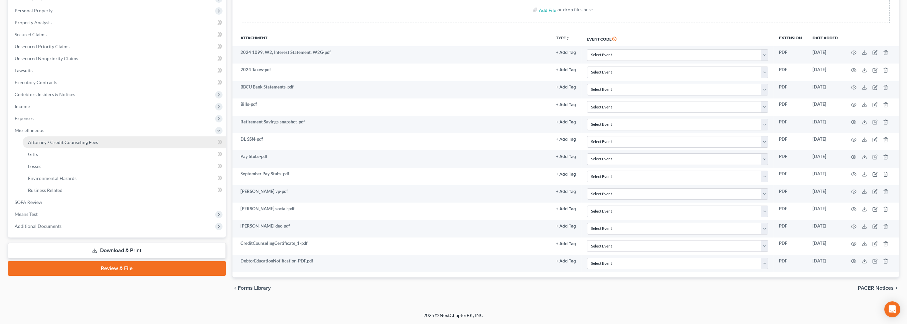
click at [66, 144] on span "Attorney / Credit Counseling Fees" at bounding box center [63, 142] width 70 height 6
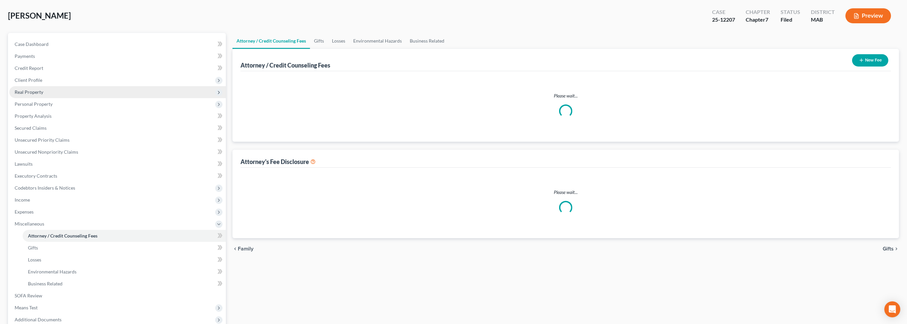
select select "0"
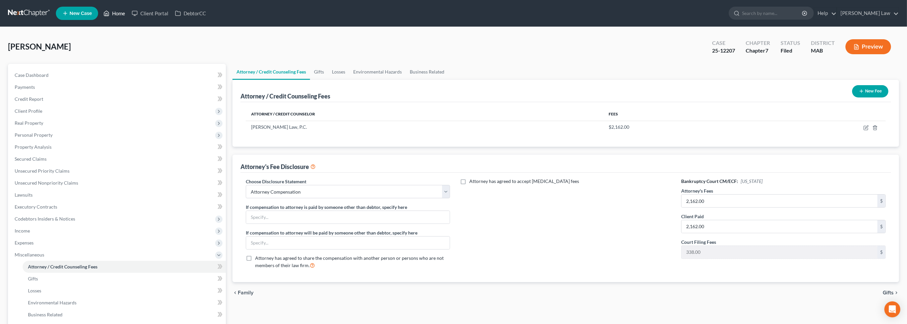
click at [128, 15] on link "Home" at bounding box center [114, 13] width 28 height 12
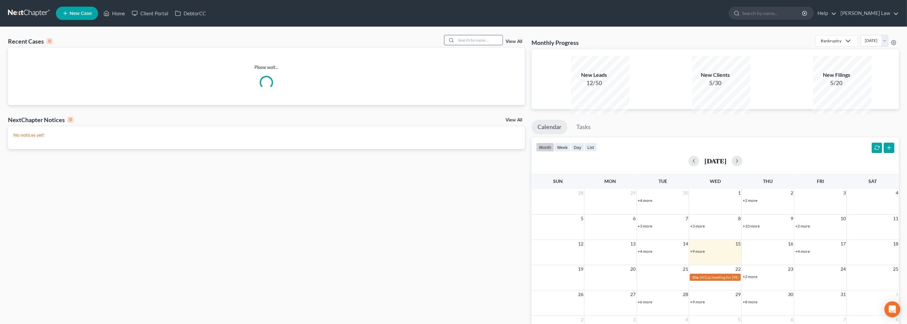
click at [468, 45] on input "search" at bounding box center [479, 40] width 47 height 10
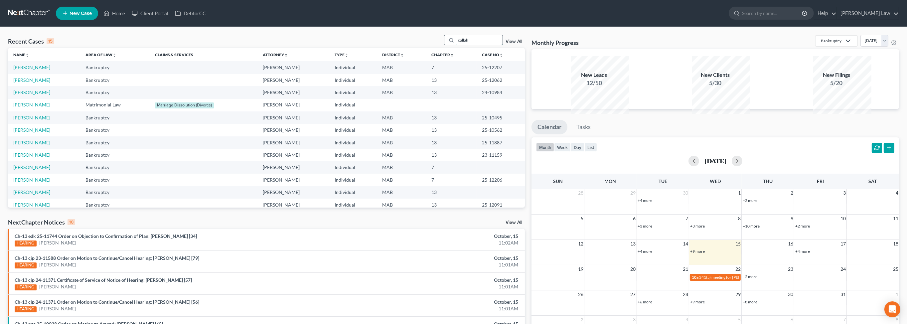
type input "callah"
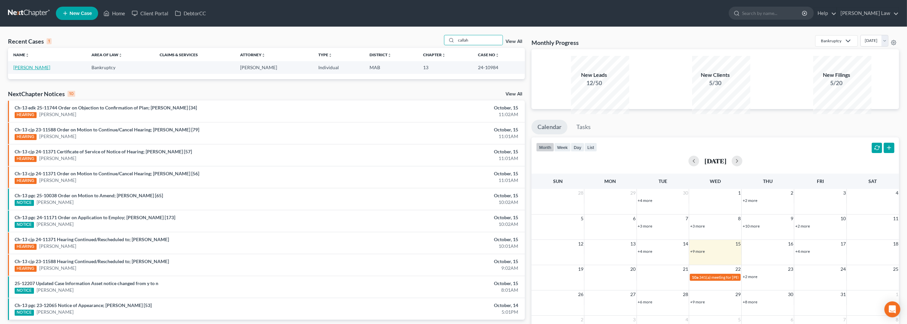
click at [50, 70] on link "Callahan, Andrea" at bounding box center [31, 68] width 37 height 6
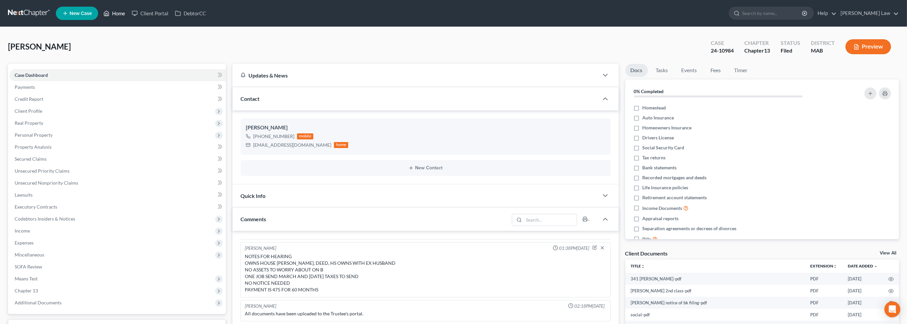
click at [128, 18] on link "Home" at bounding box center [114, 13] width 28 height 12
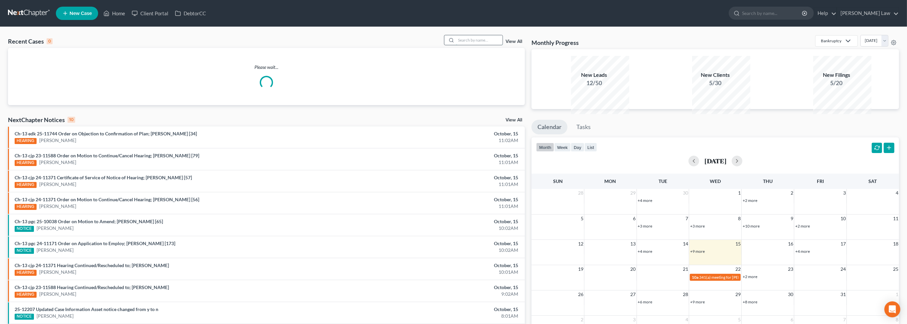
click at [456, 45] on input "search" at bounding box center [479, 40] width 47 height 10
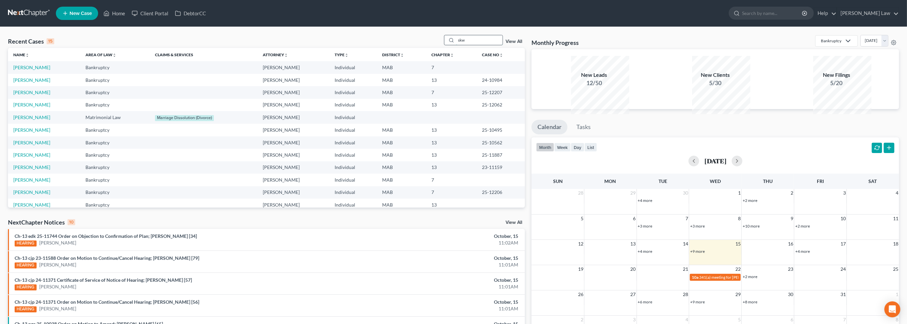
type input "skw"
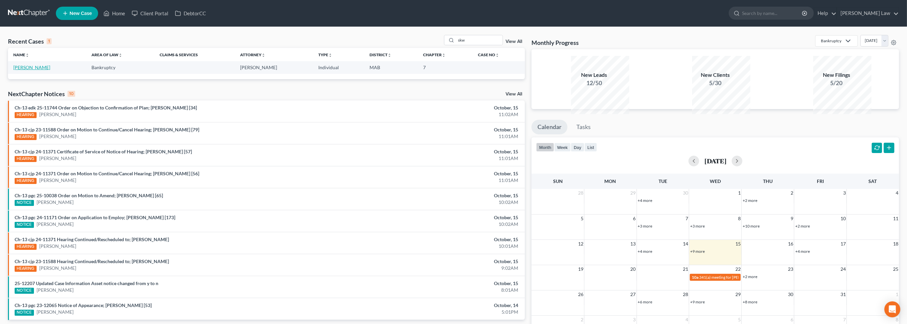
click at [27, 70] on link "Skwierczynski, Gregory" at bounding box center [31, 68] width 37 height 6
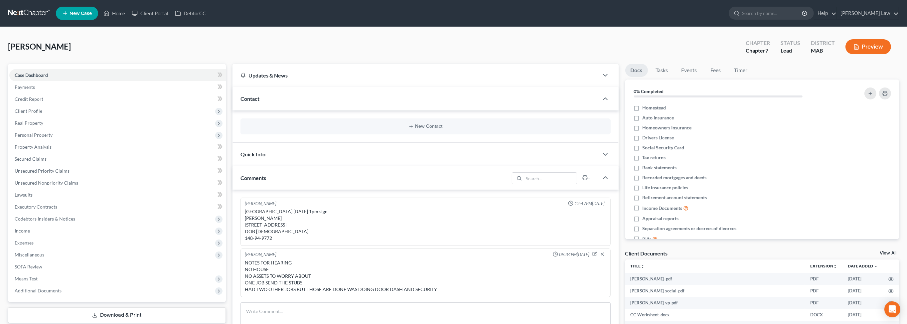
click at [856, 54] on button "Preview" at bounding box center [868, 46] width 46 height 15
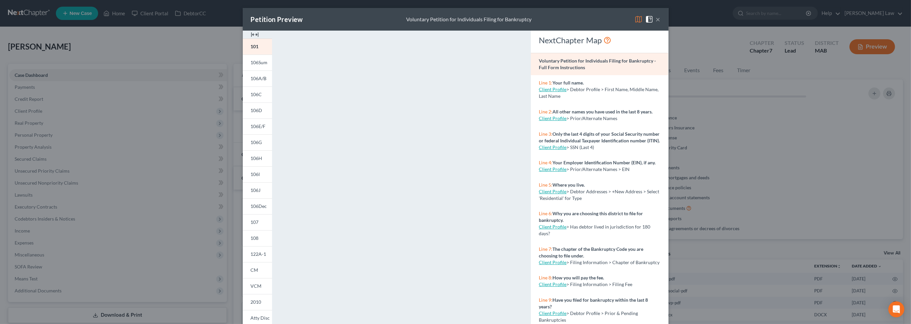
click at [251, 39] on img at bounding box center [255, 35] width 8 height 8
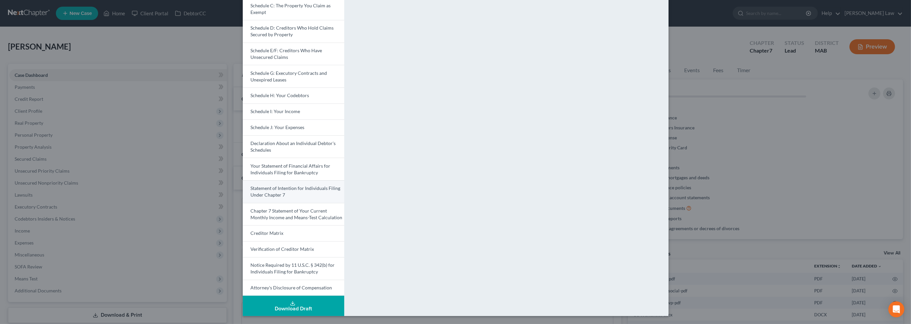
scroll to position [197, 0]
click at [256, 297] on button "Download Draft" at bounding box center [293, 306] width 101 height 20
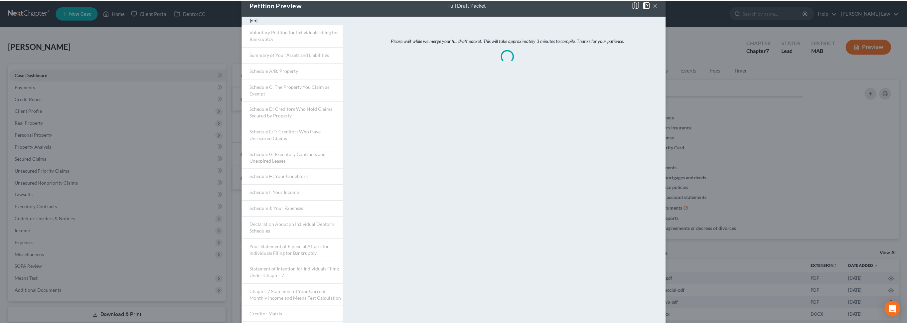
scroll to position [0, 0]
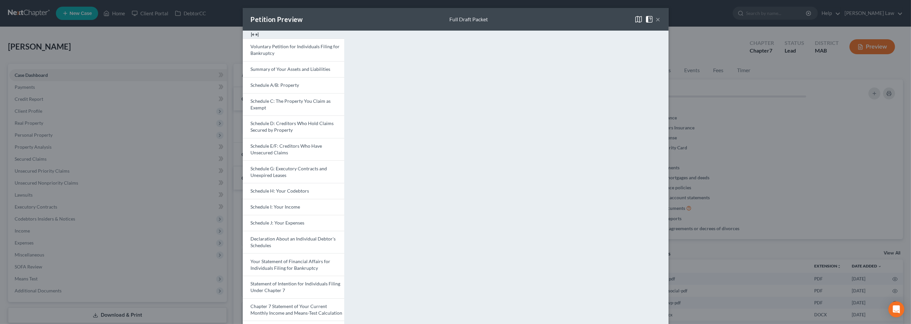
drag, startPoint x: 708, startPoint y: 24, endPoint x: 657, endPoint y: 42, distance: 53.6
click at [660, 23] on button "×" at bounding box center [658, 19] width 5 height 8
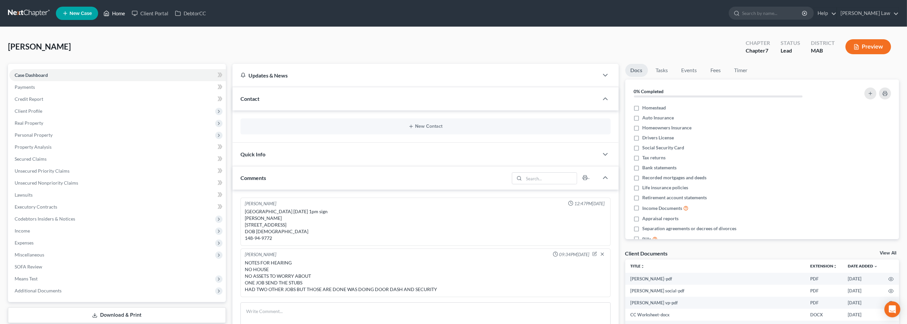
click at [128, 16] on link "Home" at bounding box center [114, 13] width 28 height 12
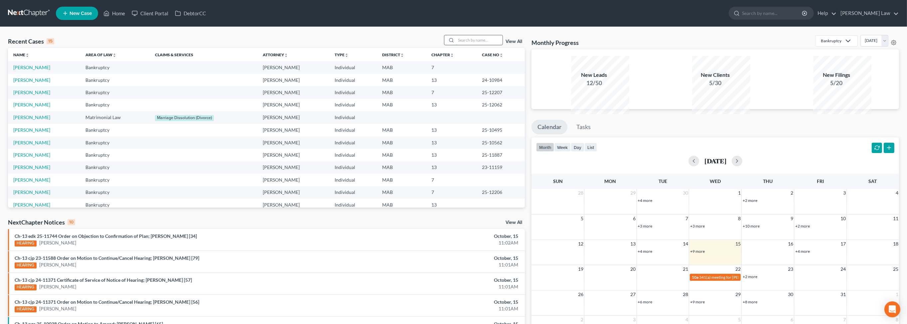
click at [460, 45] on input "search" at bounding box center [479, 40] width 47 height 10
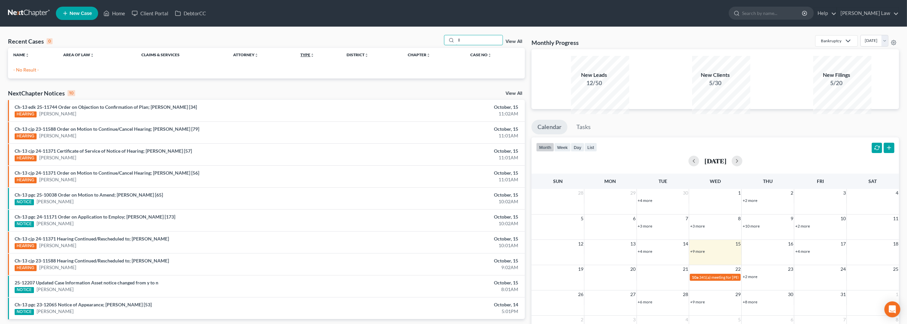
type input "l"
type input "linnel"
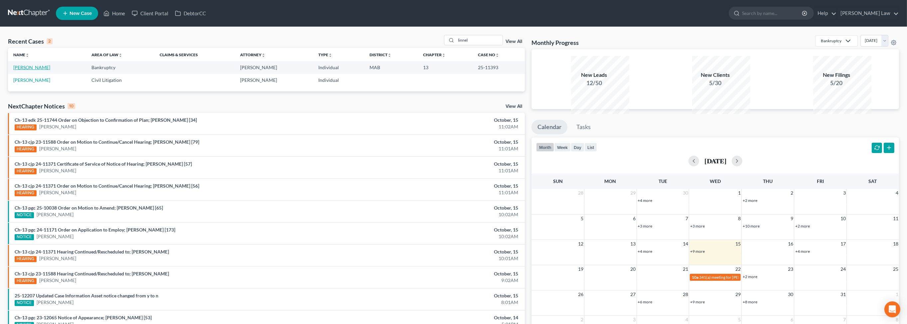
click at [26, 70] on link "Linnell, Mercedes" at bounding box center [31, 68] width 37 height 6
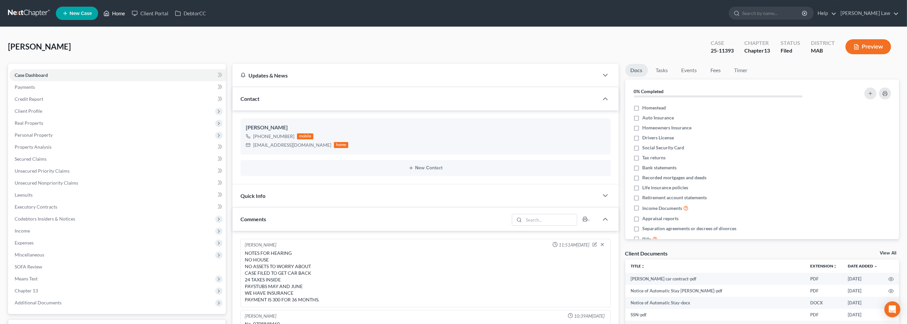
click at [128, 16] on link "Home" at bounding box center [114, 13] width 28 height 12
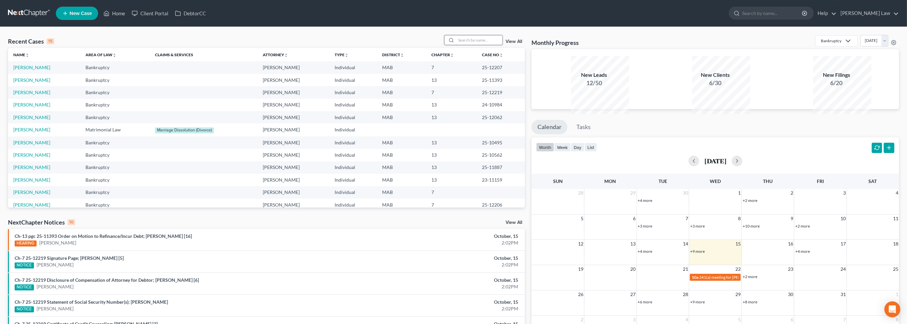
click at [456, 45] on input "search" at bounding box center [479, 40] width 47 height 10
click at [461, 45] on input "search" at bounding box center [479, 40] width 47 height 10
type input "devincent"
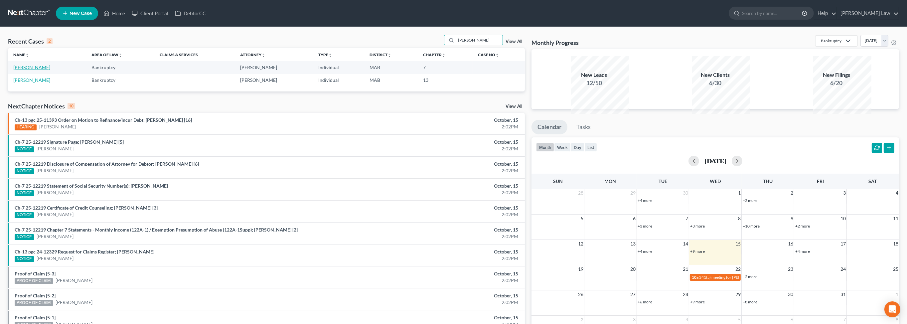
click at [50, 70] on link "[PERSON_NAME]" at bounding box center [31, 68] width 37 height 6
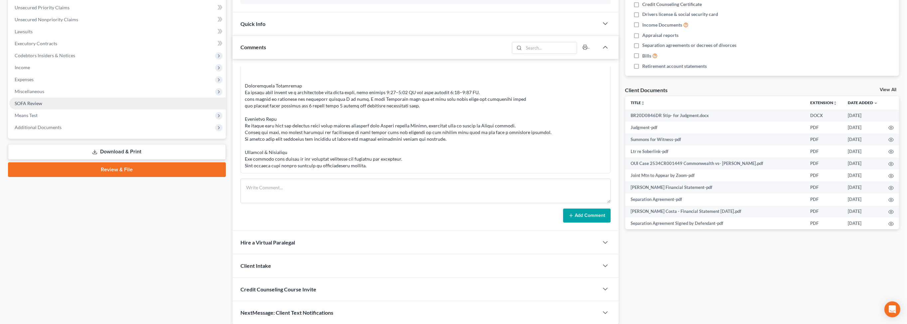
scroll to position [173, 0]
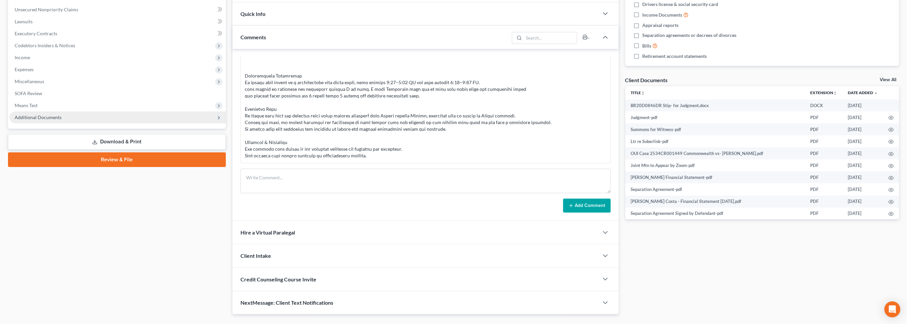
click at [76, 123] on span "Additional Documents" at bounding box center [117, 117] width 216 height 12
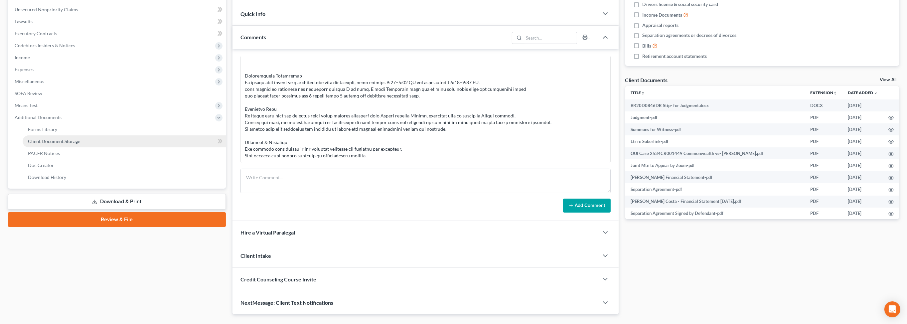
click at [96, 147] on link "Client Document Storage" at bounding box center [124, 141] width 203 height 12
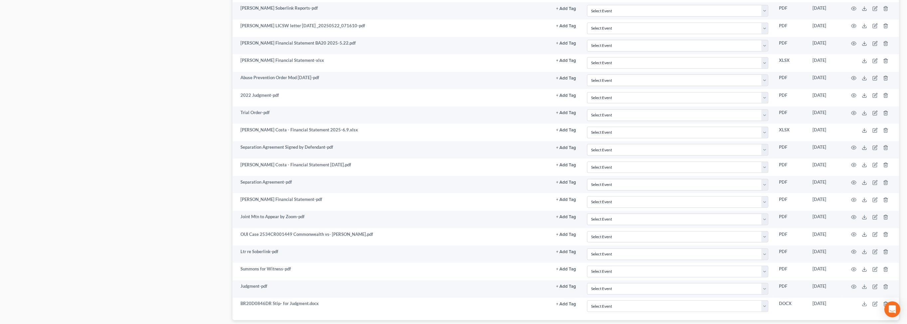
scroll to position [1039, 0]
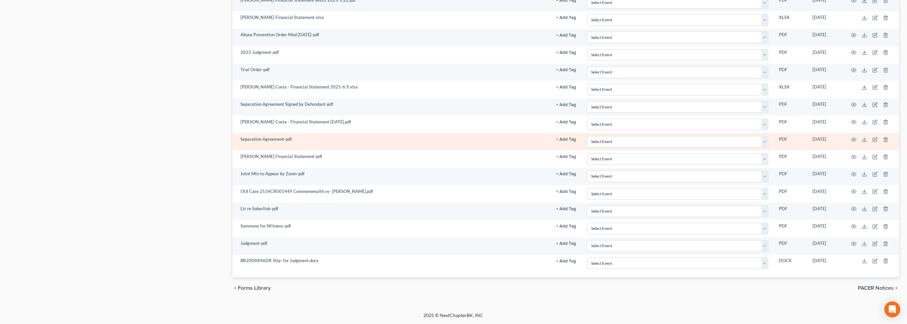
scroll to position [1384, 0]
click at [862, 137] on icon at bounding box center [864, 139] width 5 height 5
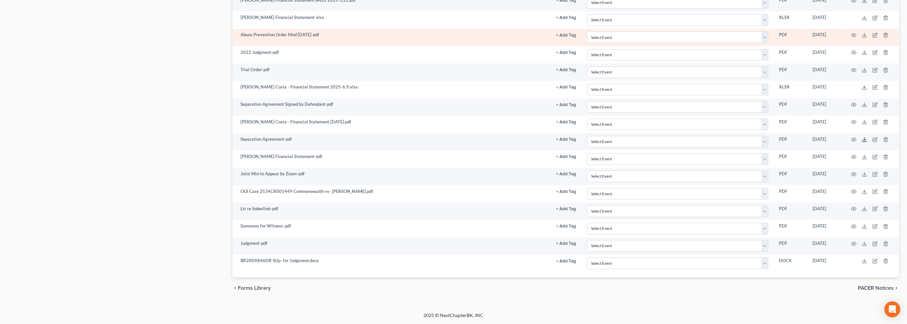
scroll to position [1161, 0]
